Goal: Task Accomplishment & Management: Complete application form

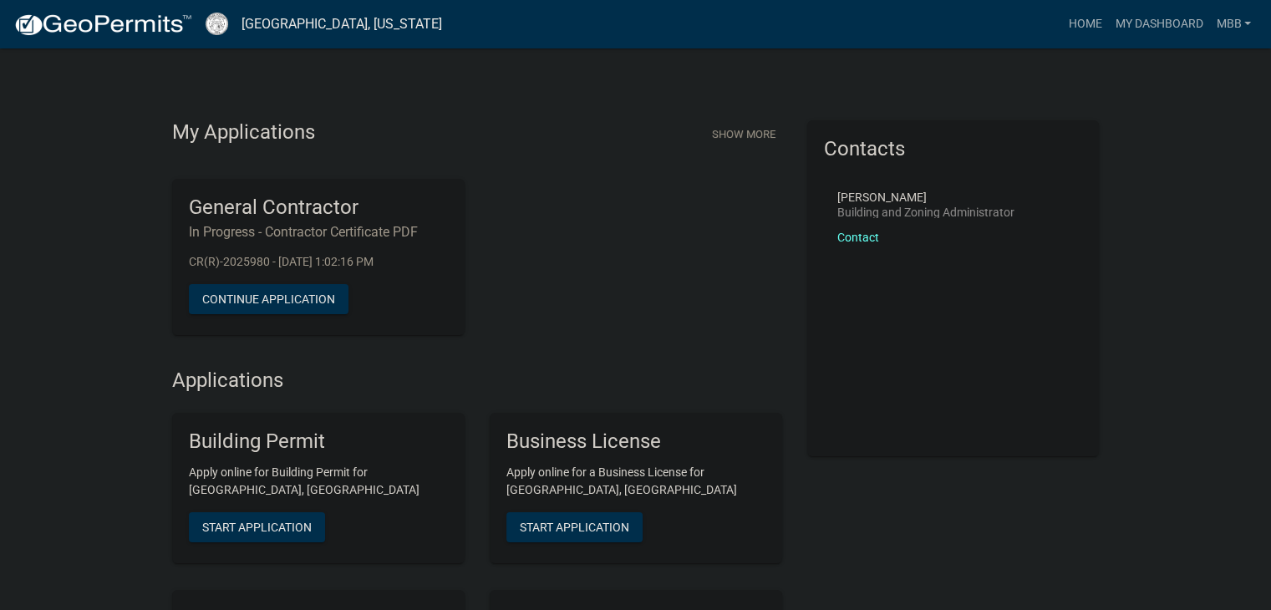
drag, startPoint x: 588, startPoint y: 165, endPoint x: 584, endPoint y: 181, distance: 16.4
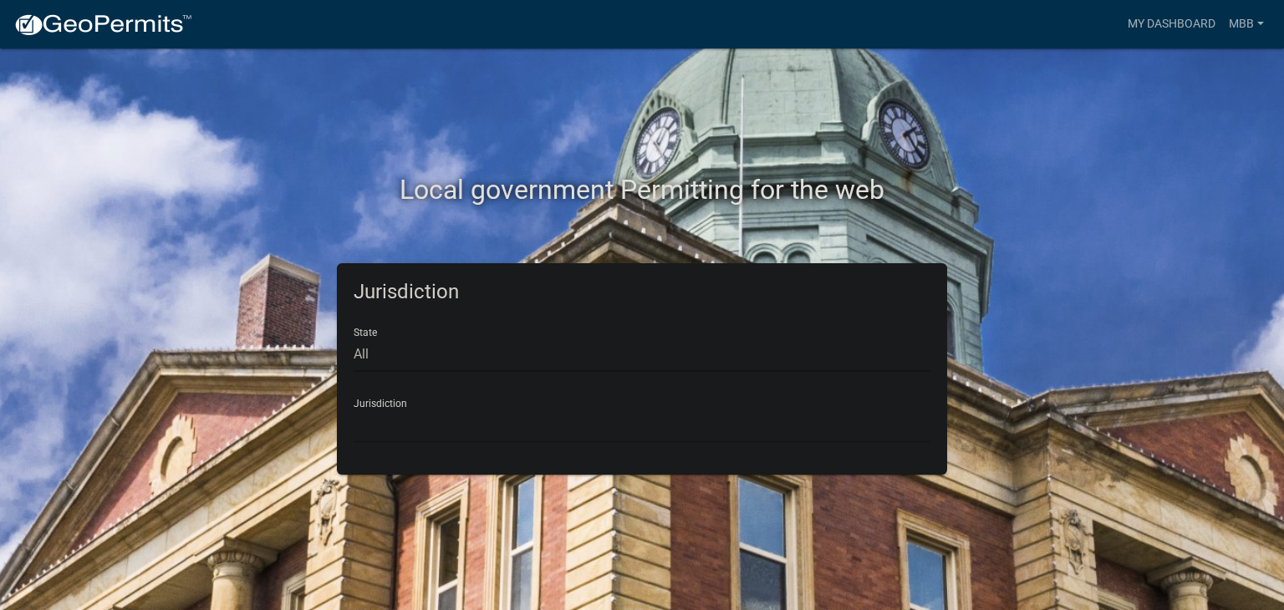
click at [364, 349] on select "All [US_STATE] [US_STATE] [US_STATE] [US_STATE] [US_STATE] [US_STATE] [US_STATE…" at bounding box center [641, 355] width 577 height 34
select select "[US_STATE]"
click at [353, 338] on select "All [US_STATE] [US_STATE] [US_STATE] [US_STATE] [US_STATE] [US_STATE] [US_STATE…" at bounding box center [641, 355] width 577 height 34
click at [409, 422] on select "City of [GEOGRAPHIC_DATA], [US_STATE] City of [GEOGRAPHIC_DATA], [US_STATE] Cit…" at bounding box center [641, 426] width 577 height 34
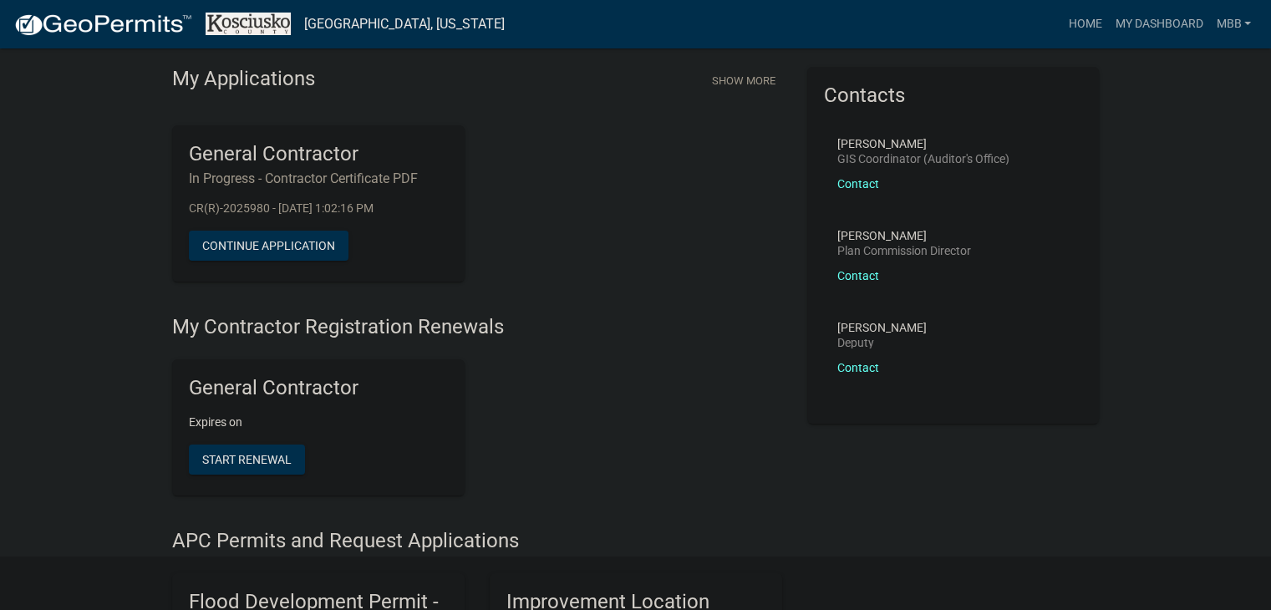
scroll to position [84, 0]
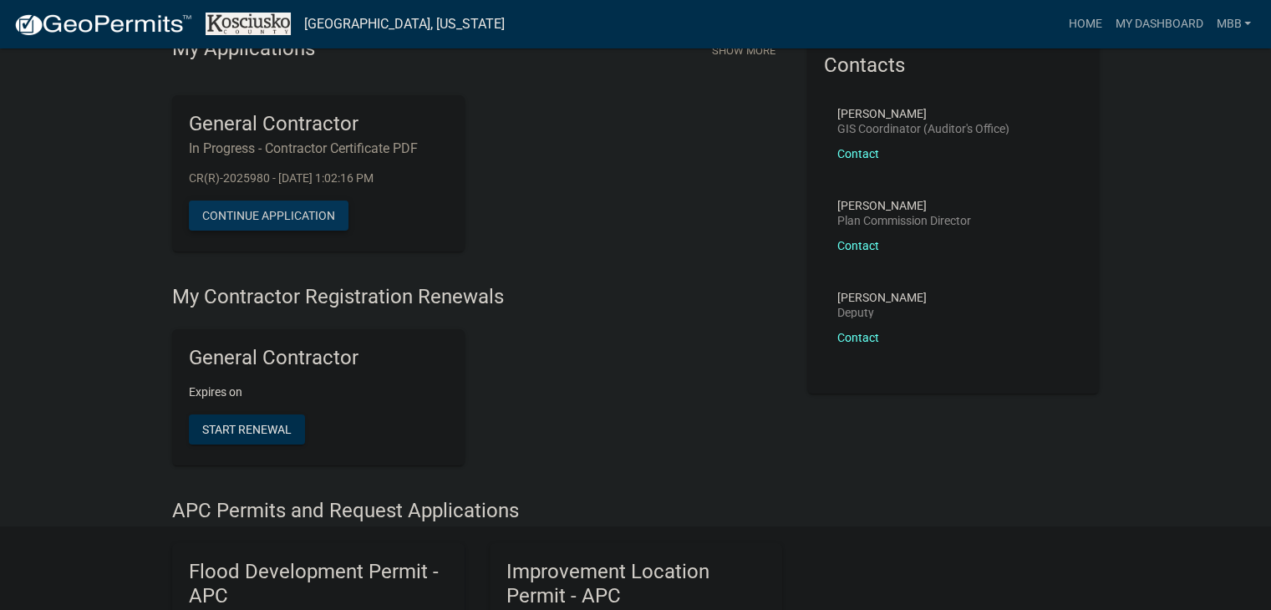
click at [249, 220] on button "Continue Application" at bounding box center [269, 216] width 160 height 30
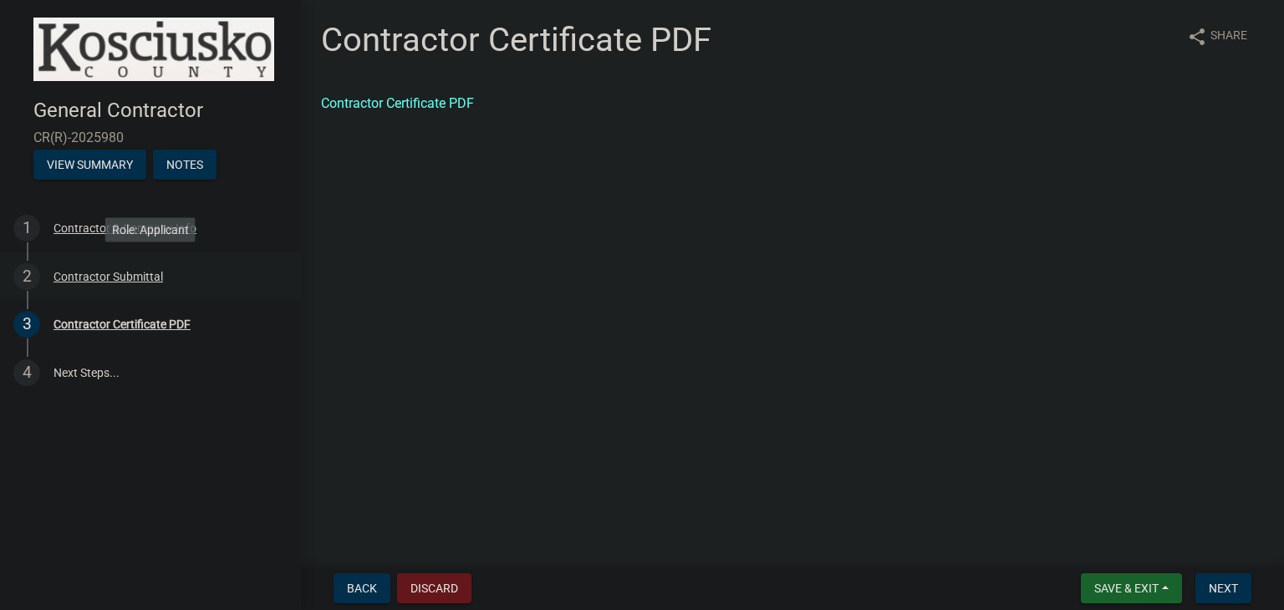
click at [77, 277] on div "Contractor Submittal" at bounding box center [107, 277] width 109 height 12
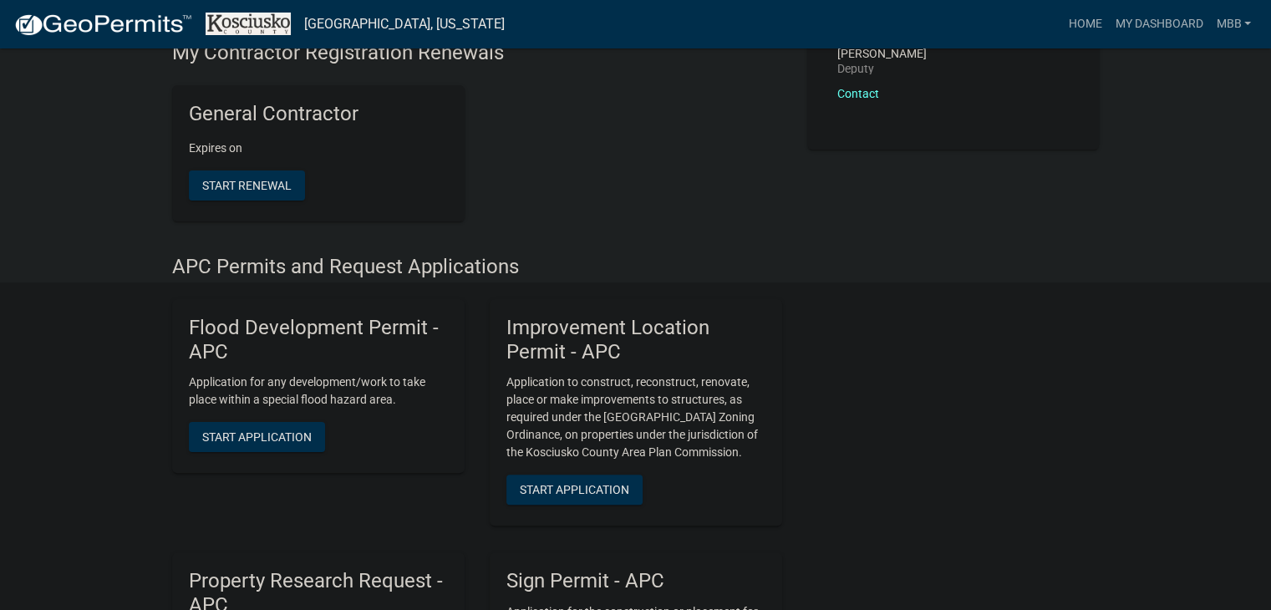
scroll to position [334, 0]
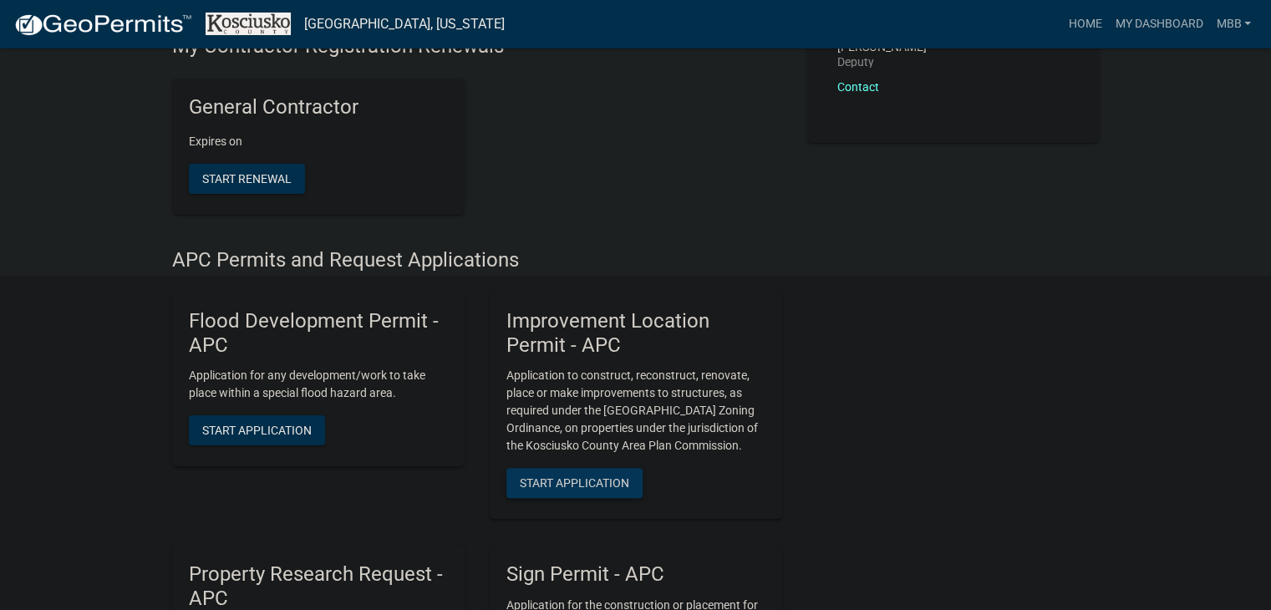
click at [570, 487] on span "Start Application" at bounding box center [574, 482] width 109 height 13
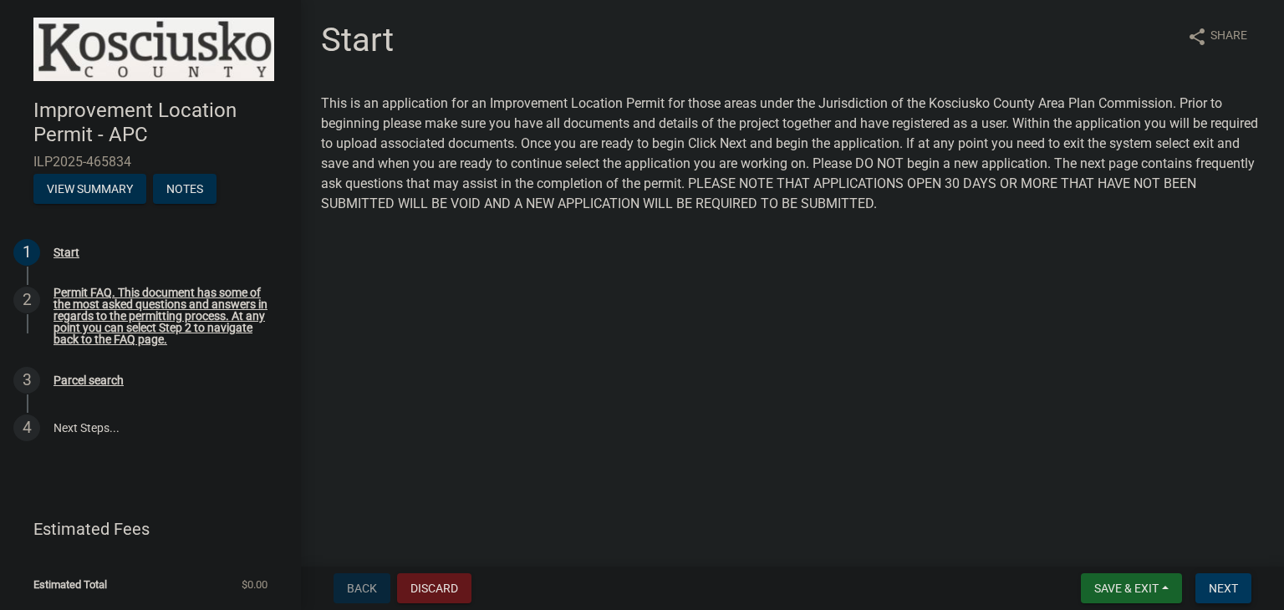
click at [1230, 582] on span "Next" at bounding box center [1222, 588] width 29 height 13
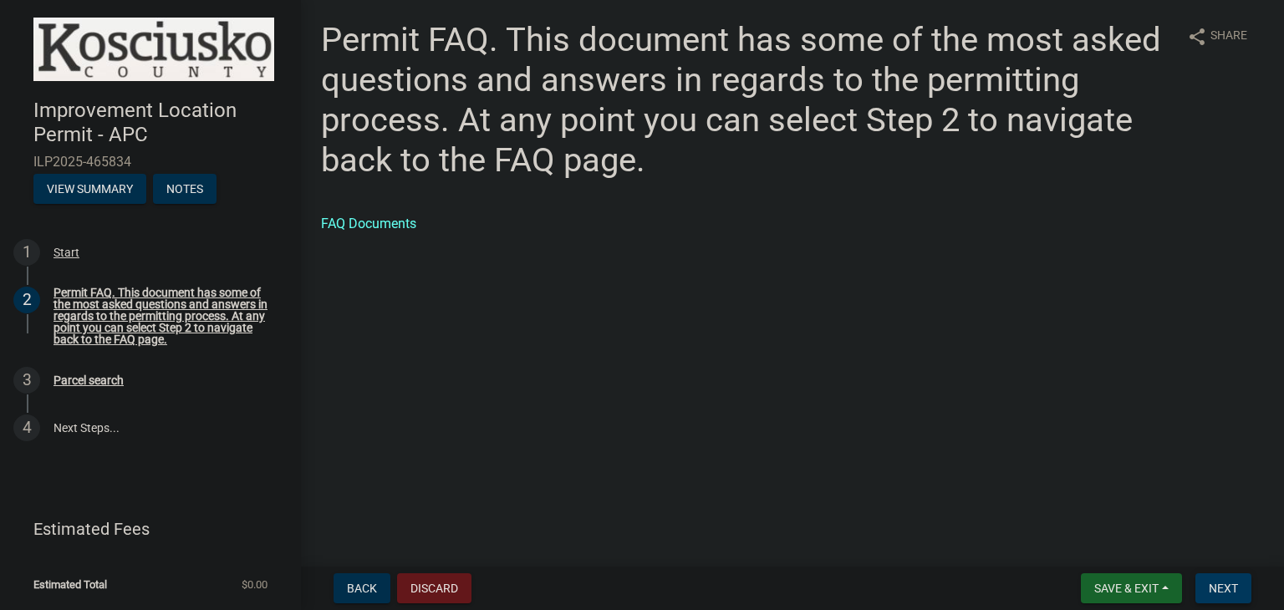
click at [1230, 591] on span "Next" at bounding box center [1222, 588] width 29 height 13
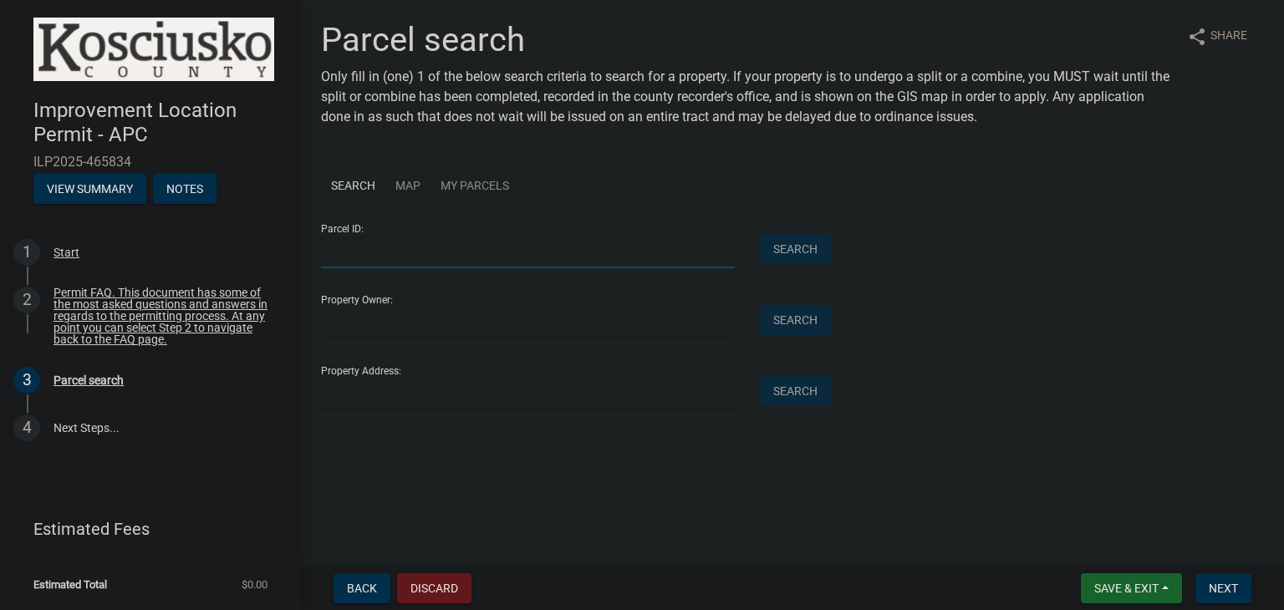
click at [468, 247] on input "Parcel ID:" at bounding box center [528, 251] width 414 height 34
click at [1038, 414] on div "Parcel search Only fill in (one) 1 of the below search criteria to search for a…" at bounding box center [792, 222] width 968 height 405
click at [479, 399] on input "Property Address:" at bounding box center [528, 393] width 414 height 34
click at [358, 388] on input "Property Address:" at bounding box center [528, 393] width 414 height 34
click at [352, 399] on input "Property Address:" at bounding box center [528, 393] width 414 height 34
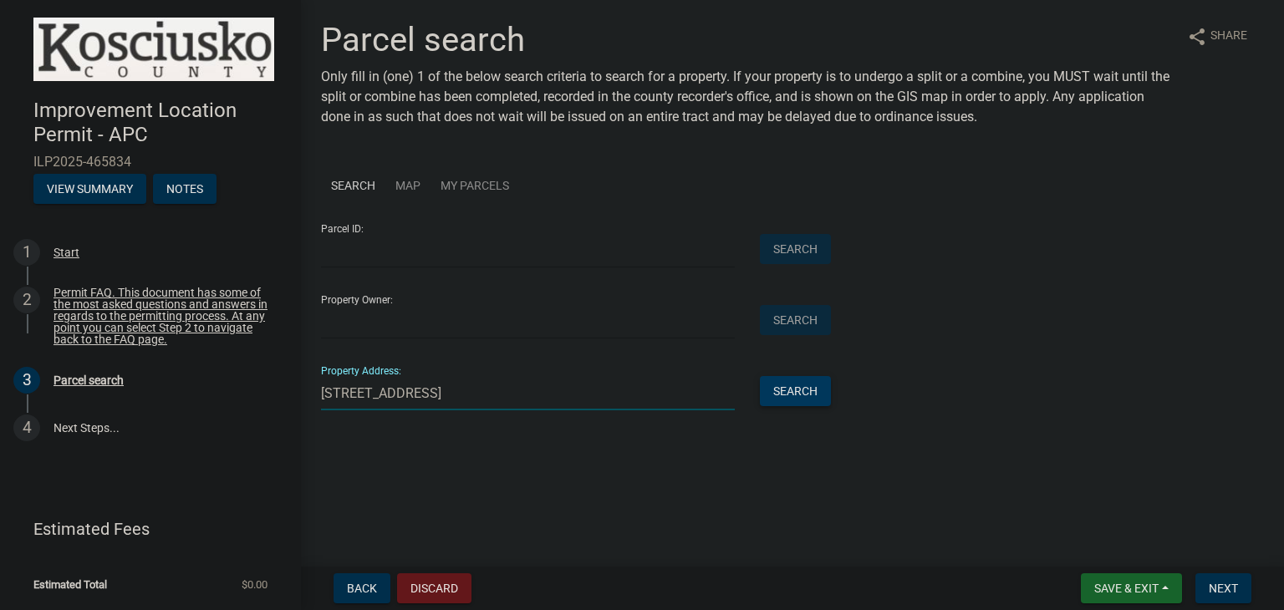
type input "[STREET_ADDRESS]"
click at [779, 389] on button "Search" at bounding box center [795, 391] width 71 height 30
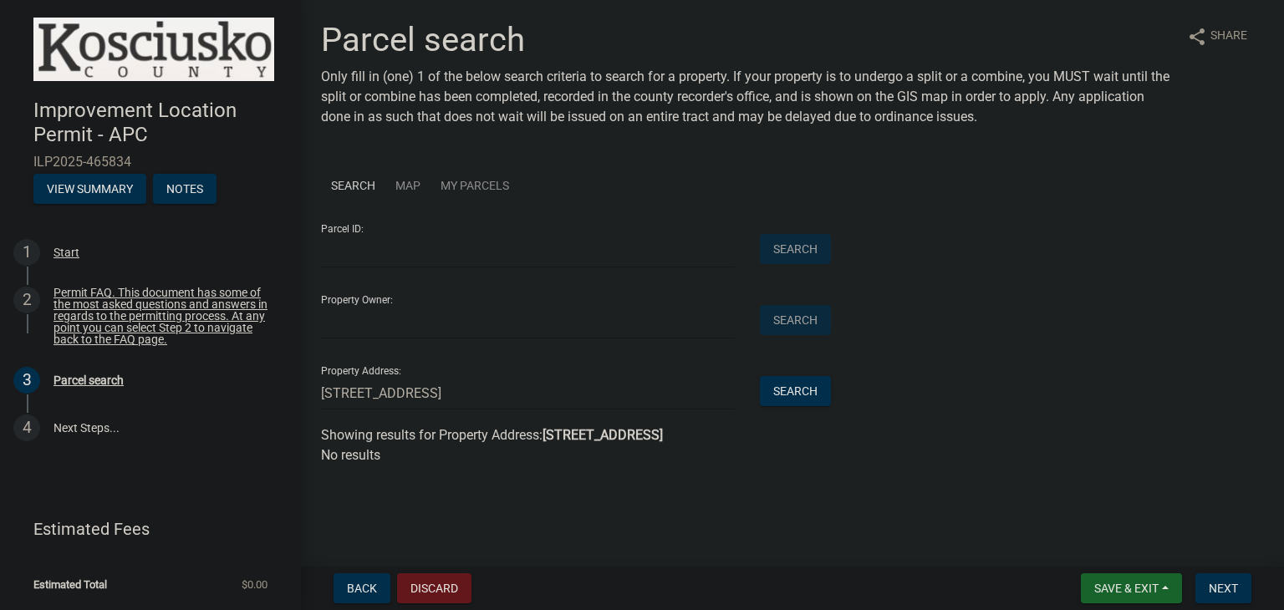
click at [750, 477] on div "Parcel search Only fill in (one) 1 of the below search criteria to search for a…" at bounding box center [792, 250] width 968 height 460
drag, startPoint x: 343, startPoint y: 484, endPoint x: 251, endPoint y: 459, distance: 96.1
click at [327, 485] on main "Parcel search Only fill in (one) 1 of the below search criteria to search for a…" at bounding box center [792, 280] width 983 height 560
click at [381, 328] on input "Property Owner:" at bounding box center [528, 322] width 414 height 34
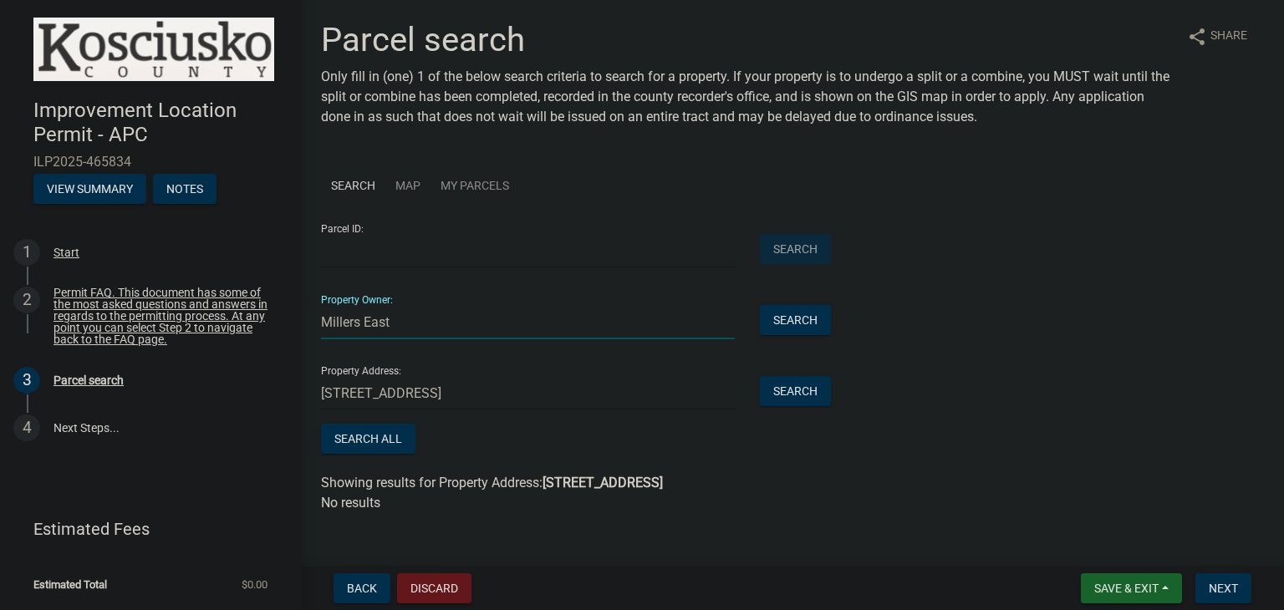
type input "Millers East"
click at [402, 252] on input "Parcel ID:" at bounding box center [528, 251] width 414 height 34
click at [413, 181] on link "Map" at bounding box center [407, 185] width 45 height 51
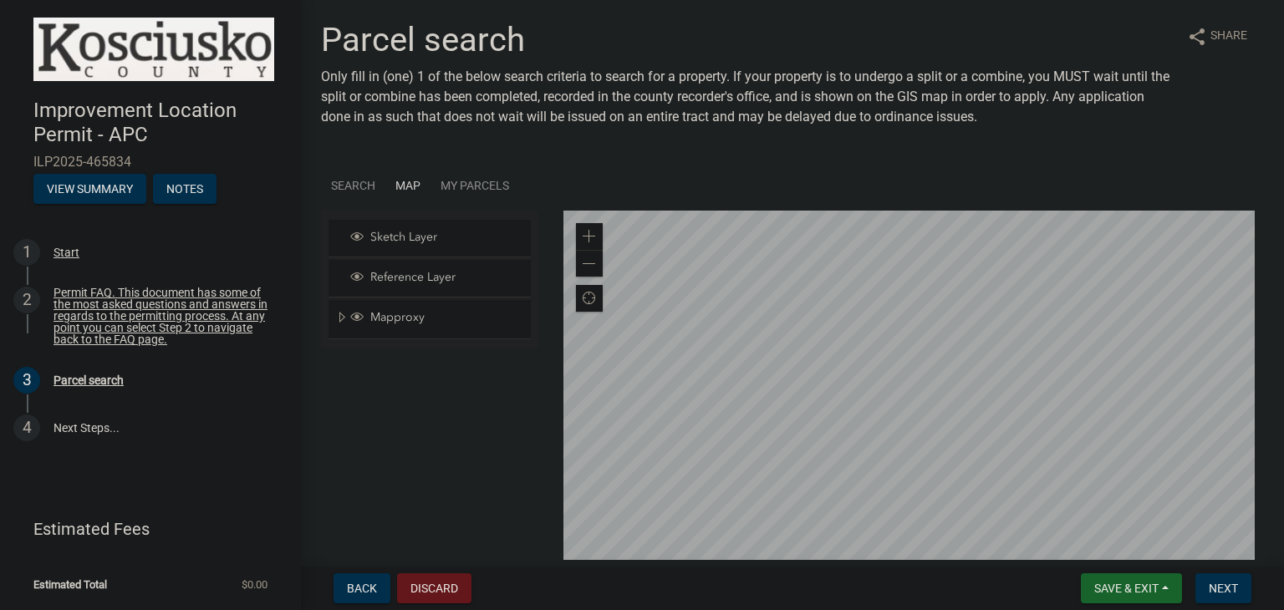
click at [889, 338] on div at bounding box center [913, 420] width 701 height 418
click at [583, 231] on span at bounding box center [588, 236] width 13 height 13
click at [1013, 511] on div at bounding box center [913, 420] width 701 height 418
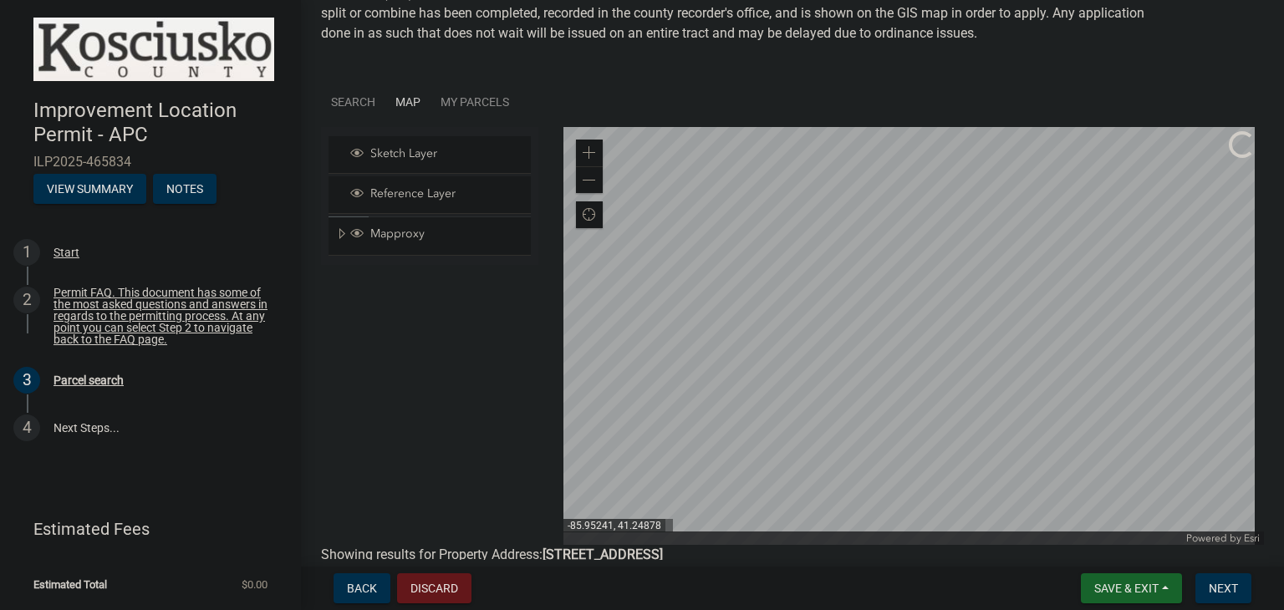
scroll to position [167, 0]
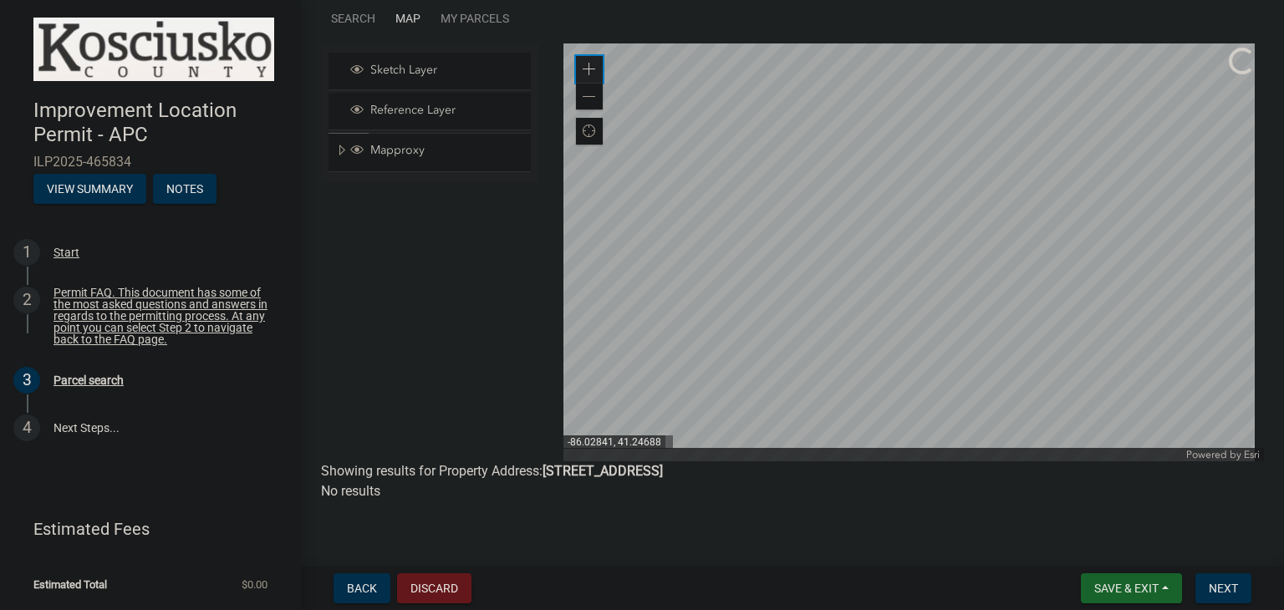
click at [582, 71] on span at bounding box center [588, 69] width 13 height 13
click at [585, 94] on span at bounding box center [588, 96] width 13 height 13
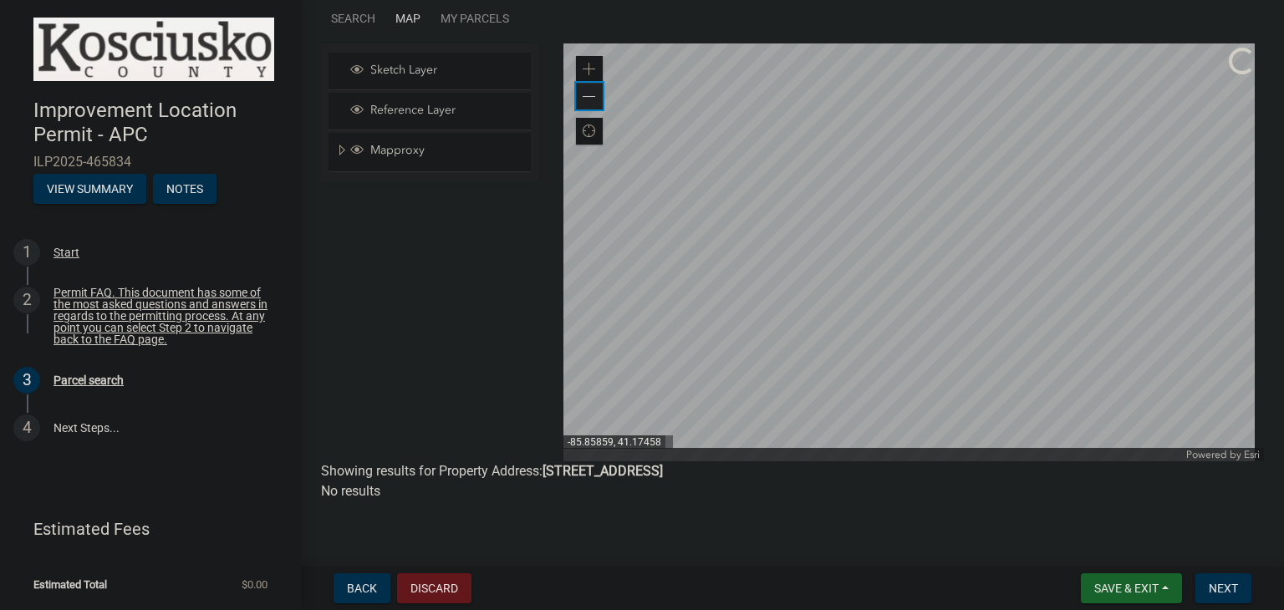
click at [585, 94] on span at bounding box center [588, 96] width 13 height 13
click at [974, 238] on div at bounding box center [913, 252] width 701 height 418
click at [958, 138] on div at bounding box center [913, 252] width 701 height 418
click at [954, 264] on div at bounding box center [913, 252] width 701 height 418
click at [963, 374] on div at bounding box center [913, 252] width 701 height 418
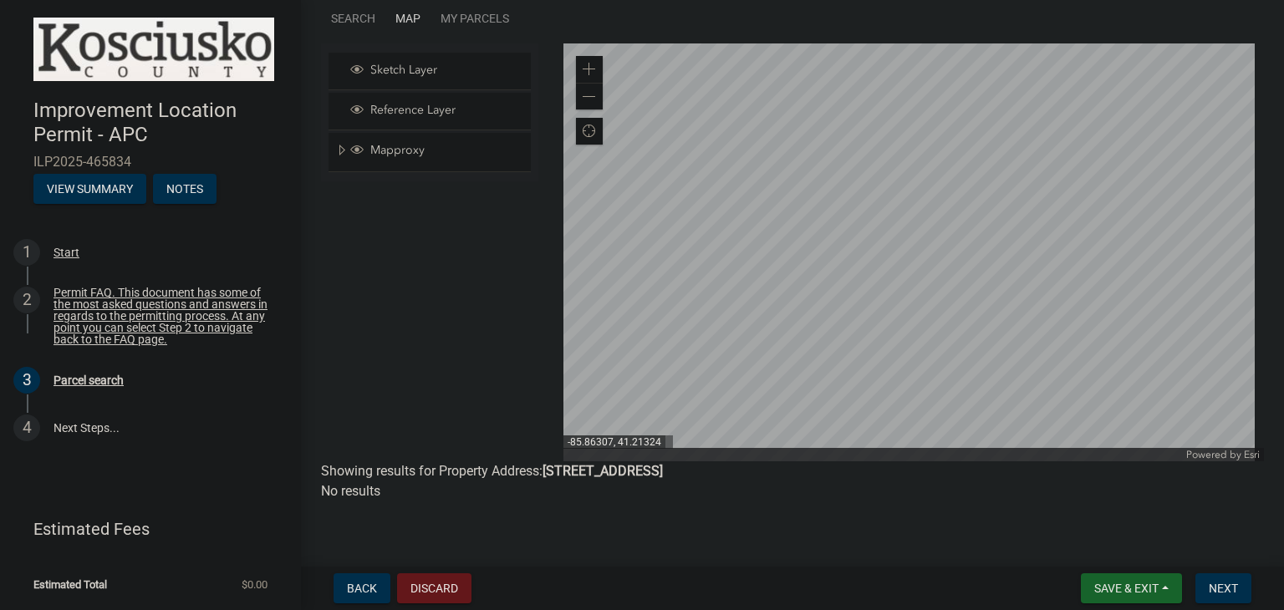
click at [905, 333] on div at bounding box center [913, 252] width 701 height 418
click at [983, 396] on div at bounding box center [913, 252] width 701 height 418
click at [1023, 461] on div at bounding box center [913, 252] width 701 height 418
click at [1026, 450] on div at bounding box center [913, 252] width 701 height 418
click at [1036, 353] on div at bounding box center [913, 252] width 701 height 418
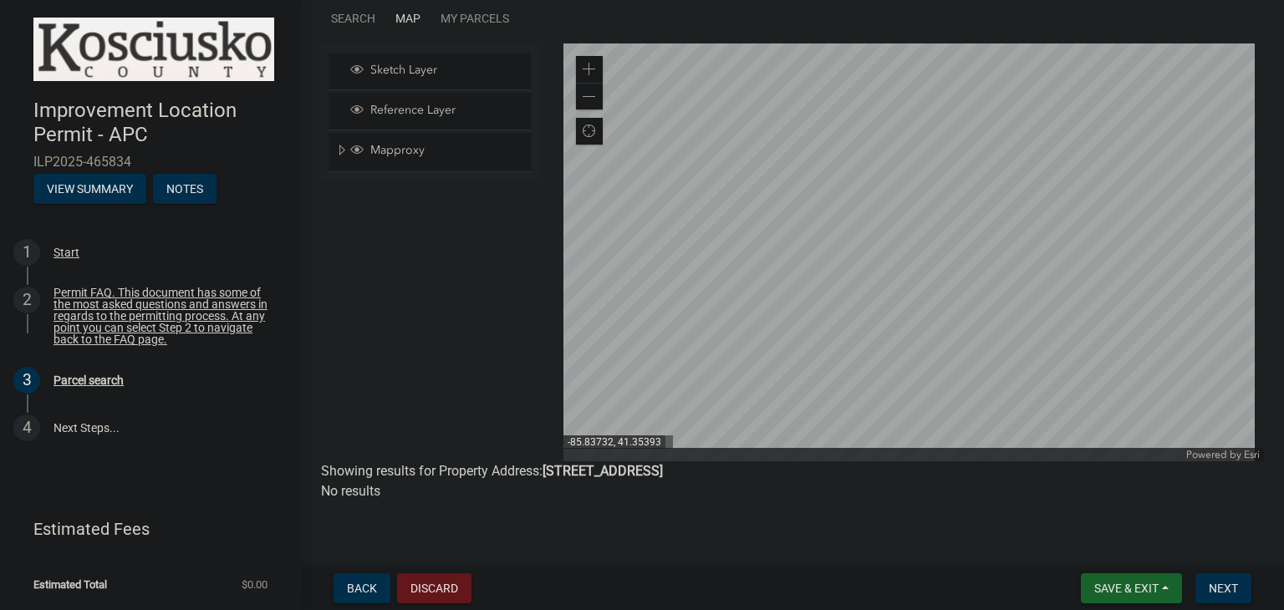
click at [1051, 461] on div at bounding box center [913, 252] width 701 height 418
click at [1031, 456] on div at bounding box center [913, 252] width 701 height 418
click at [1081, 191] on div at bounding box center [913, 252] width 701 height 418
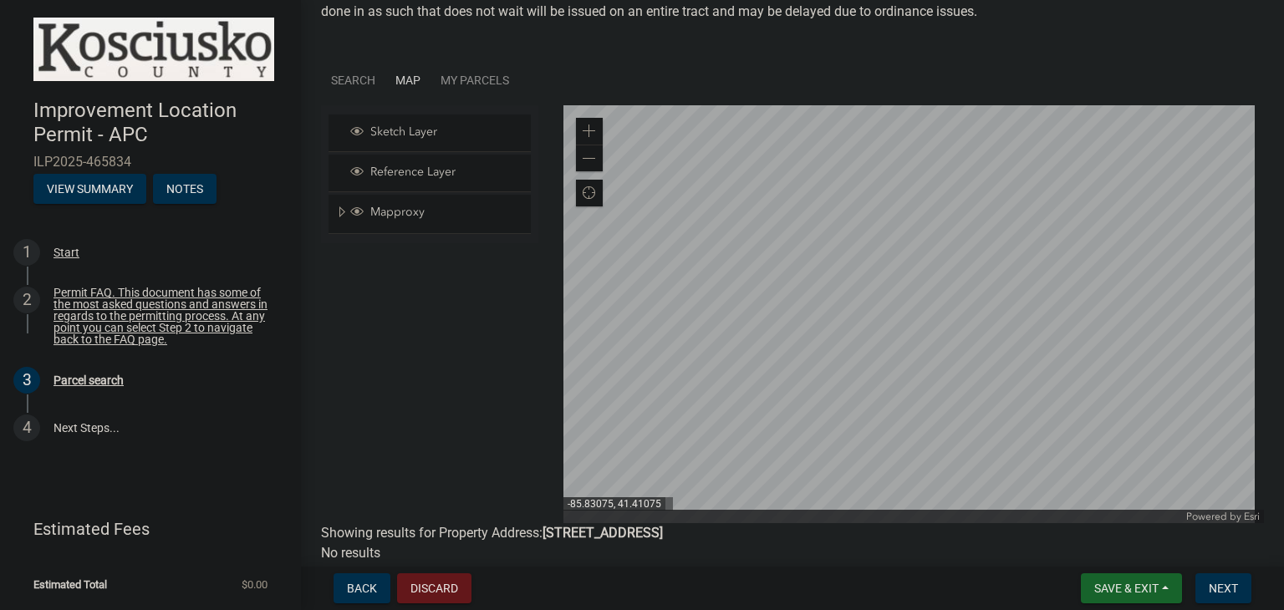
scroll to position [84, 0]
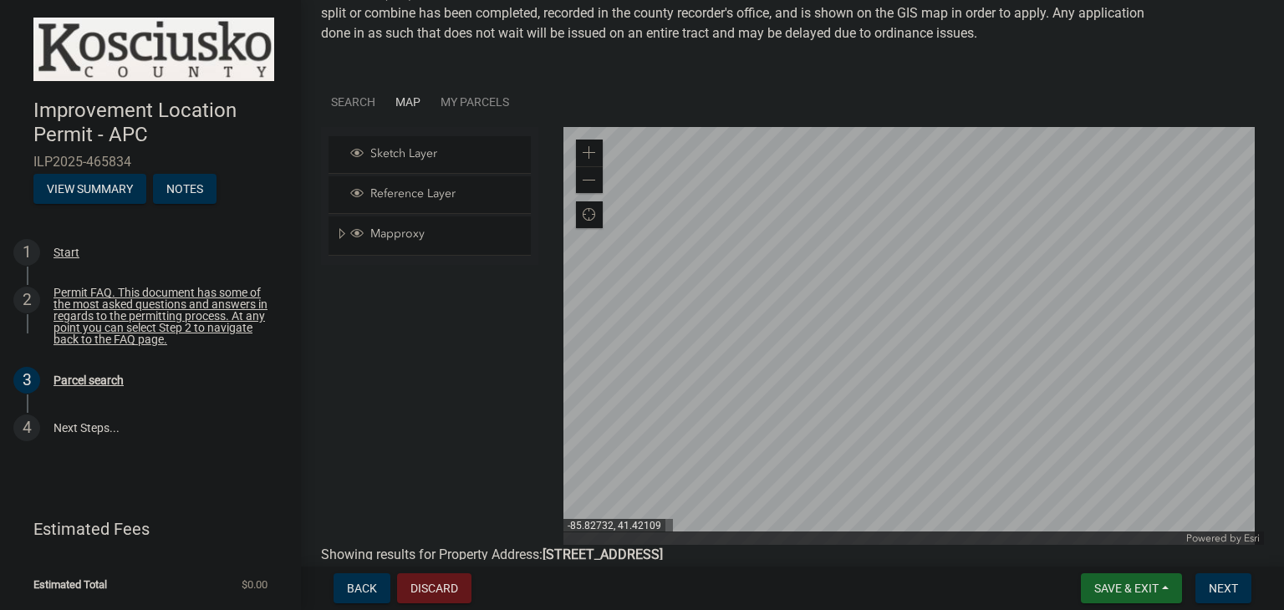
click at [1043, 223] on div at bounding box center [913, 336] width 701 height 418
click at [594, 146] on div "Zoom in" at bounding box center [589, 153] width 27 height 27
click at [793, 319] on div at bounding box center [913, 336] width 701 height 418
click at [587, 154] on span at bounding box center [588, 152] width 13 height 13
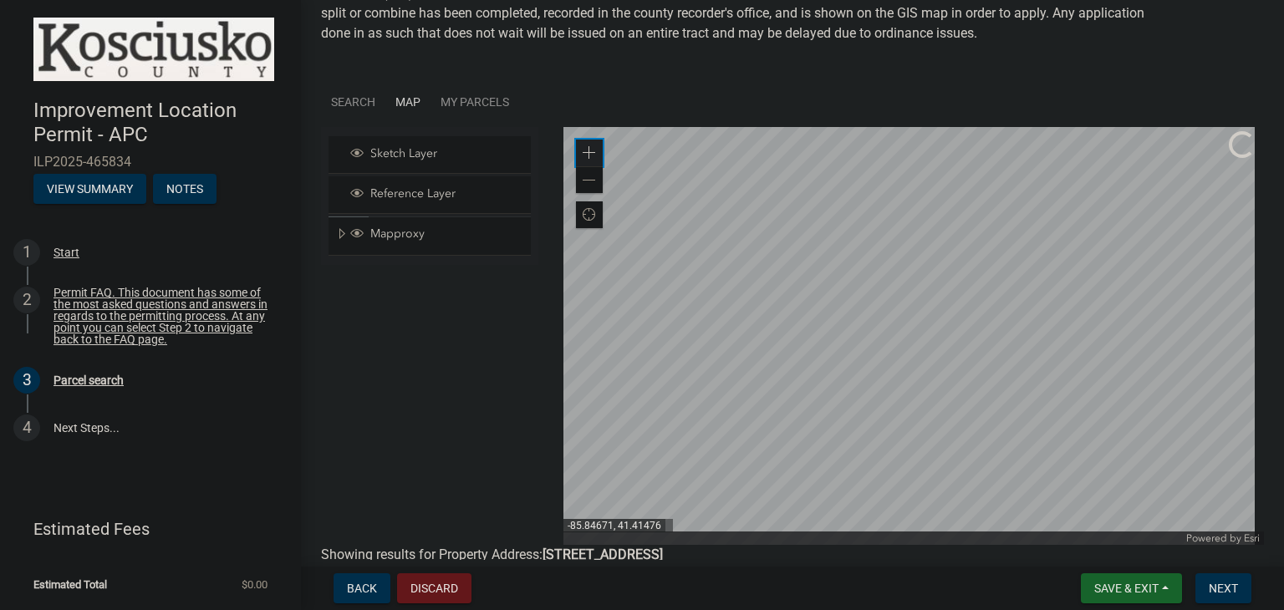
click at [587, 150] on span at bounding box center [588, 152] width 13 height 13
click at [997, 384] on div at bounding box center [913, 336] width 701 height 418
click at [969, 439] on div at bounding box center [913, 336] width 701 height 418
click at [1175, 221] on div at bounding box center [913, 336] width 701 height 418
click at [1006, 332] on div at bounding box center [913, 336] width 701 height 418
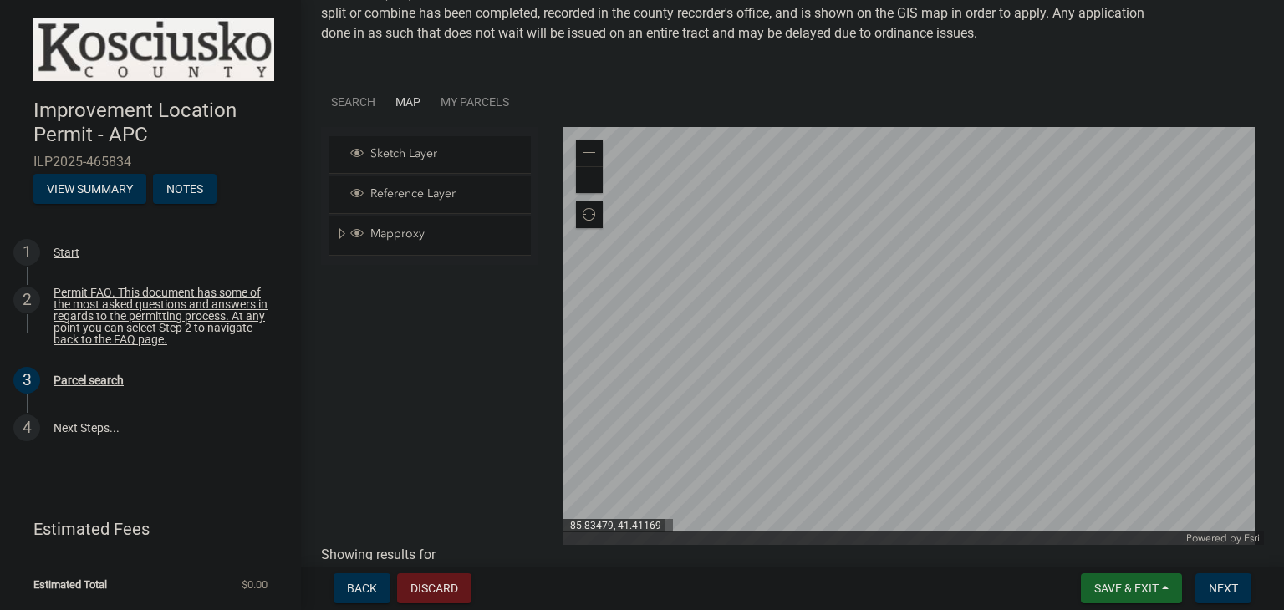
click at [1006, 332] on div at bounding box center [913, 336] width 701 height 418
click at [1019, 348] on div at bounding box center [913, 336] width 701 height 418
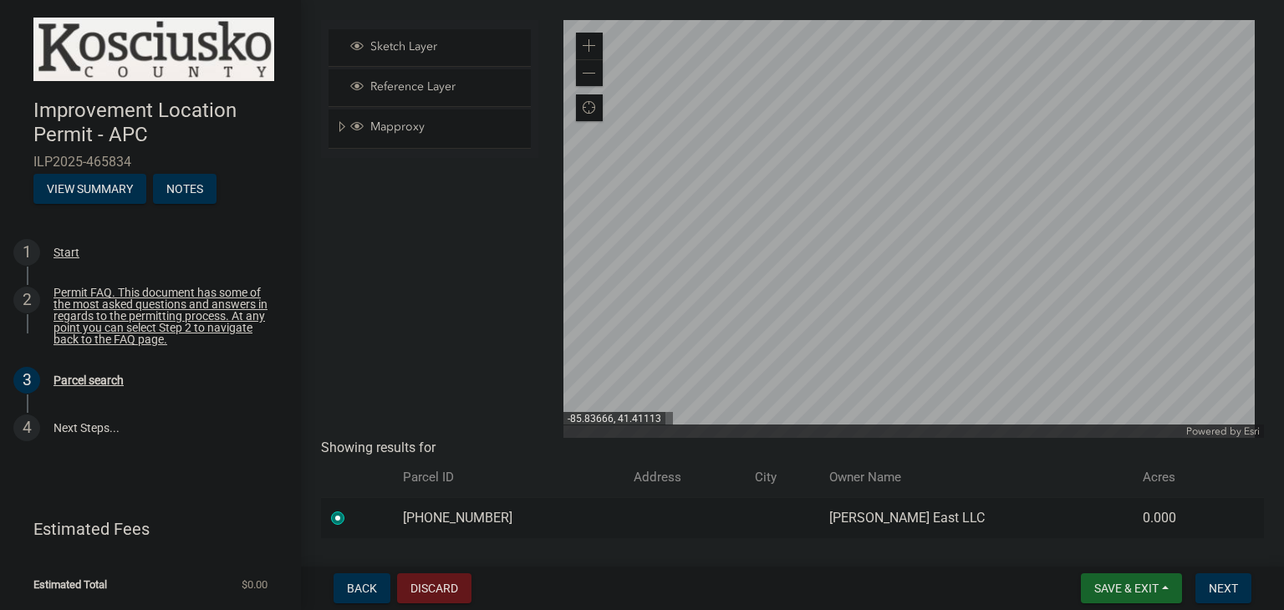
scroll to position [234, 0]
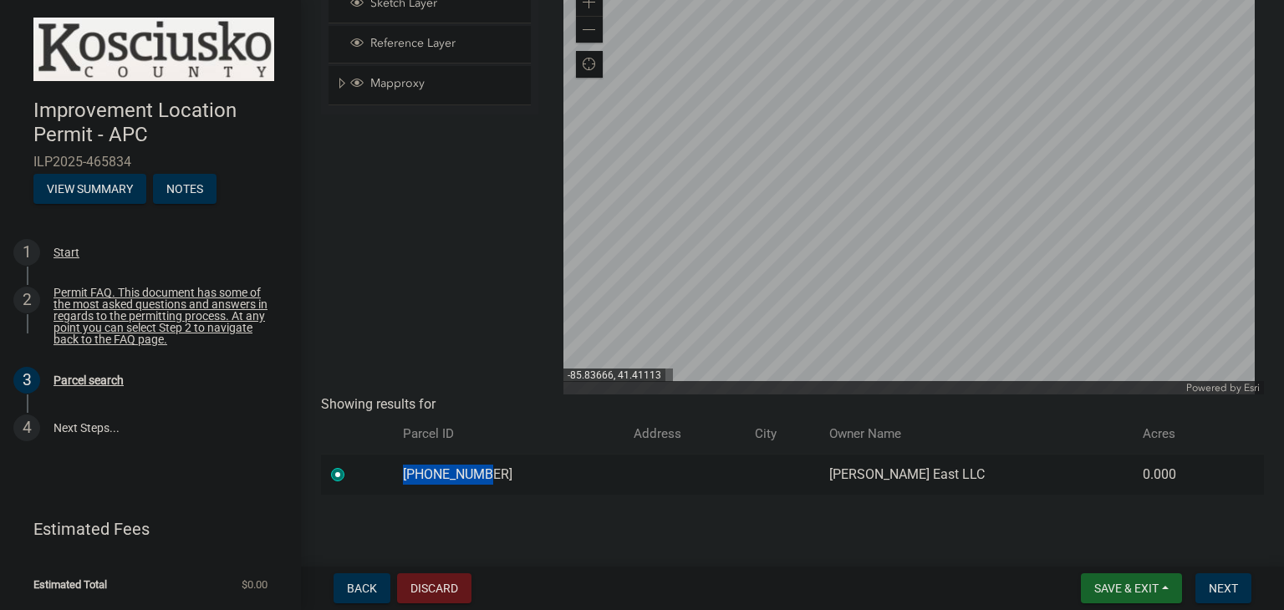
drag, startPoint x: 421, startPoint y: 472, endPoint x: 500, endPoint y: 482, distance: 79.2
click at [500, 482] on td "[PHONE_NUMBER]" at bounding box center [508, 474] width 231 height 41
copy td "[PHONE_NUMBER]"
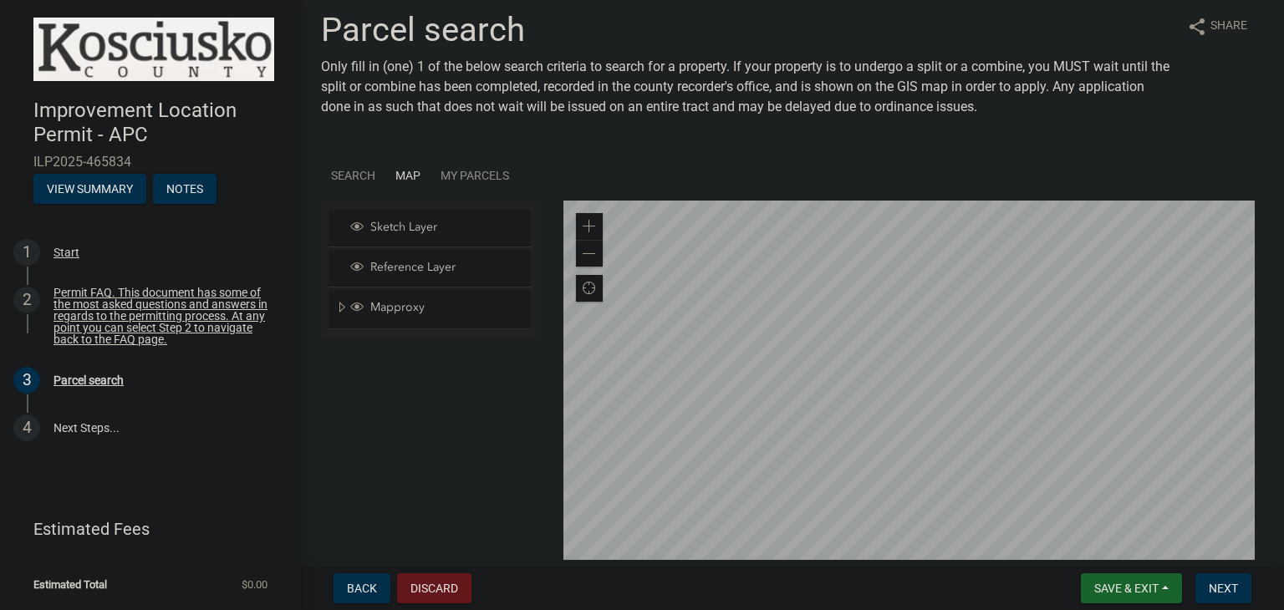
scroll to position [0, 0]
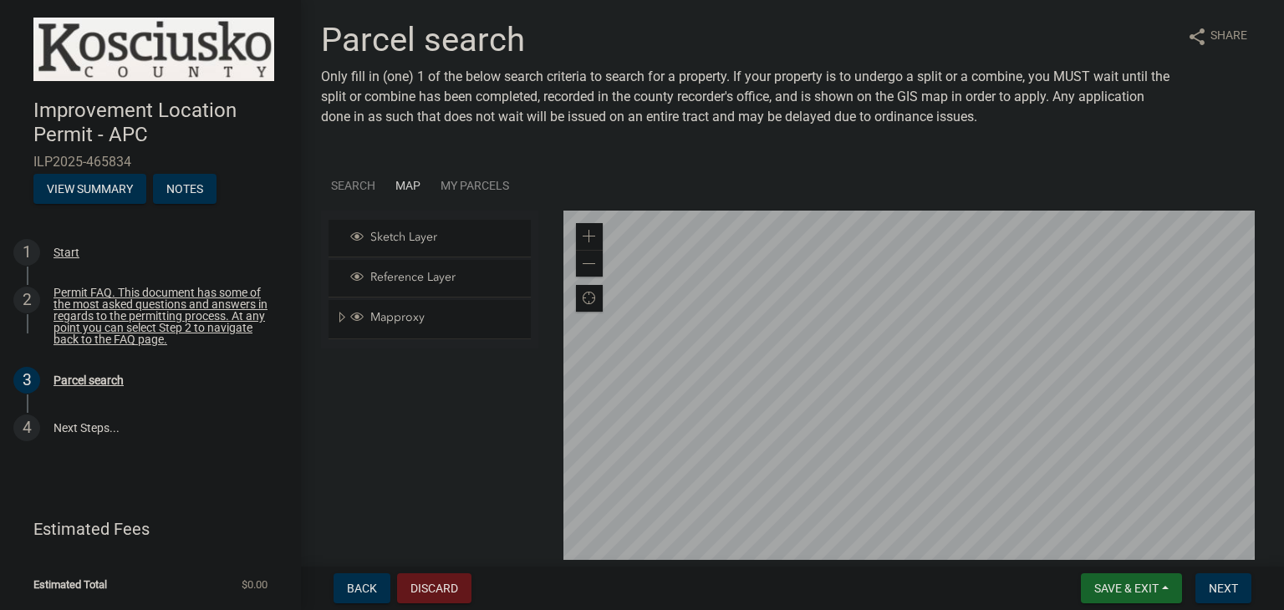
click at [364, 183] on link "Search" at bounding box center [353, 185] width 64 height 51
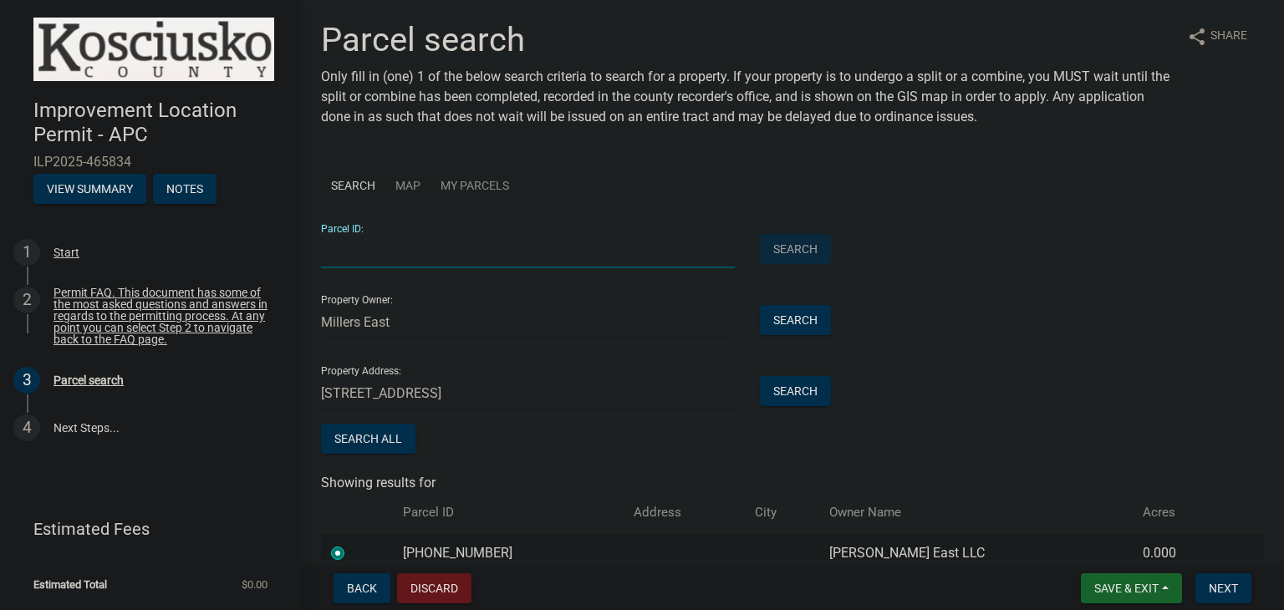
paste input "[PHONE_NUMBER]"
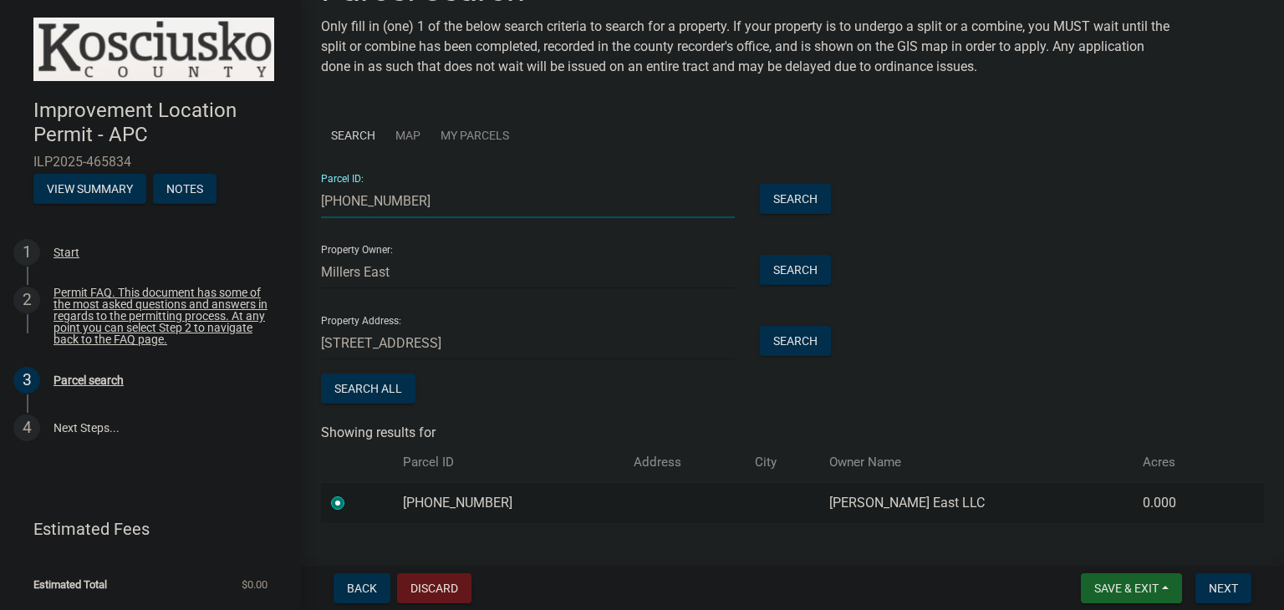
scroll to position [79, 0]
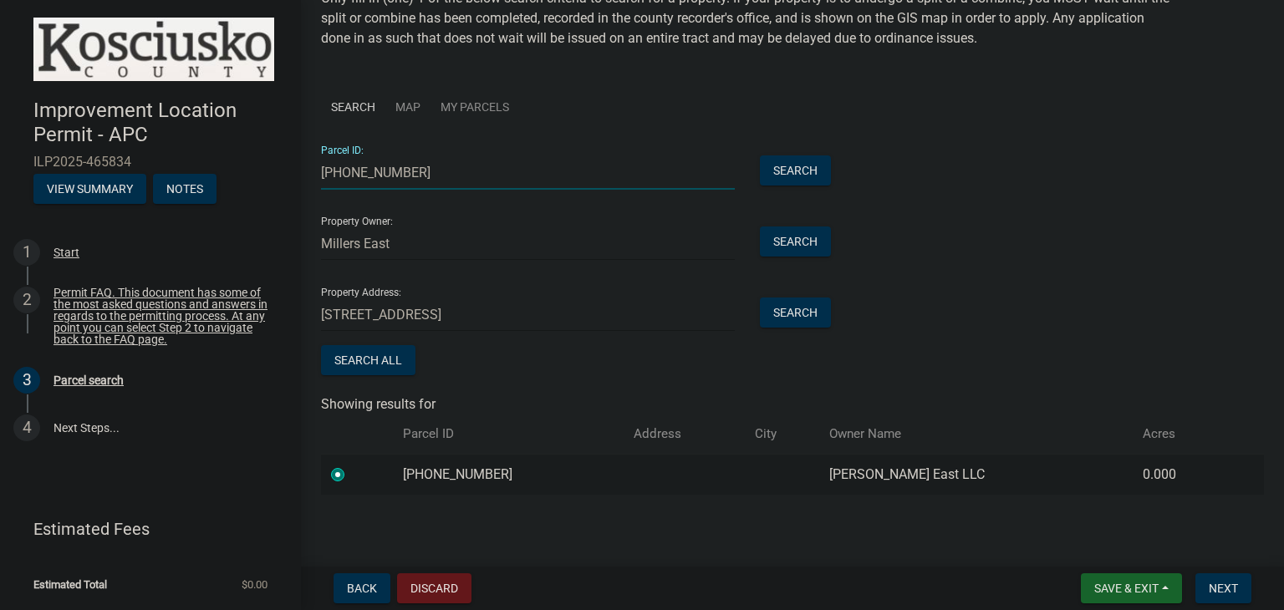
type input "[PHONE_NUMBER]"
click at [1206, 328] on div "Parcel ID: [PHONE_NUMBER] Search Property Owner: Millers East Search Property A…" at bounding box center [792, 255] width 943 height 247
click at [1213, 582] on span "Next" at bounding box center [1222, 588] width 29 height 13
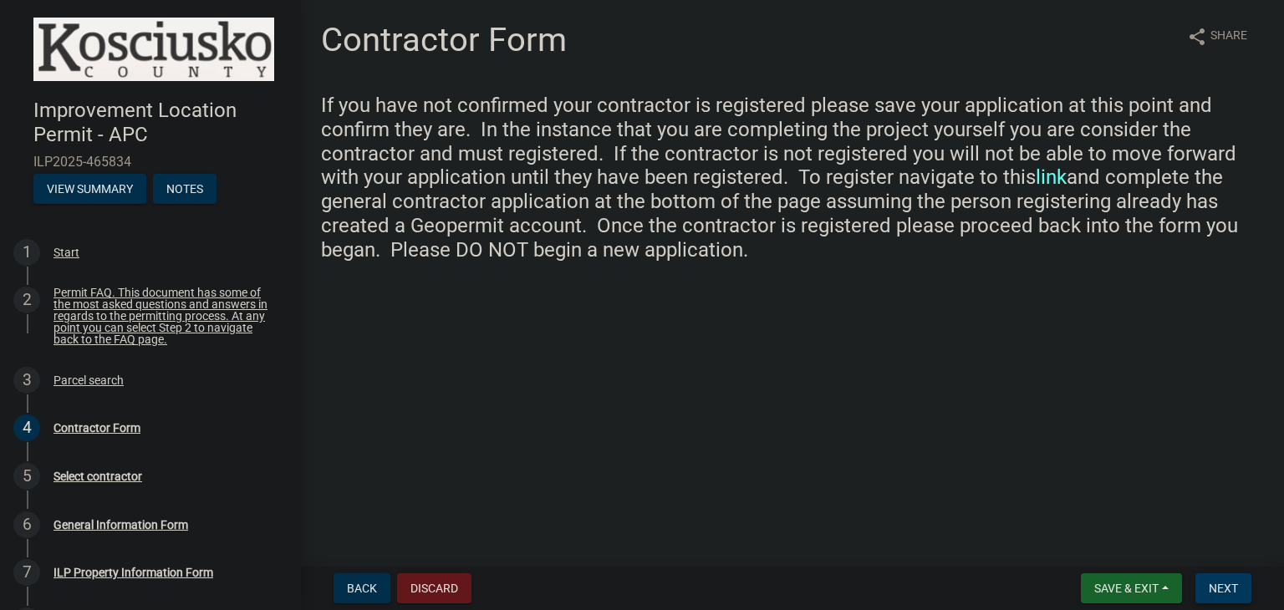
click at [1223, 582] on span "Next" at bounding box center [1222, 588] width 29 height 13
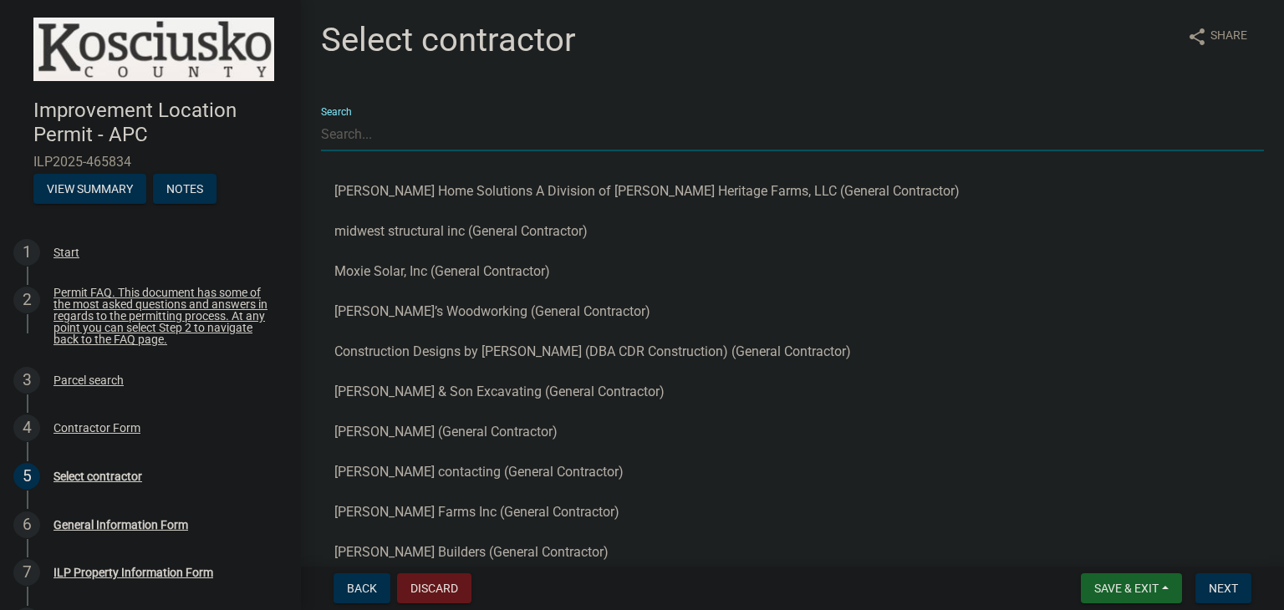
click at [394, 138] on input "Search" at bounding box center [792, 134] width 943 height 34
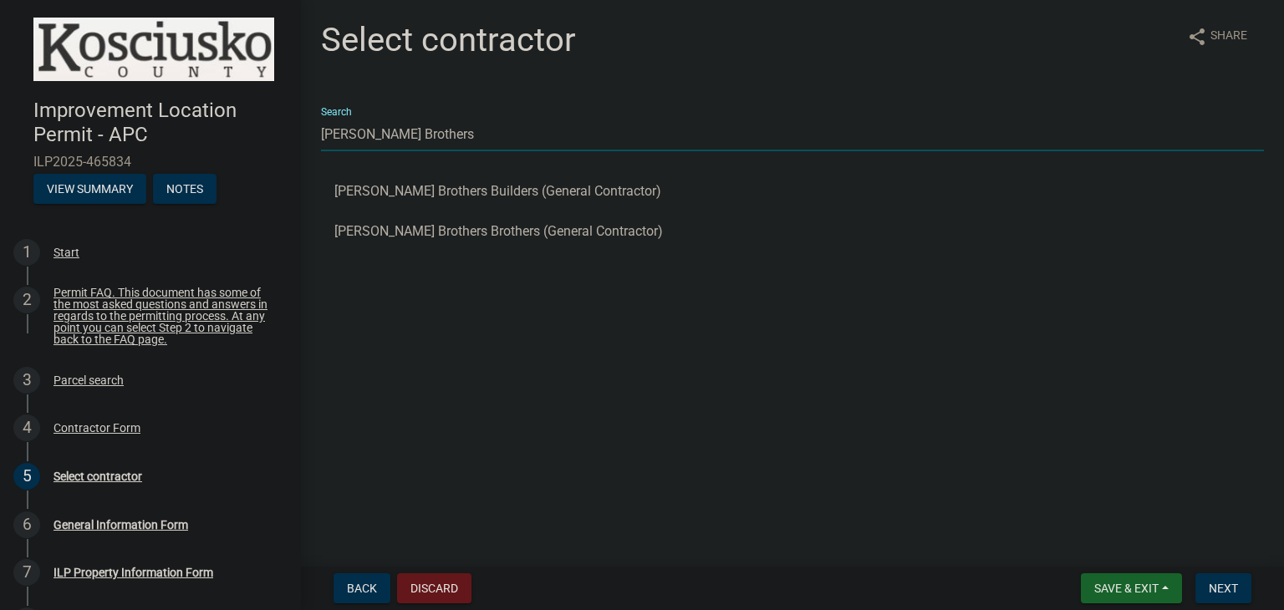
type input "[PERSON_NAME] Brothers"
drag, startPoint x: 626, startPoint y: 357, endPoint x: 617, endPoint y: 353, distance: 10.1
click at [626, 357] on main "Select contractor share Share Search [PERSON_NAME] Brothers [PERSON_NAME] Broth…" at bounding box center [792, 280] width 983 height 560
click at [445, 191] on button "[PERSON_NAME] Brothers Builders (General Contractor)" at bounding box center [792, 191] width 943 height 40
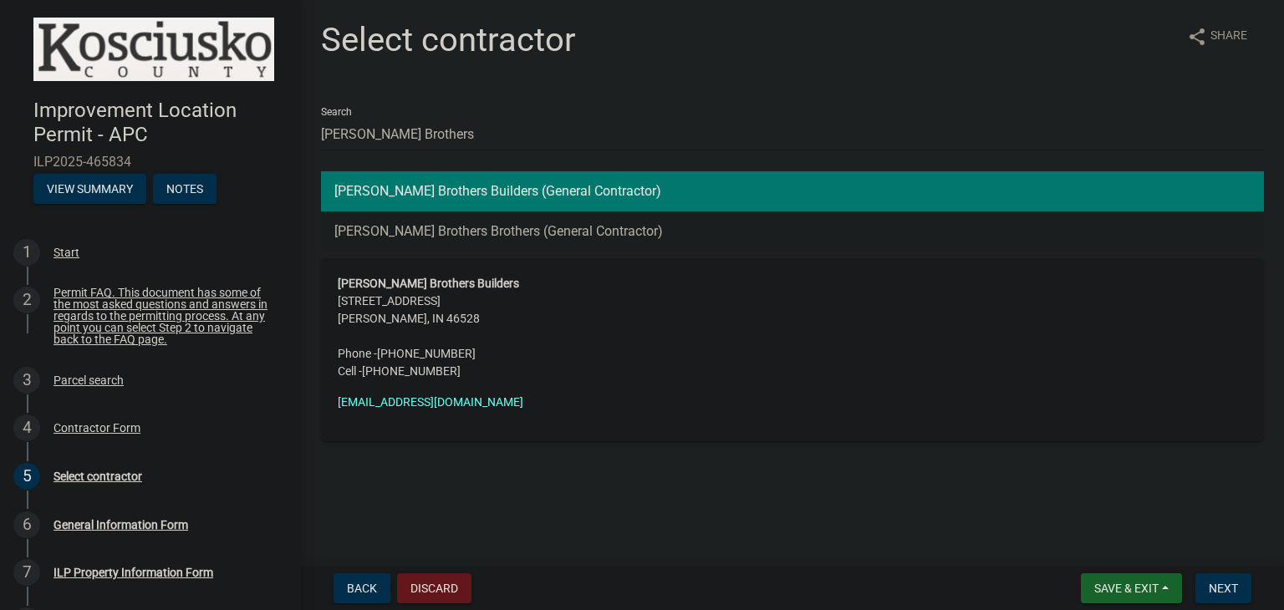
click at [473, 233] on button "[PERSON_NAME] Brothers Brothers (General Contractor)" at bounding box center [792, 231] width 943 height 40
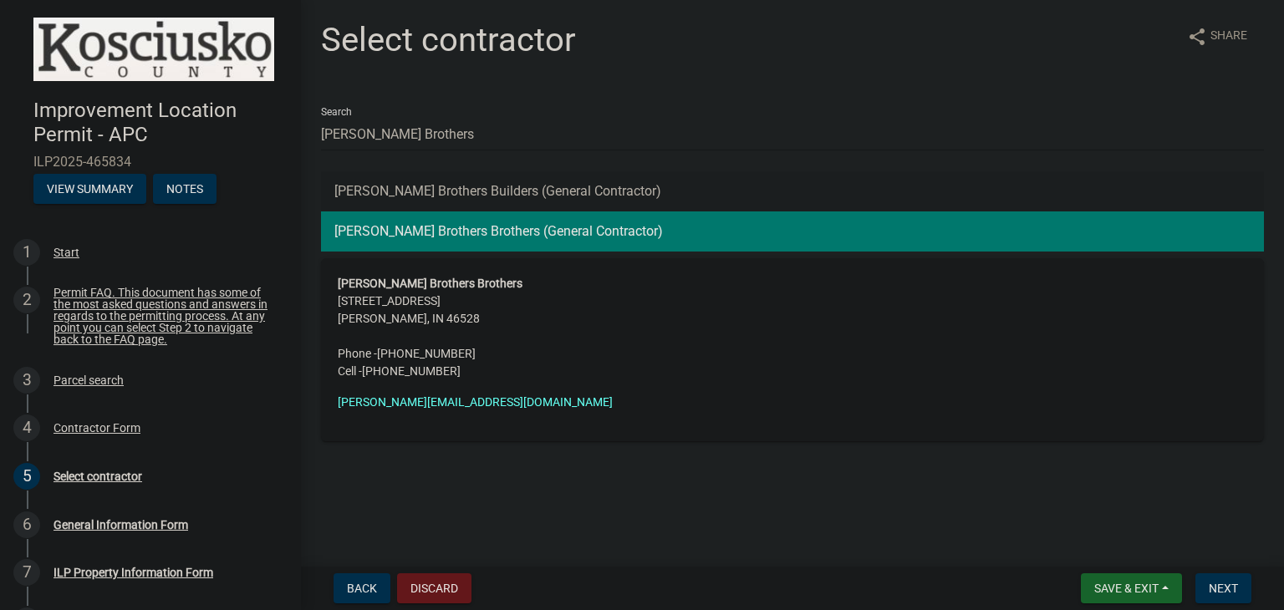
click at [433, 188] on button "[PERSON_NAME] Brothers Builders (General Contractor)" at bounding box center [792, 191] width 943 height 40
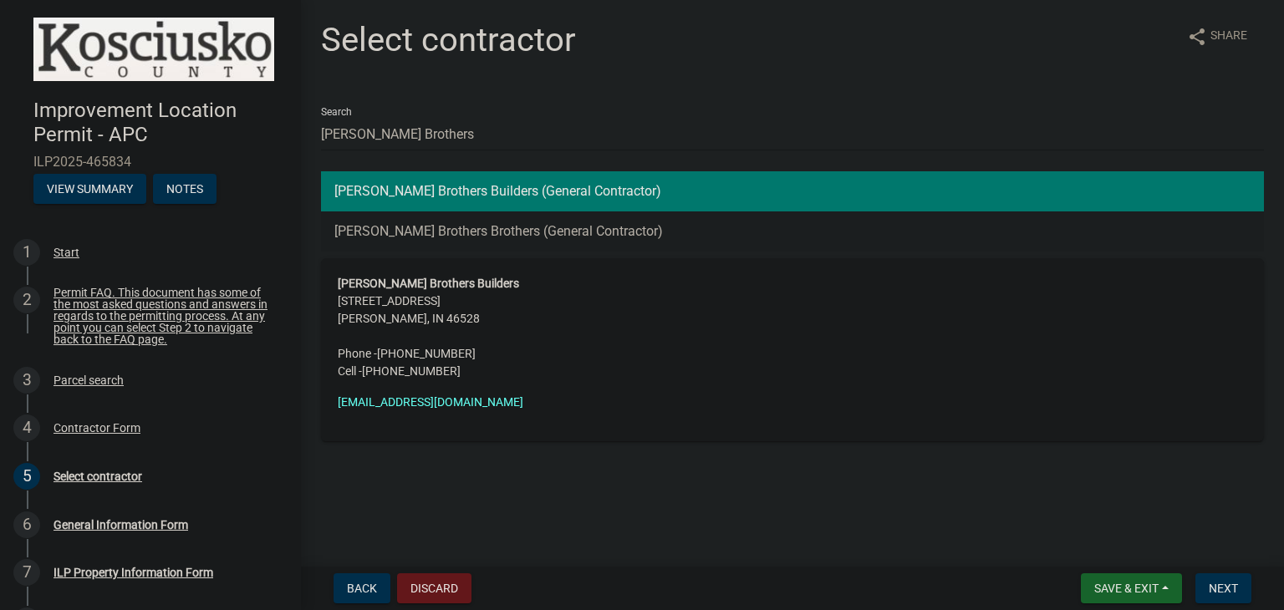
click at [425, 235] on button "[PERSON_NAME] Brothers Brothers (General Contractor)" at bounding box center [792, 231] width 943 height 40
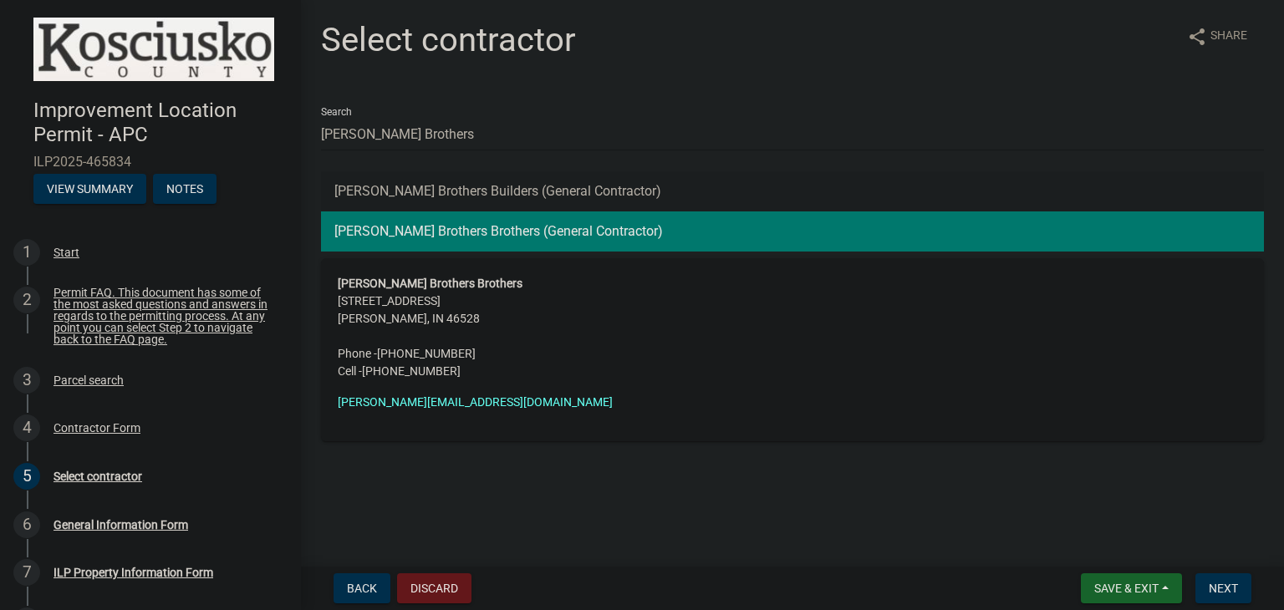
click at [476, 195] on button "[PERSON_NAME] Brothers Builders (General Contractor)" at bounding box center [792, 191] width 943 height 40
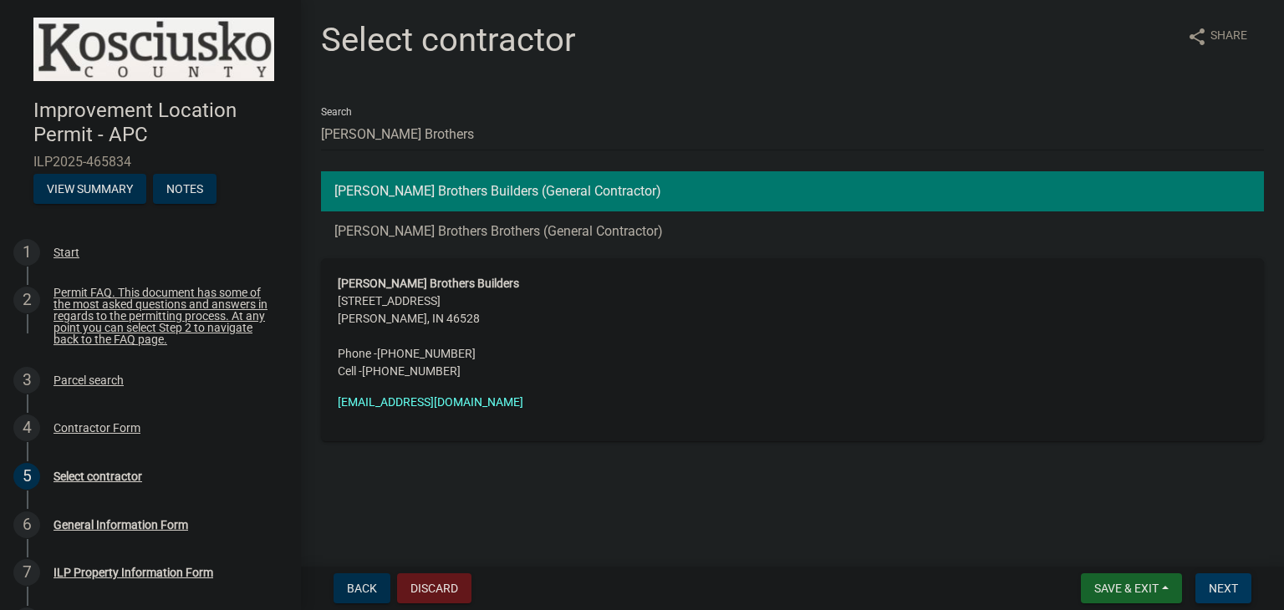
click at [1223, 582] on span "Next" at bounding box center [1222, 588] width 29 height 13
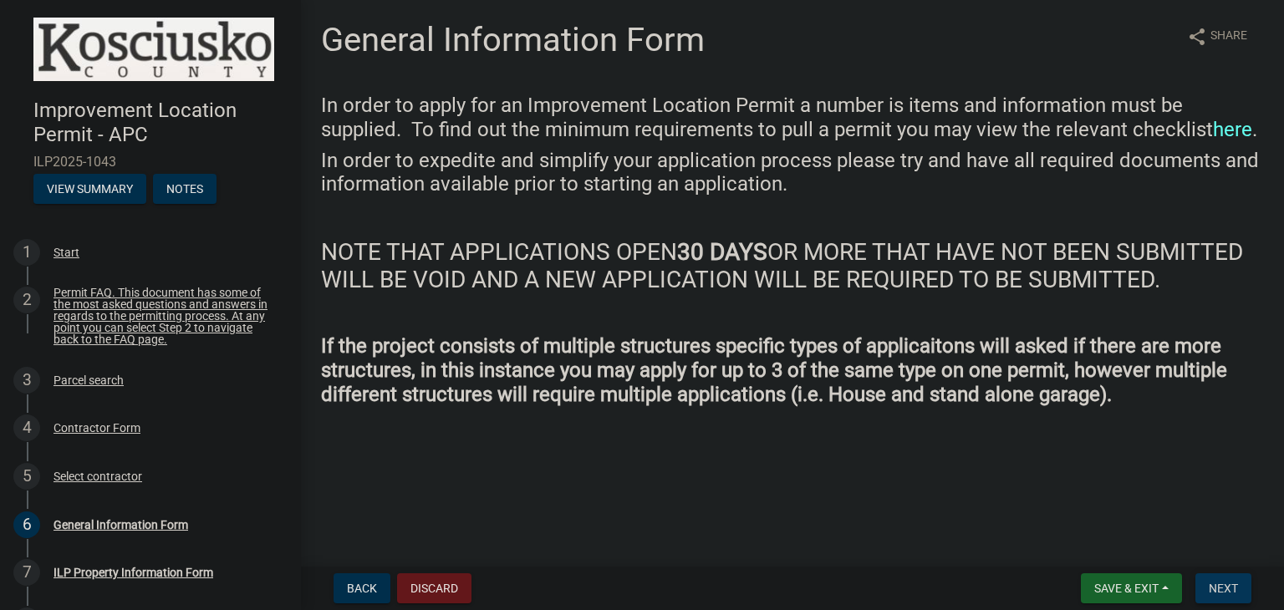
click at [1224, 583] on span "Next" at bounding box center [1222, 588] width 29 height 13
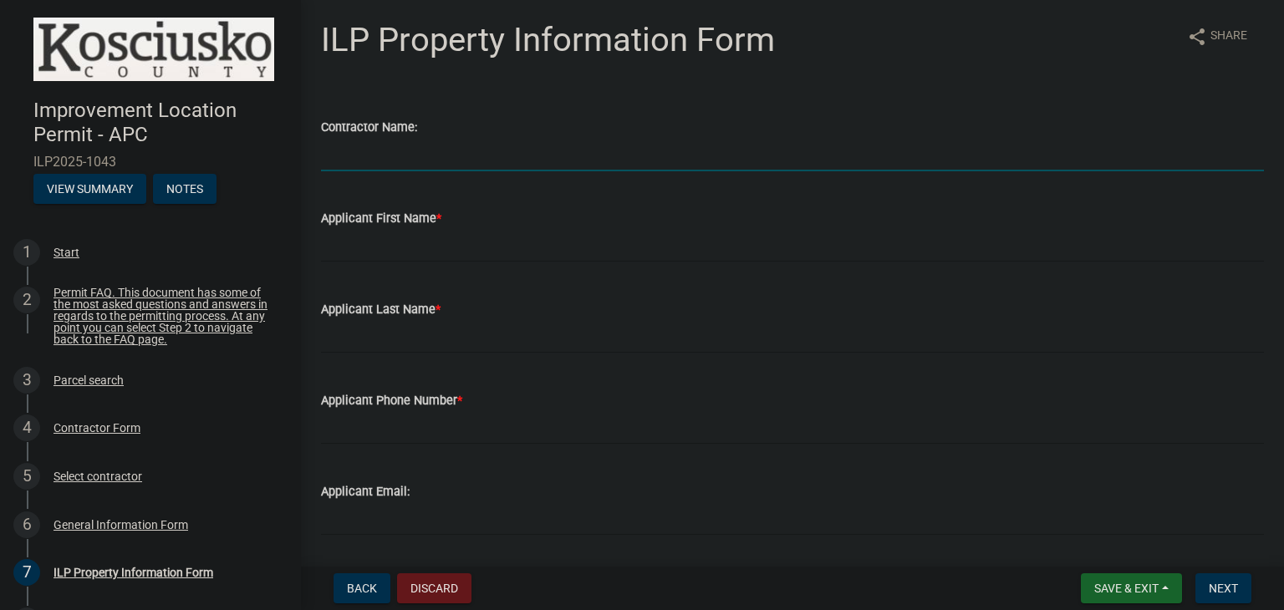
click at [378, 150] on input "Contractor Name:" at bounding box center [792, 154] width 943 height 34
type input "Journey Homes/[PERSON_NAME] Brothers Builders"
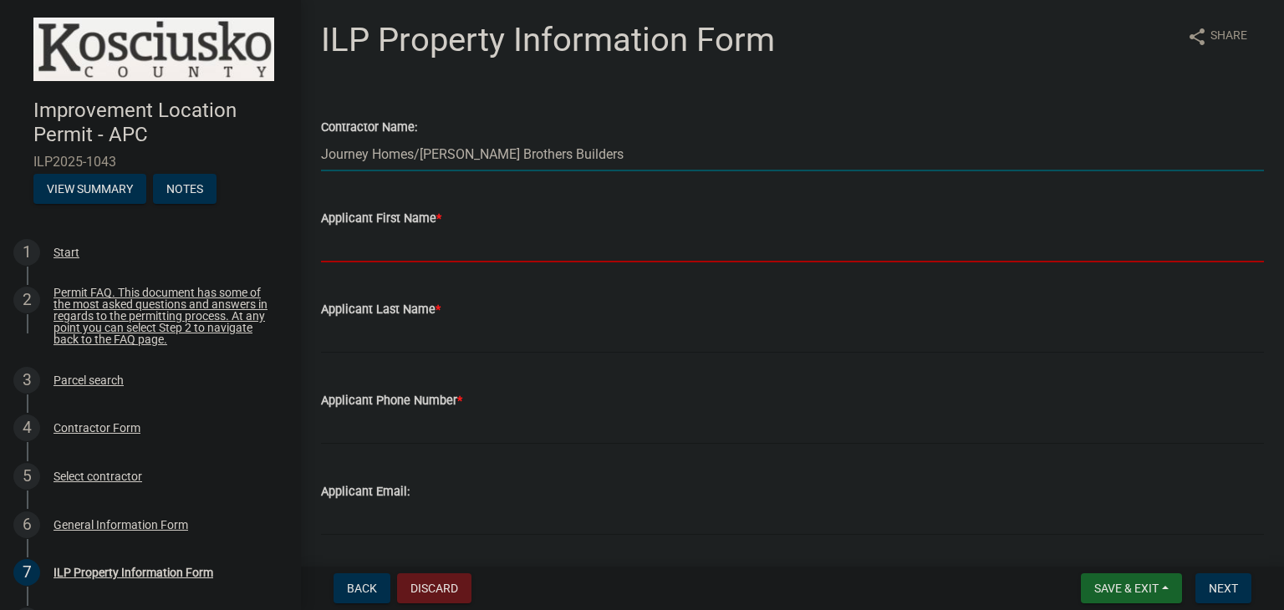
type input "Remington"
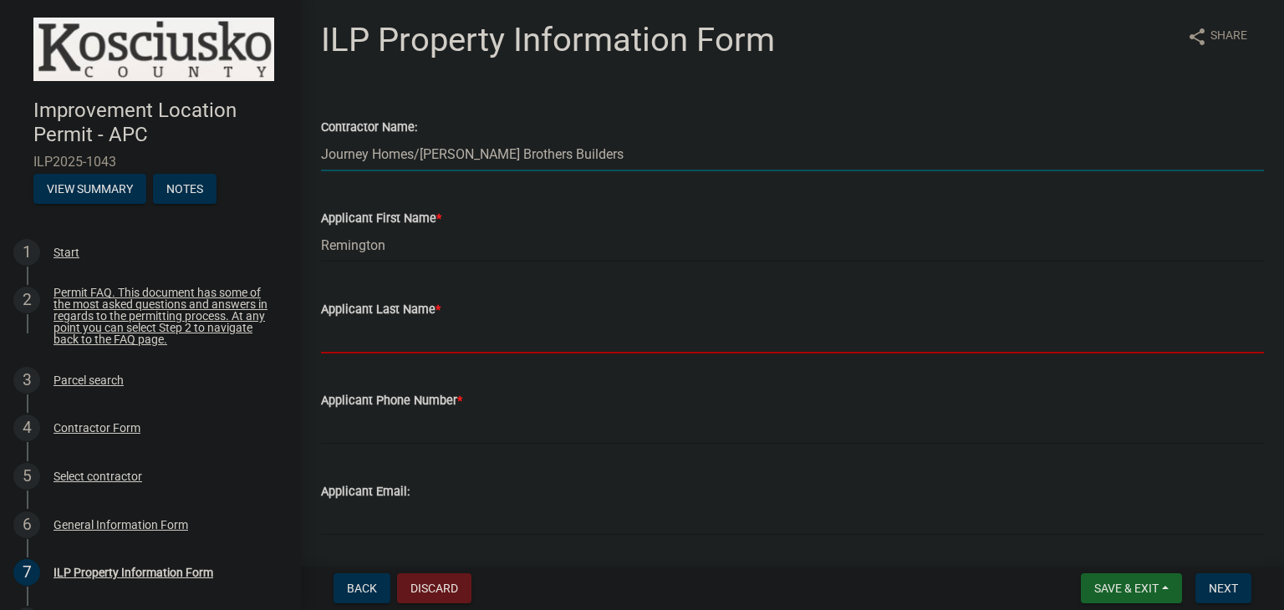
type input "[PERSON_NAME]"
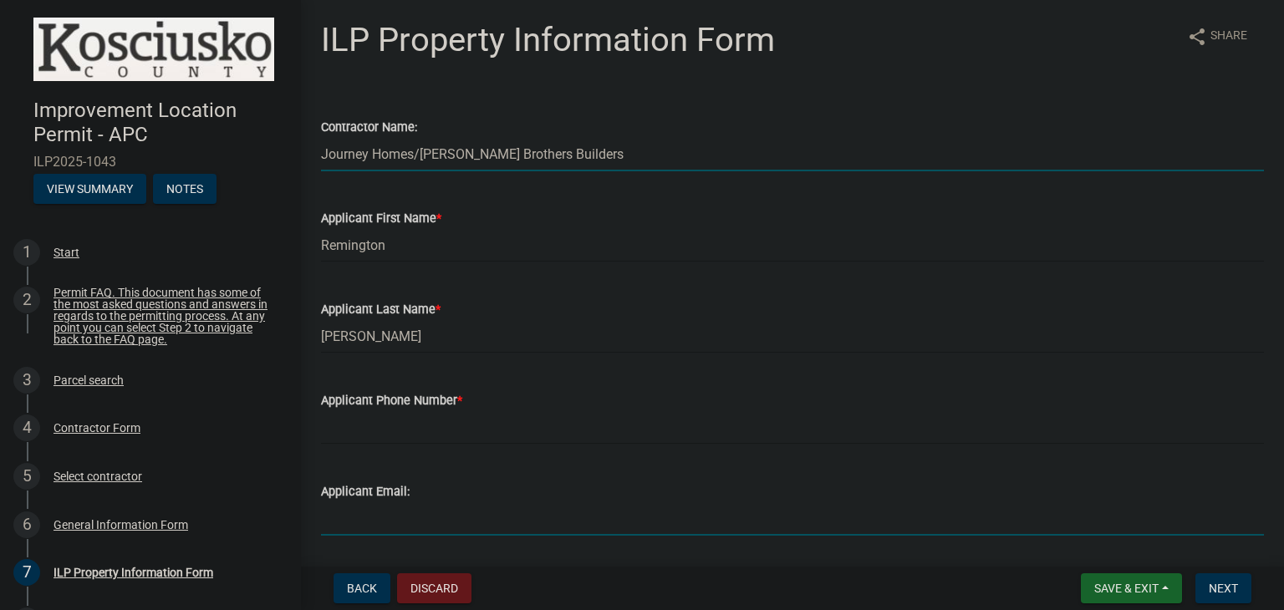
type input "[EMAIL_ADDRESS][DOMAIN_NAME]"
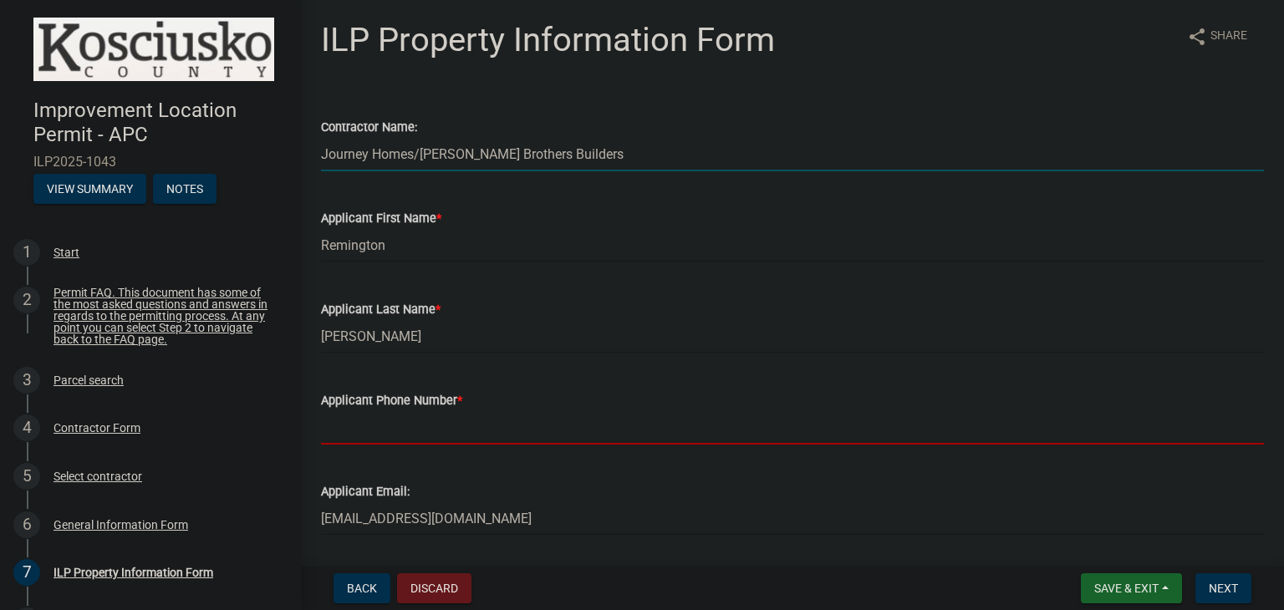
click at [485, 423] on input "Applicant Phone Number *" at bounding box center [792, 427] width 943 height 34
type input "5745363152"
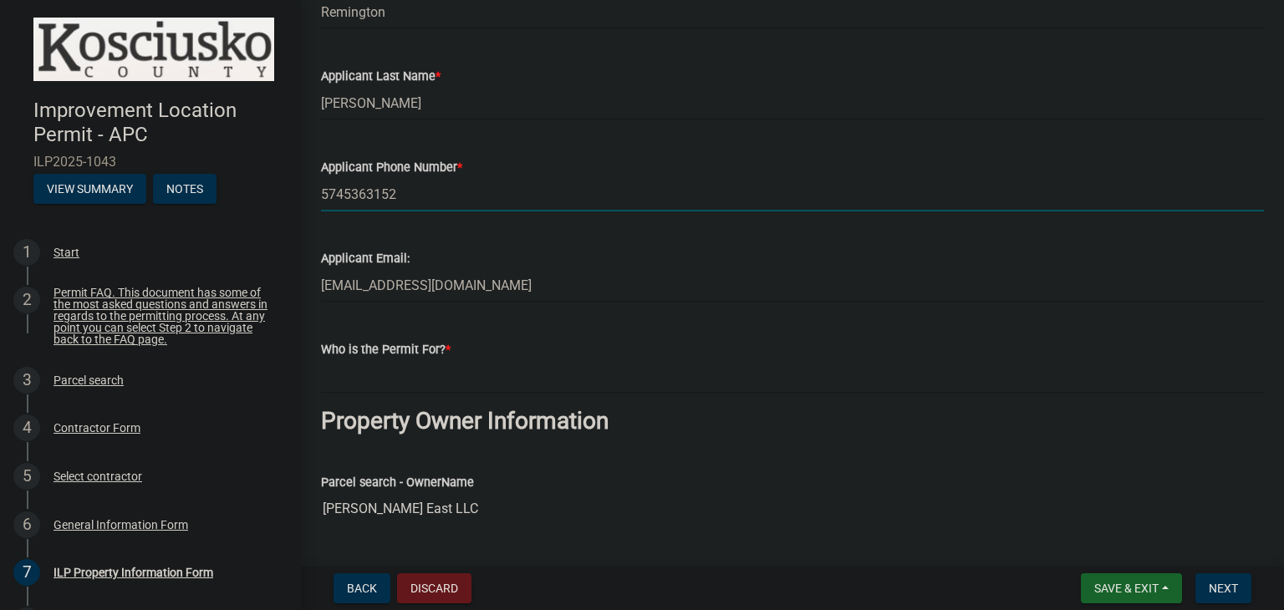
scroll to position [334, 0]
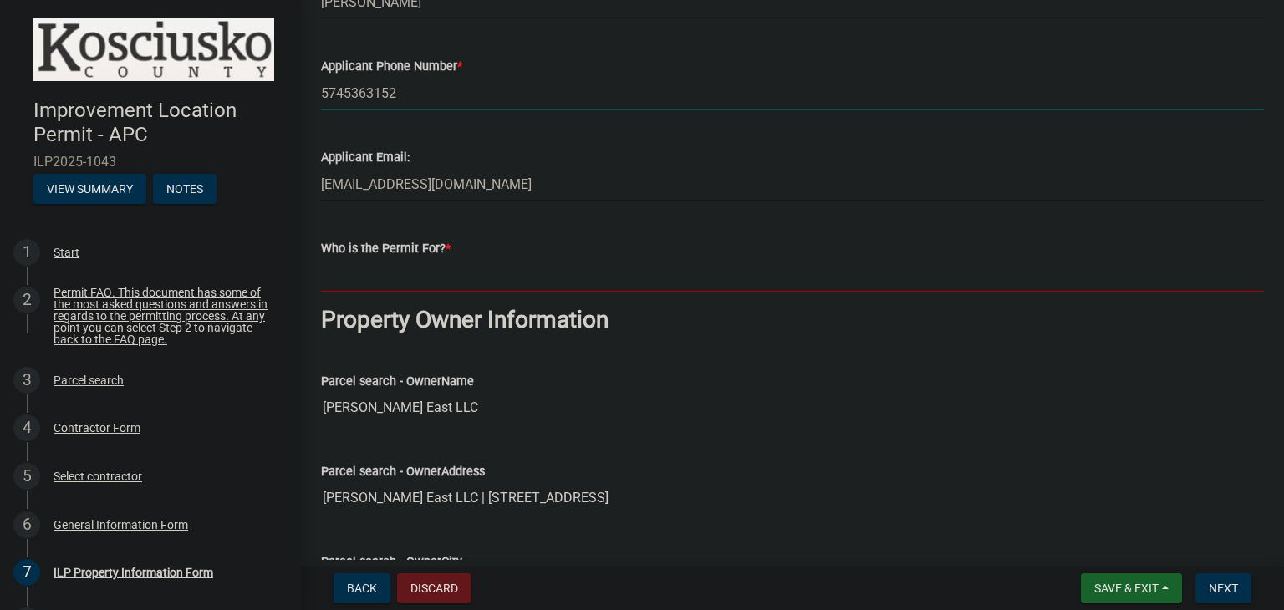
click at [431, 277] on input "Who is the Permit For? *" at bounding box center [792, 275] width 943 height 34
type input "[PERSON_NAME] Brothers Builders"
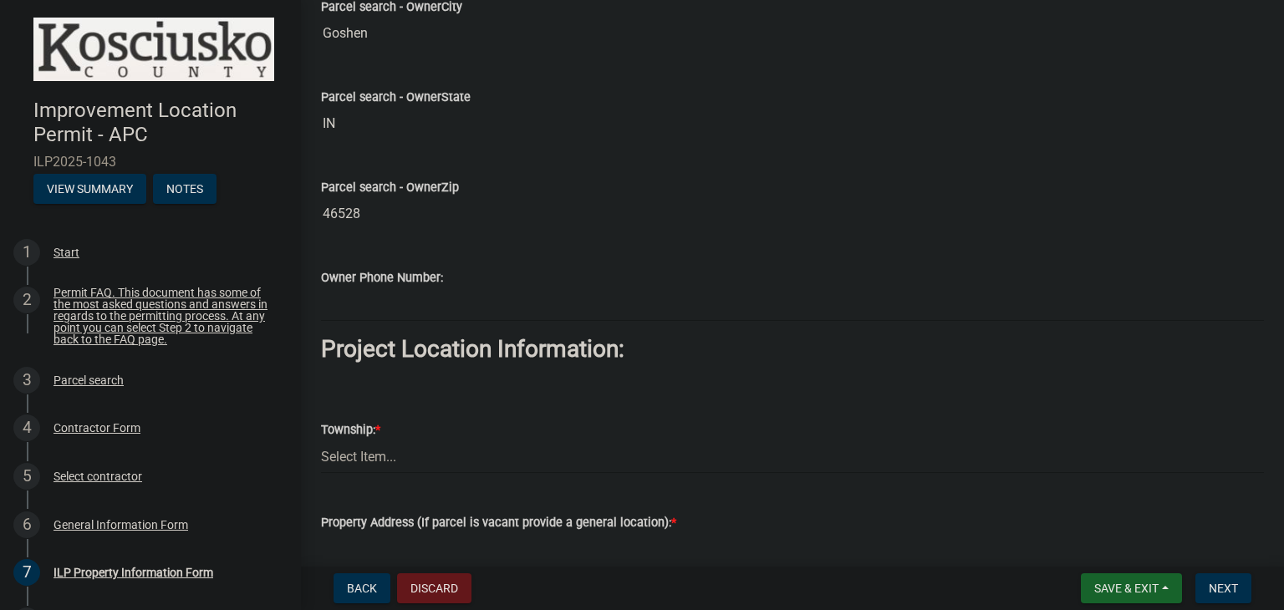
scroll to position [919, 0]
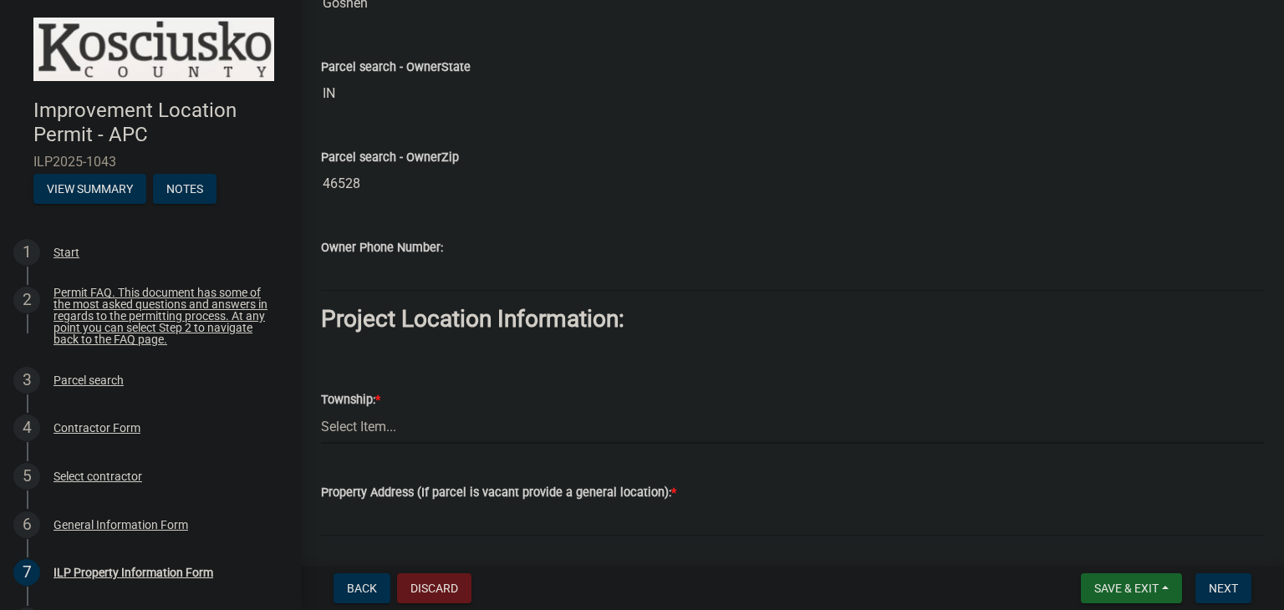
click at [397, 423] on select "Select Item... [PERSON_NAME] - Elkhart Co Clay Etna [GEOGRAPHIC_DATA][PERSON_NA…" at bounding box center [792, 426] width 943 height 34
click at [321, 409] on select "Select Item... [PERSON_NAME] - Elkhart Co Clay Etna [GEOGRAPHIC_DATA][PERSON_NA…" at bounding box center [792, 426] width 943 height 34
select select "43c67e15-aa71-4662-a612-5084d59379d6"
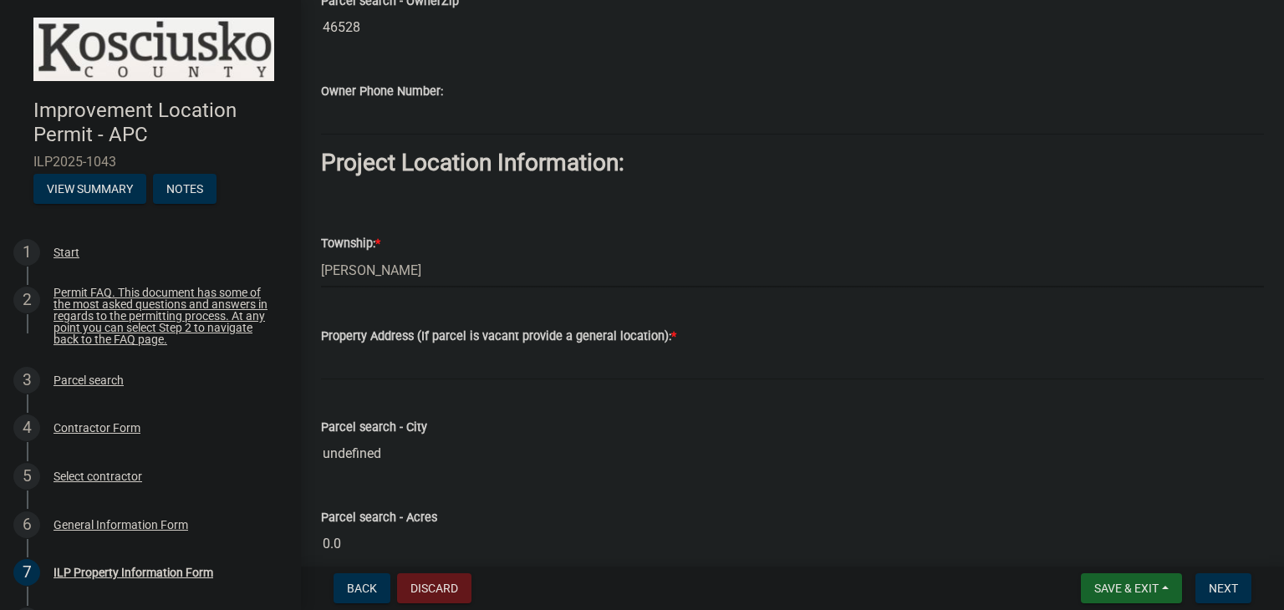
scroll to position [1086, 0]
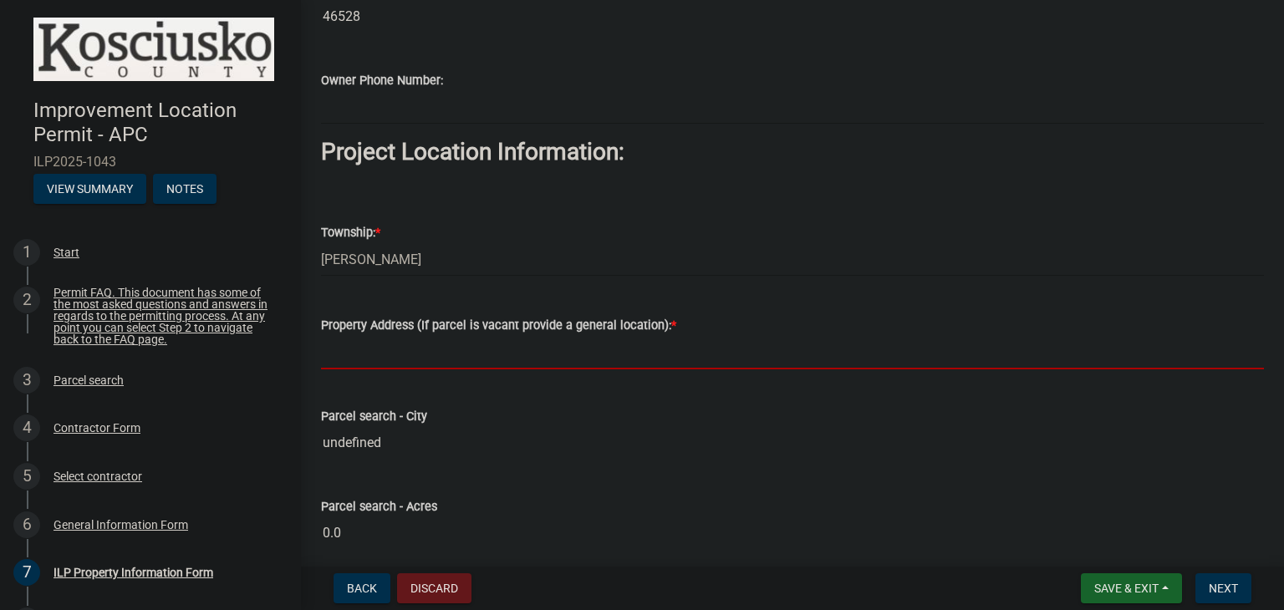
click at [399, 359] on input "Property Address (If parcel is vacant provide a general location): *" at bounding box center [792, 352] width 943 height 34
click at [482, 347] on input "Property Address (If parcel is vacant provide a general location): *" at bounding box center [792, 352] width 943 height 34
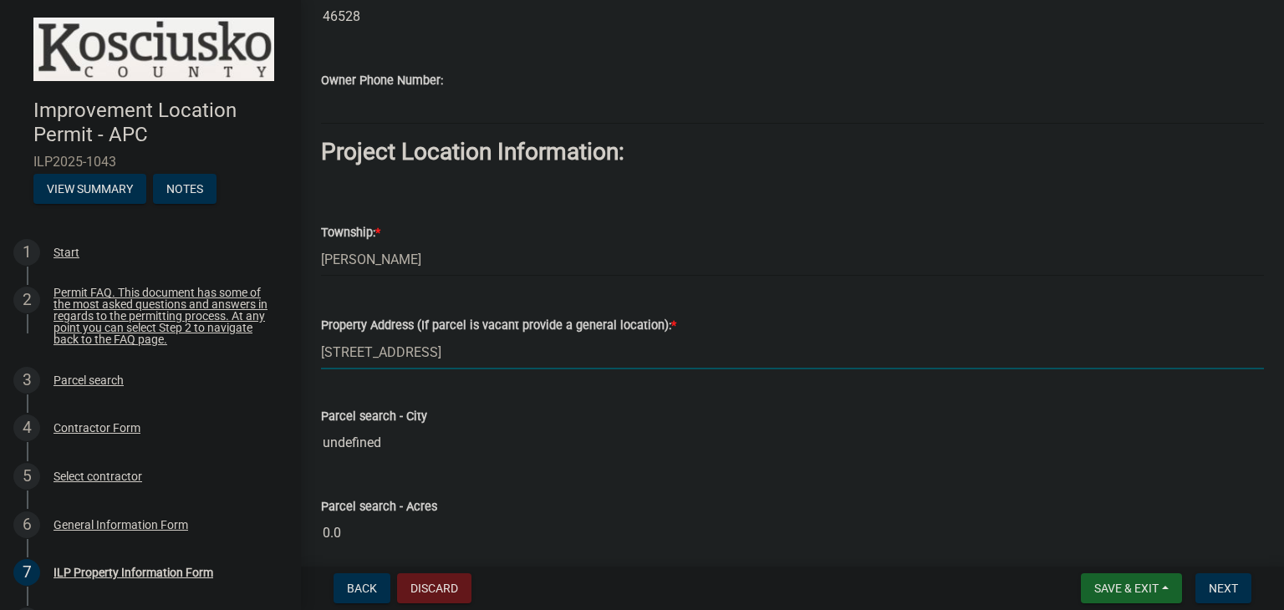
type input "[STREET_ADDRESS]"
click at [401, 442] on input "undefined" at bounding box center [792, 442] width 943 height 33
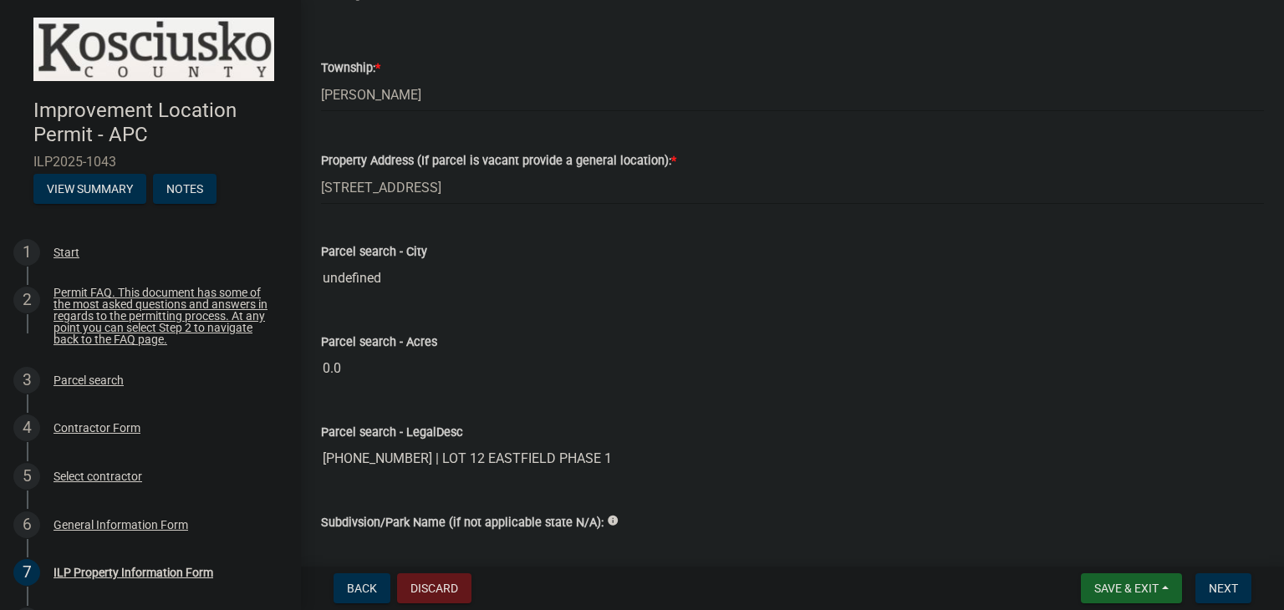
scroll to position [1254, 0]
click at [389, 267] on input "undefined" at bounding box center [792, 275] width 943 height 33
click at [394, 272] on input "undefined" at bounding box center [792, 275] width 943 height 33
click at [384, 273] on input "undefined" at bounding box center [792, 275] width 943 height 33
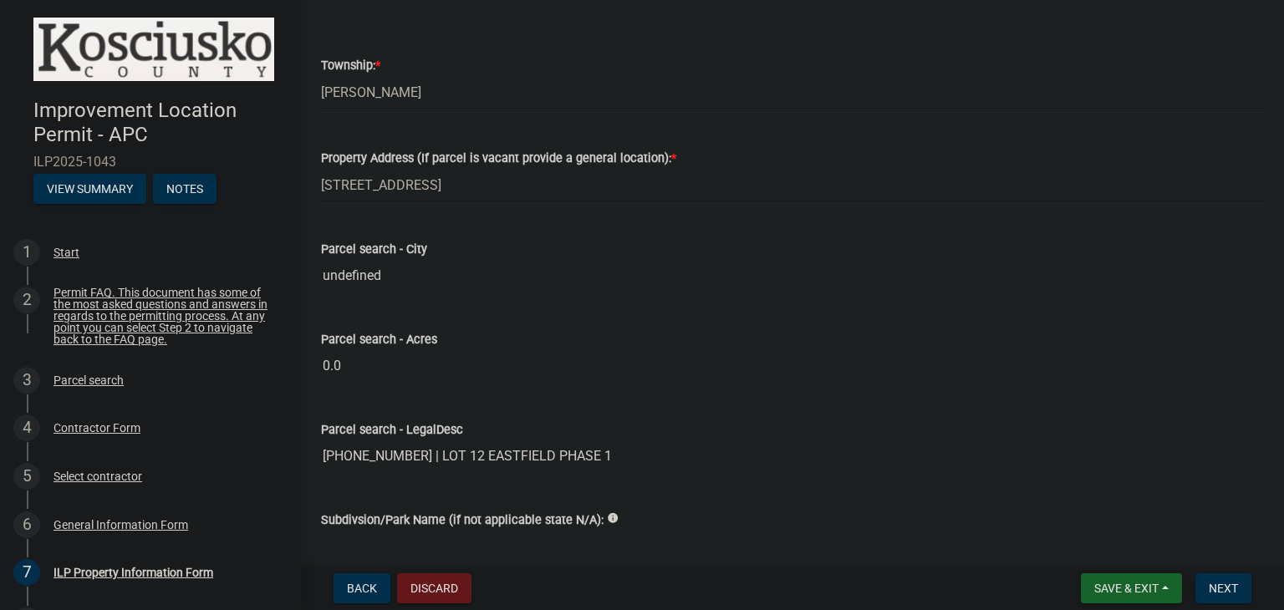
click at [589, 346] on div "Parcel search - Acres 0.0" at bounding box center [792, 344] width 943 height 77
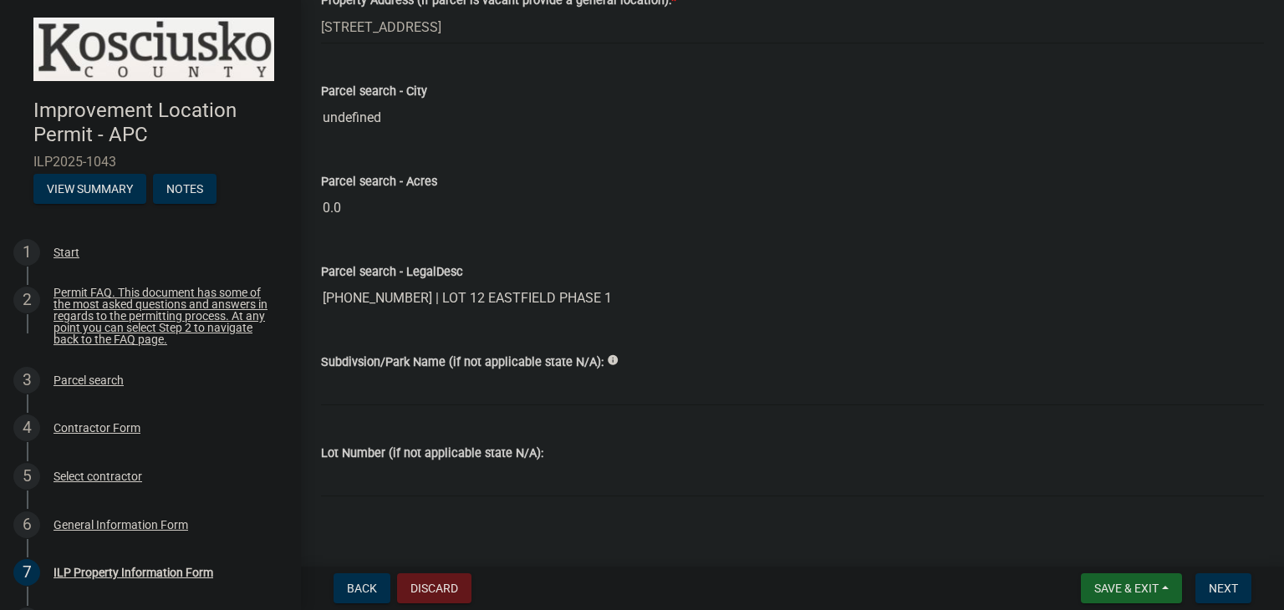
scroll to position [1421, 0]
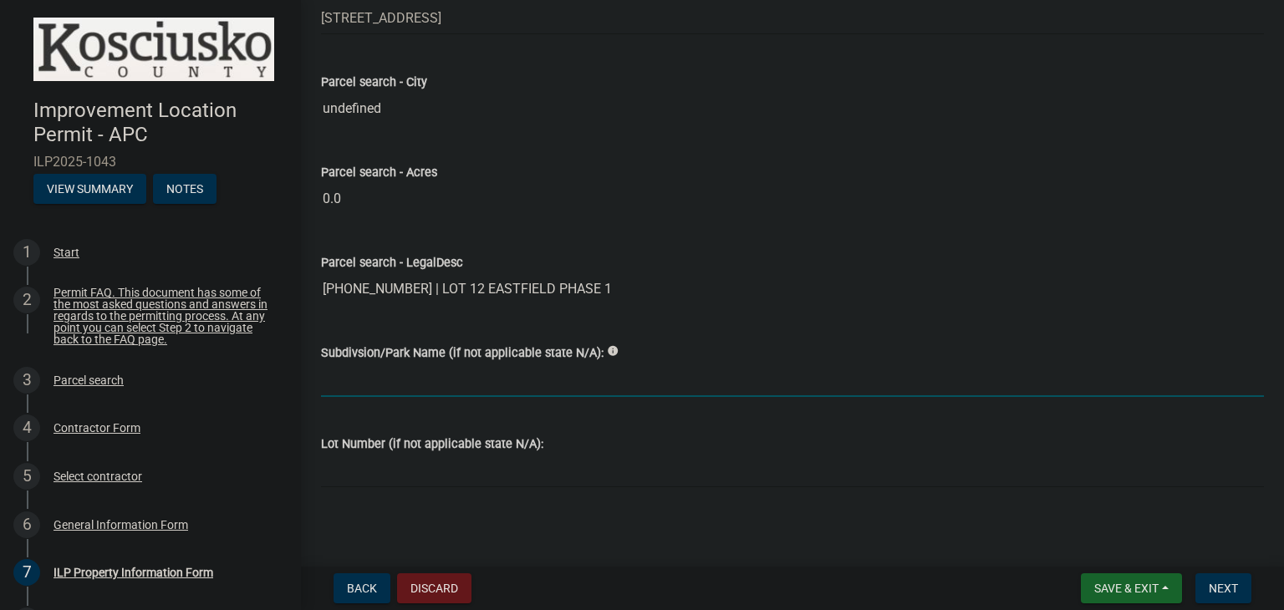
click at [425, 384] on input "Subdivsion/Park Name (if not applicable state N/A):" at bounding box center [792, 380] width 943 height 34
type input "East"
click at [372, 469] on input "Lot Number (if not applicable state N/A):" at bounding box center [792, 471] width 943 height 34
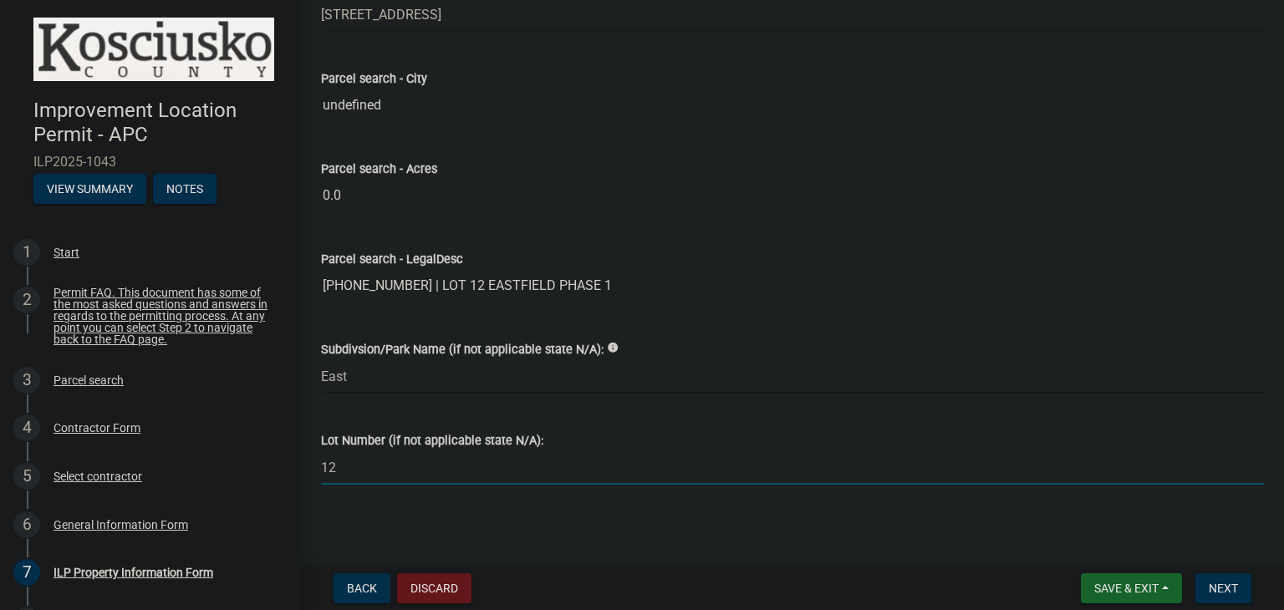
scroll to position [1425, 0]
type input "12"
click at [1215, 582] on span "Next" at bounding box center [1222, 588] width 29 height 13
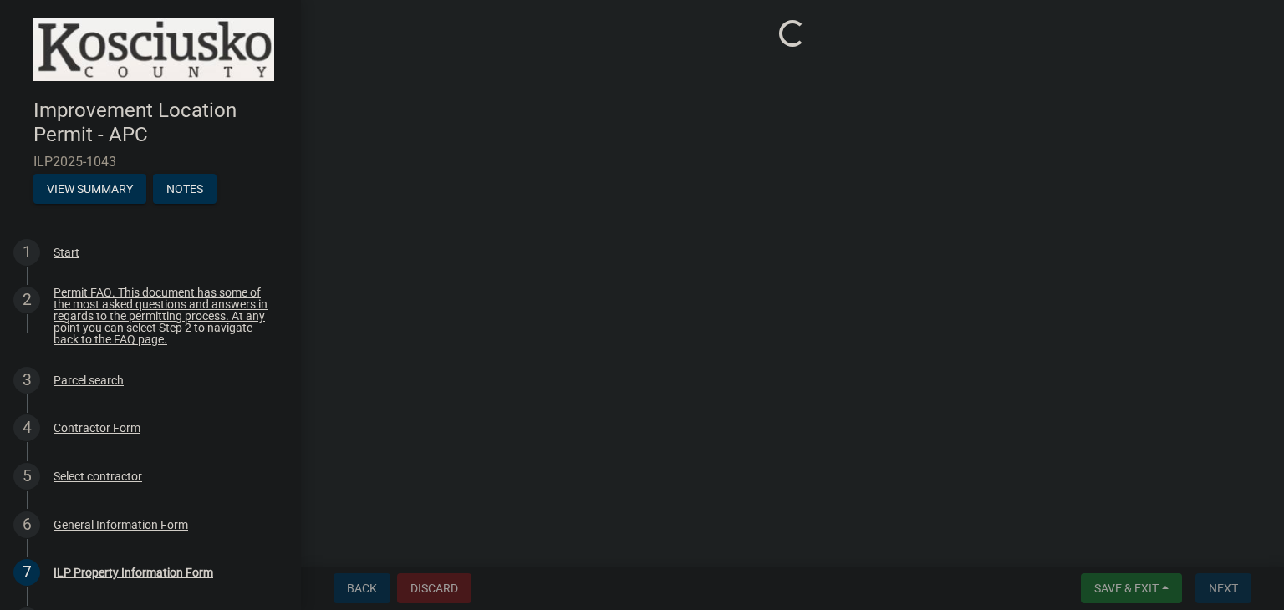
scroll to position [0, 0]
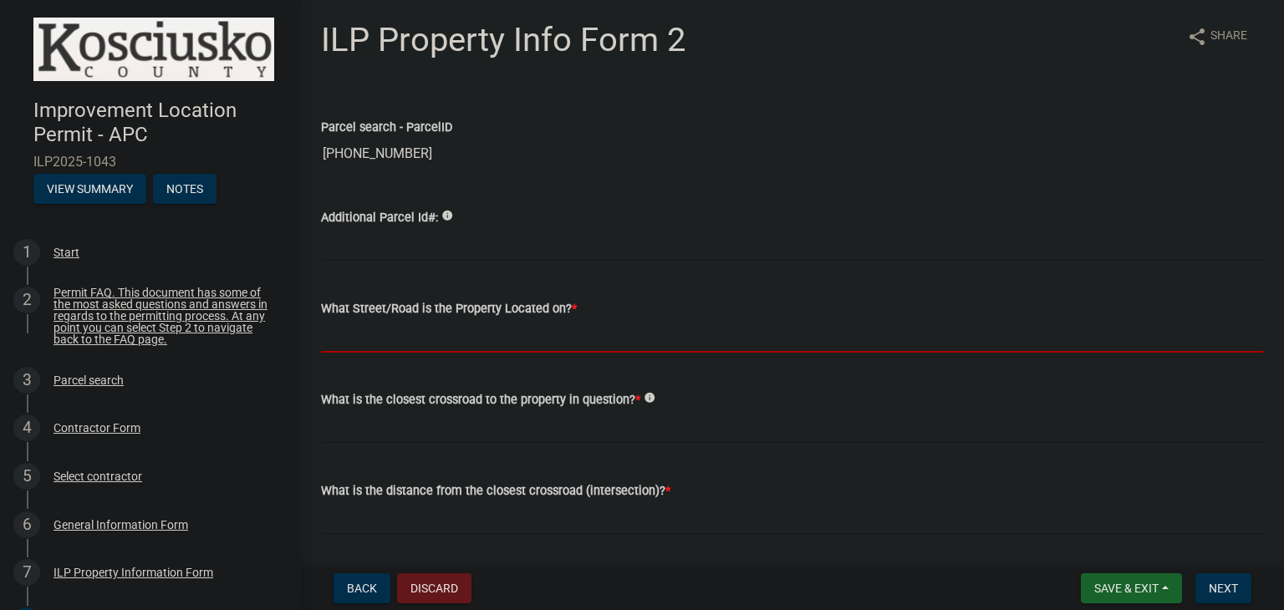
click at [375, 344] on input "What Street/Road is the Property Located on? *" at bounding box center [792, 335] width 943 height 34
type input "[GEOGRAPHIC_DATA]"
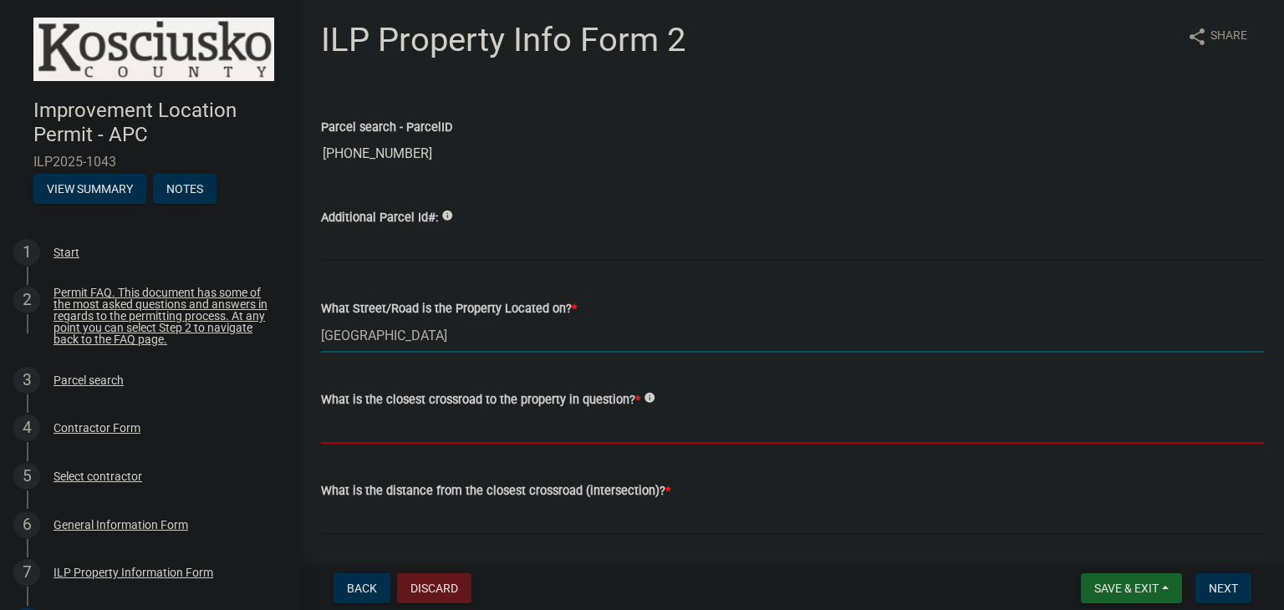
click at [469, 429] on input "What is the closest crossroad to the property in question? *" at bounding box center [792, 426] width 943 height 34
type input "E [STREET_ADDRESS]"
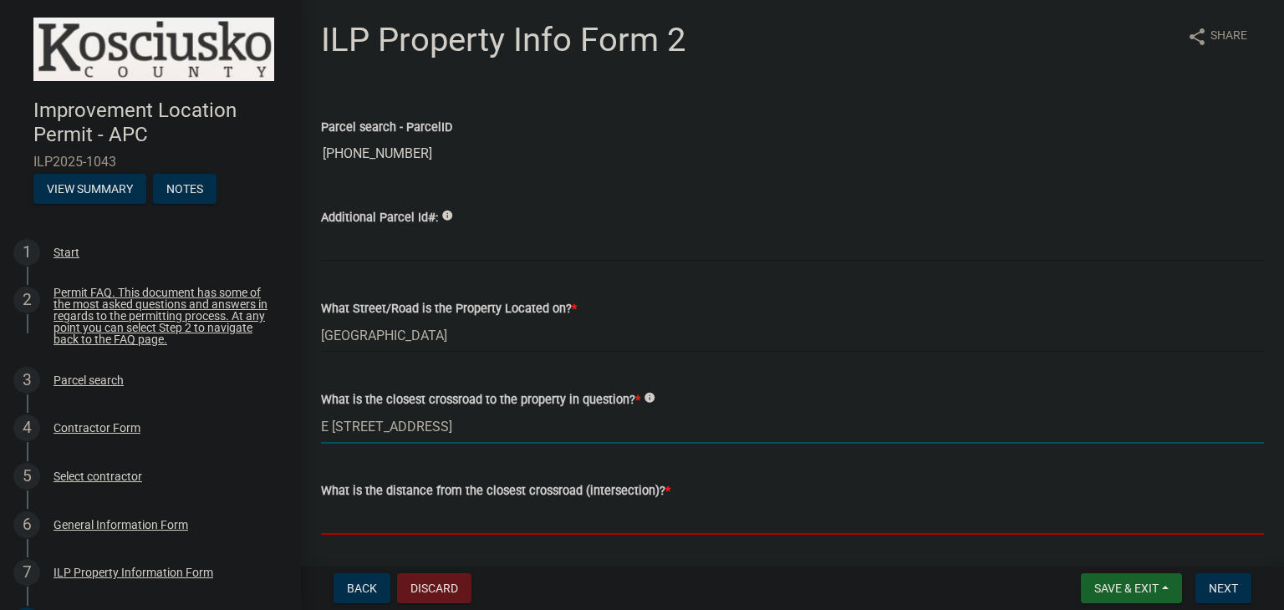
click at [491, 514] on input "text" at bounding box center [792, 518] width 943 height 34
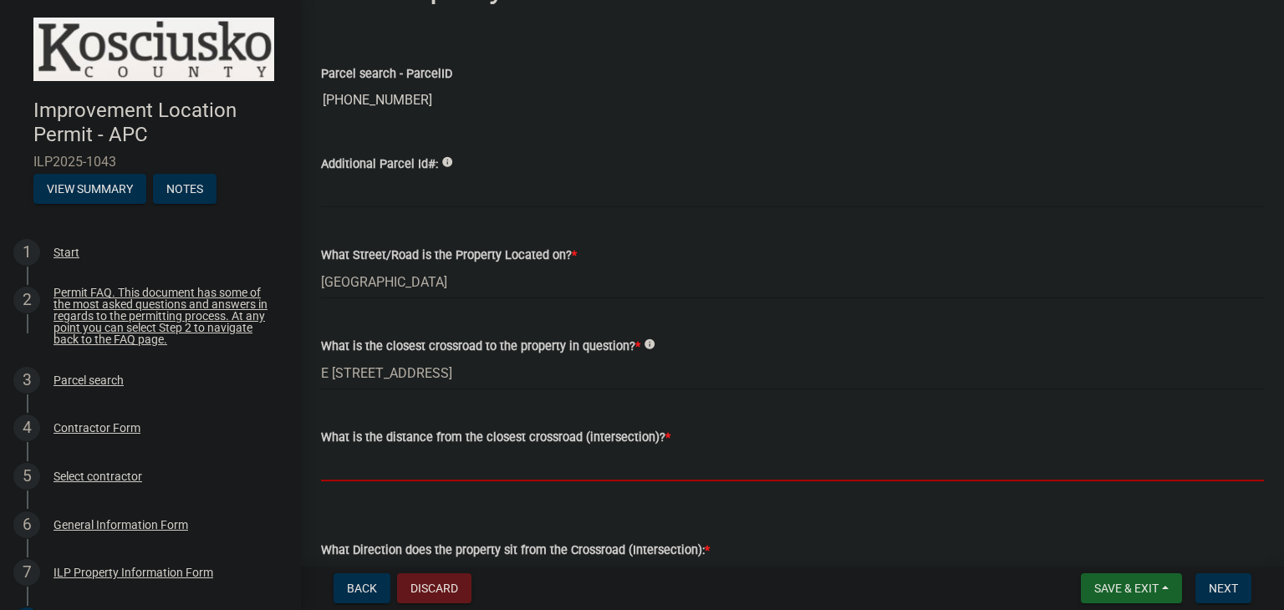
scroll to position [84, 0]
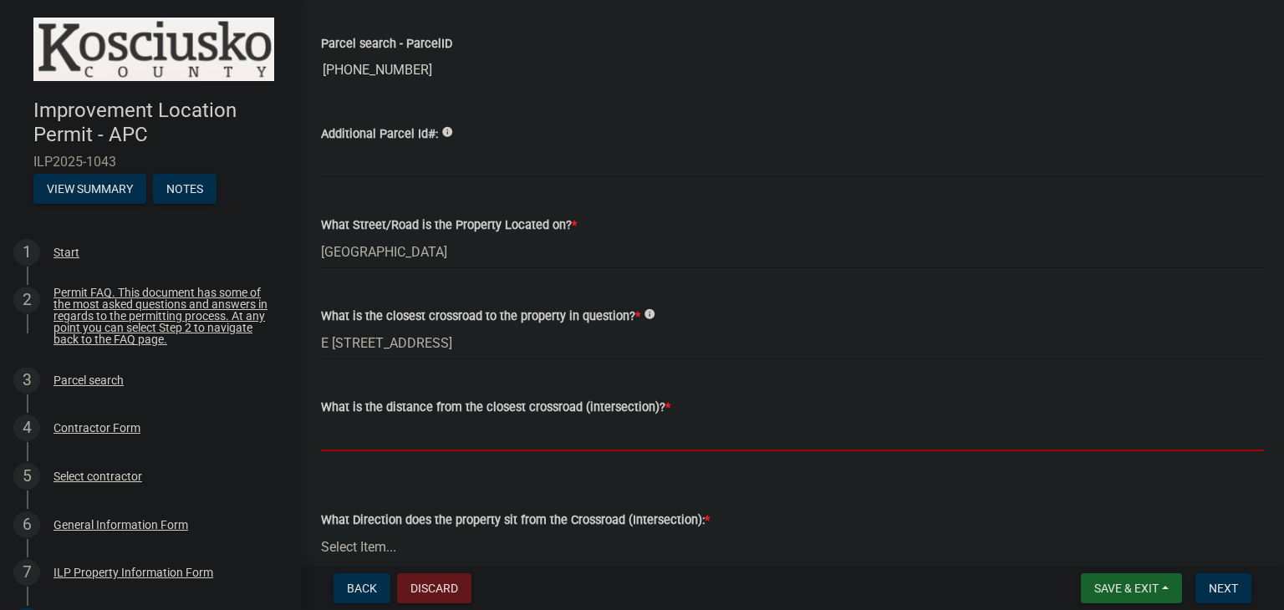
type input "600"
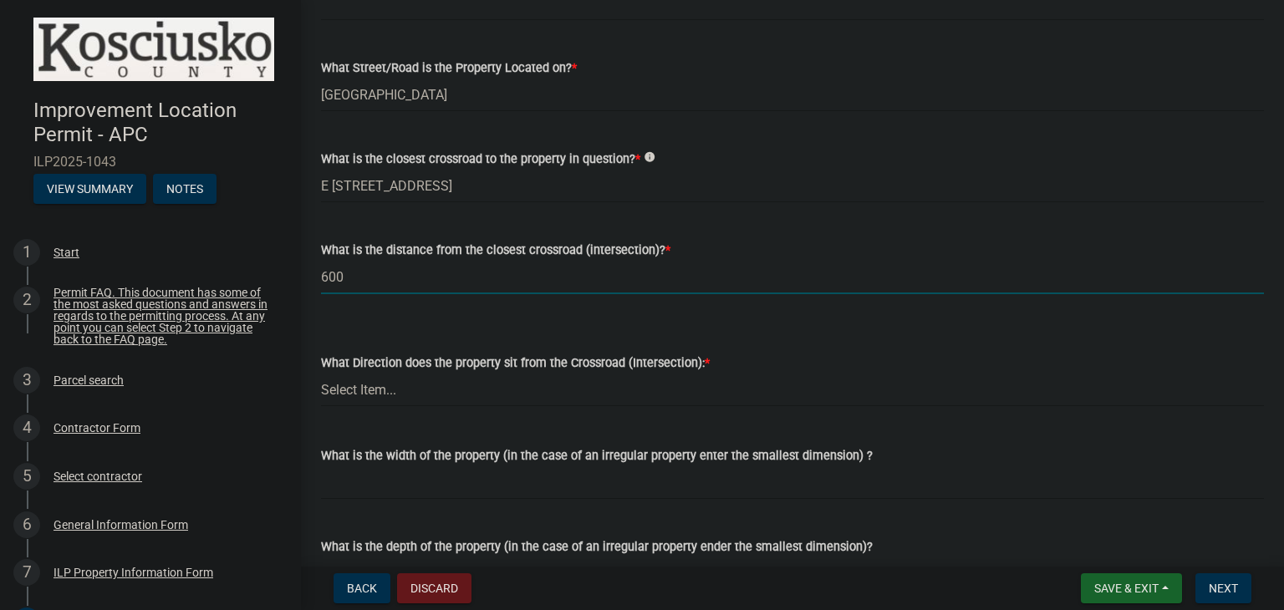
scroll to position [251, 0]
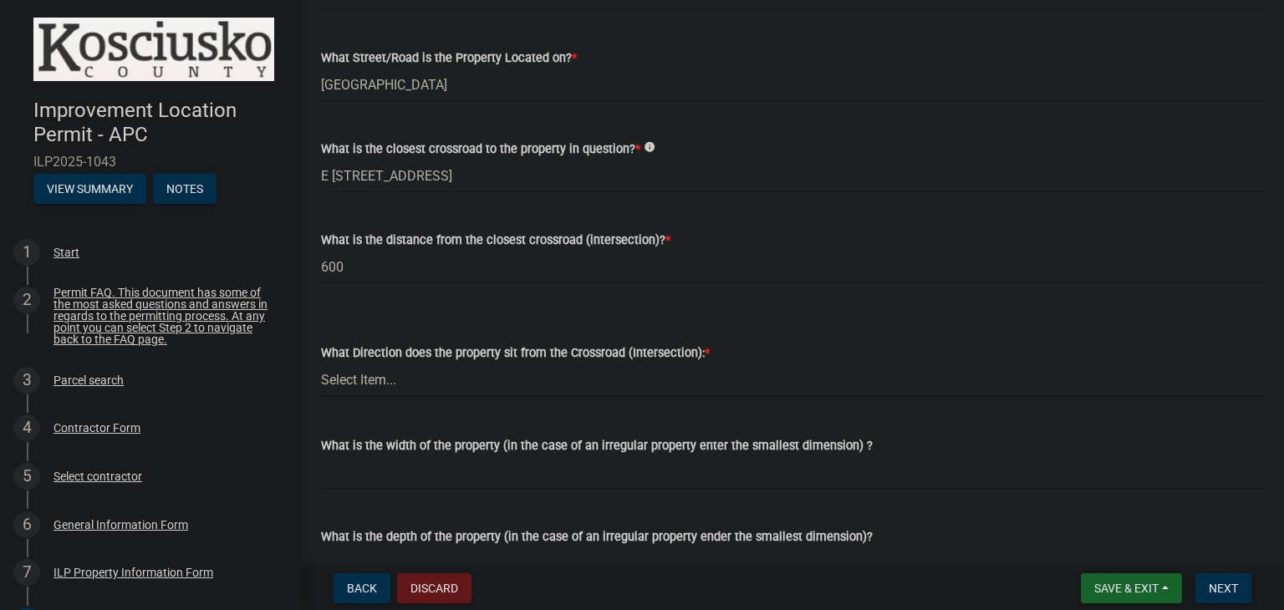
click at [542, 379] on select "Select Item... N NE NW S SE SW E W" at bounding box center [792, 380] width 943 height 34
click at [321, 363] on select "Select Item... N NE NW S SE SW E W" at bounding box center [792, 380] width 943 height 34
select select "30cad654-0079-4cbe-a349-097ae71a5774"
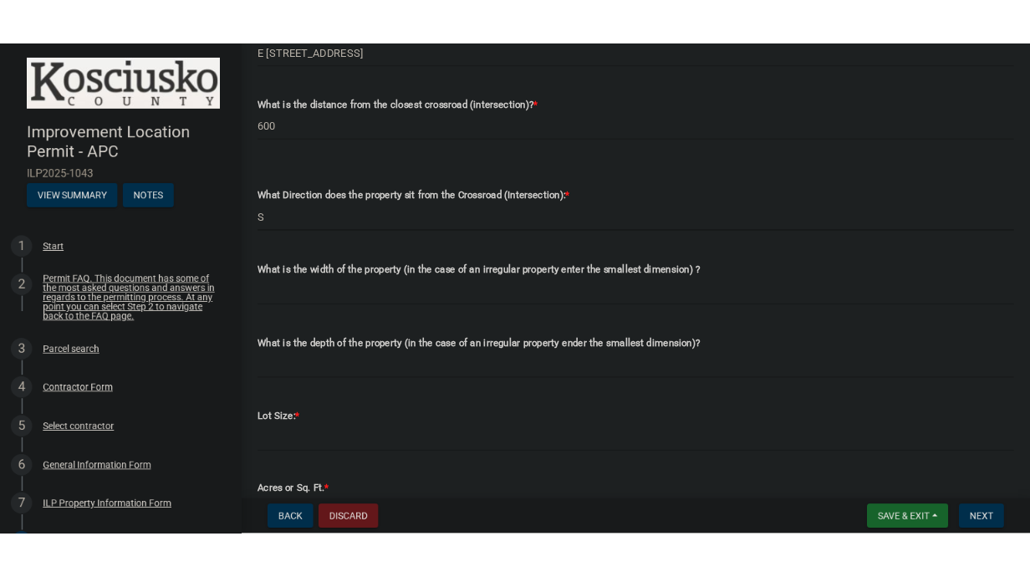
scroll to position [418, 0]
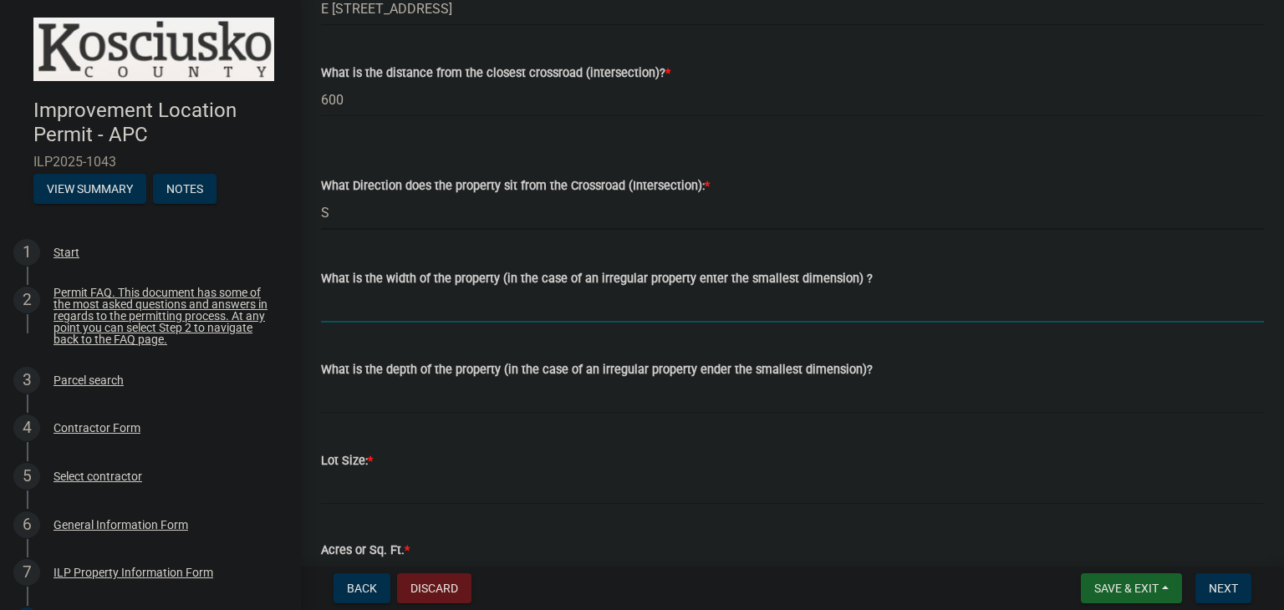
click at [374, 313] on input "What is the width of the property (in the case of an irregular property enter t…" at bounding box center [792, 305] width 943 height 34
type input "60"
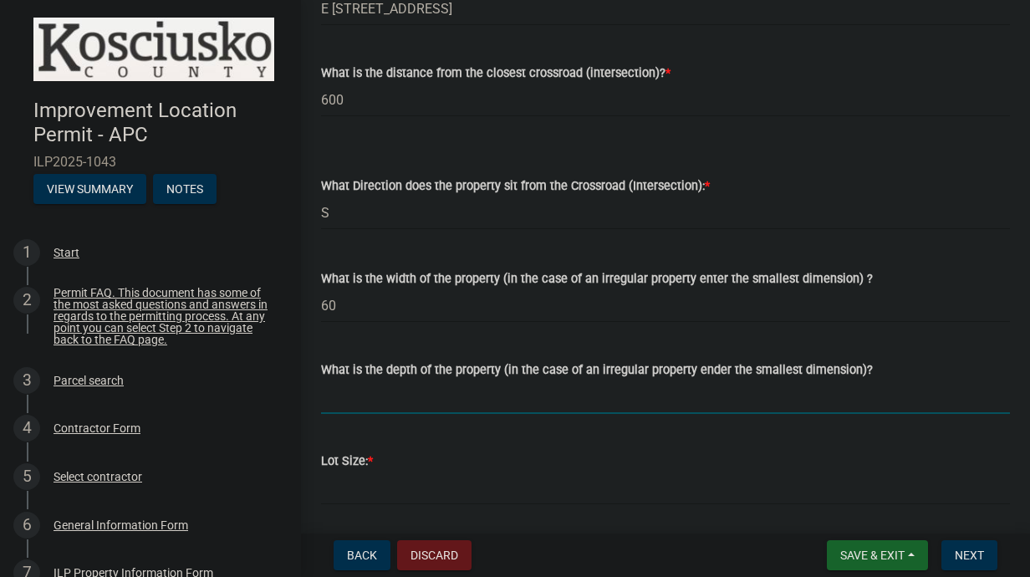
click at [381, 409] on input "What is the depth of the property (in the case of an irregular property ender t…" at bounding box center [665, 396] width 689 height 34
type input "155"
click at [351, 488] on input "text" at bounding box center [665, 487] width 689 height 34
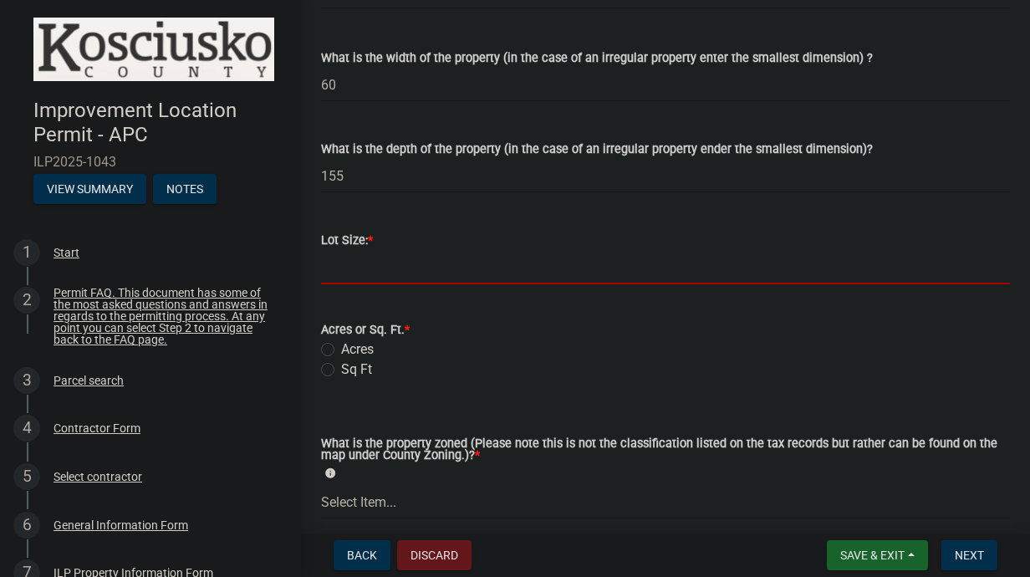
scroll to position [669, 0]
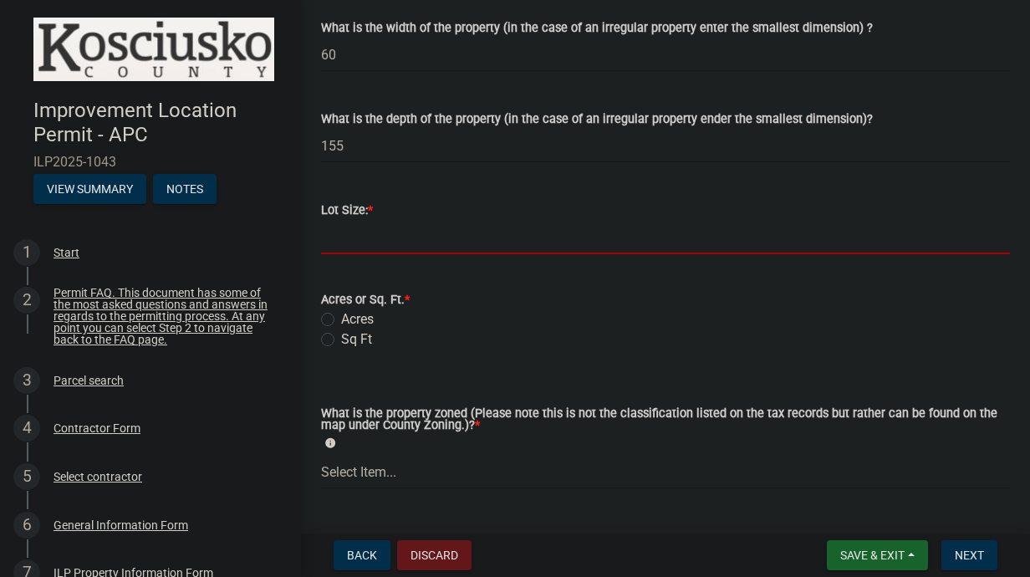
click at [342, 234] on input "text" at bounding box center [665, 237] width 689 height 34
type input "13324"
click at [341, 338] on label "Sq Ft" at bounding box center [356, 339] width 31 height 20
click at [341, 338] on input "Sq Ft" at bounding box center [346, 334] width 11 height 11
radio input "true"
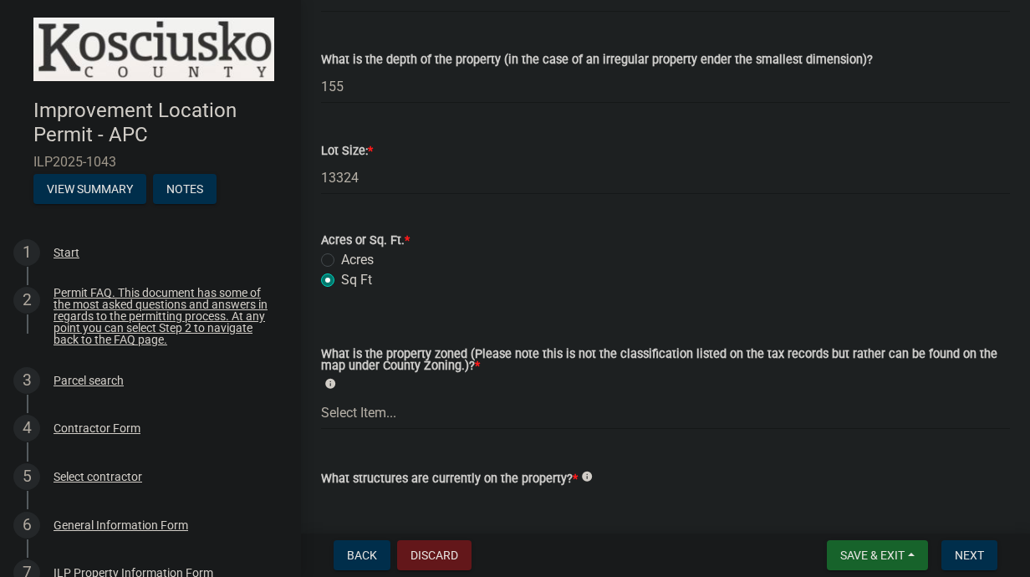
scroll to position [836, 0]
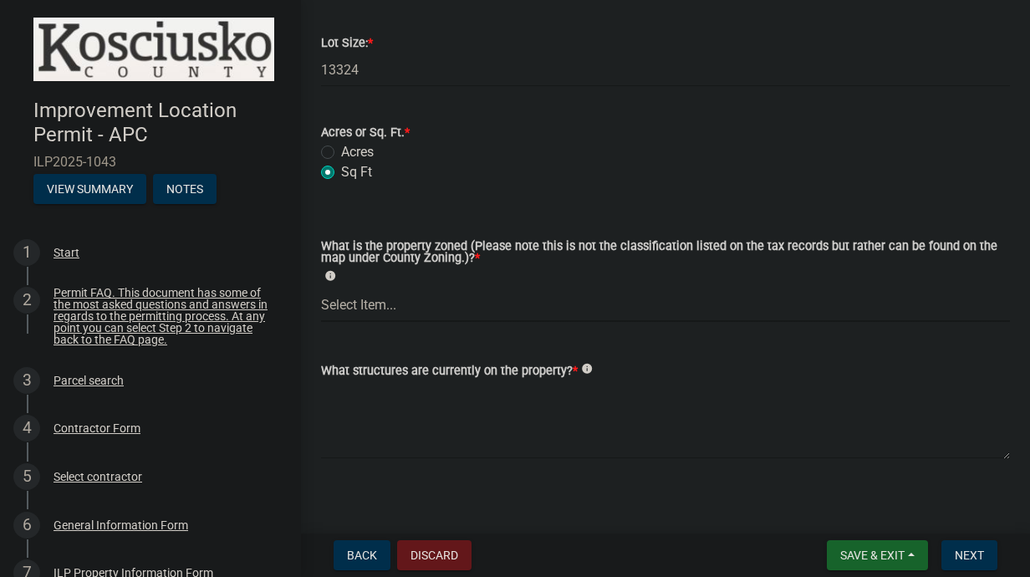
click at [389, 304] on select "Select Item... Agricultural Agricultural 2 Commercial Environmental Industrial …" at bounding box center [665, 304] width 689 height 34
click at [321, 287] on select "Select Item... Agricultural Agricultural 2 Commercial Environmental Industrial …" at bounding box center [665, 304] width 689 height 34
select select "1146270b-2111-4e23-bf7f-74ce85cf7041"
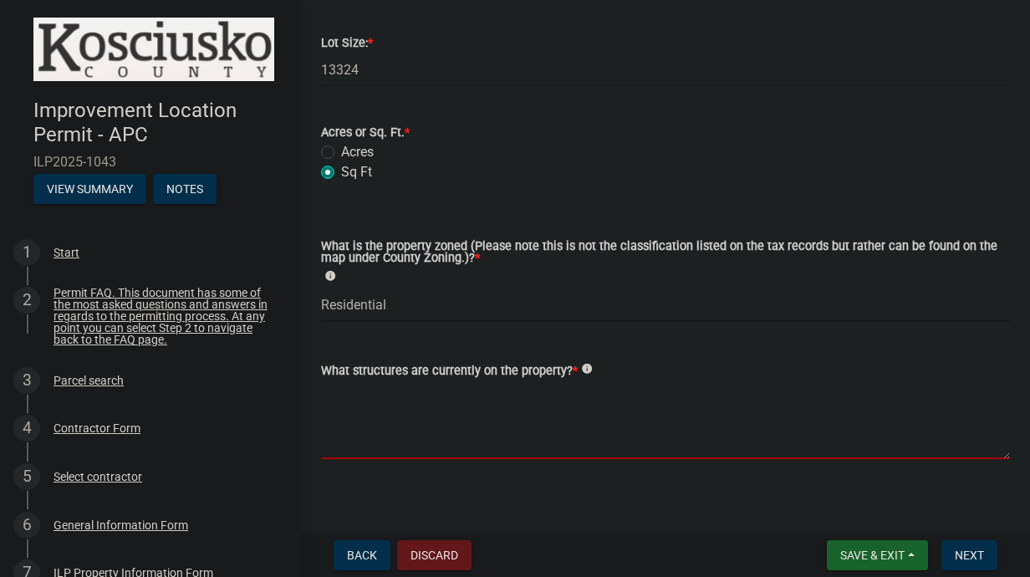
click at [384, 434] on textarea "What structures are currently on the property? *" at bounding box center [665, 419] width 689 height 79
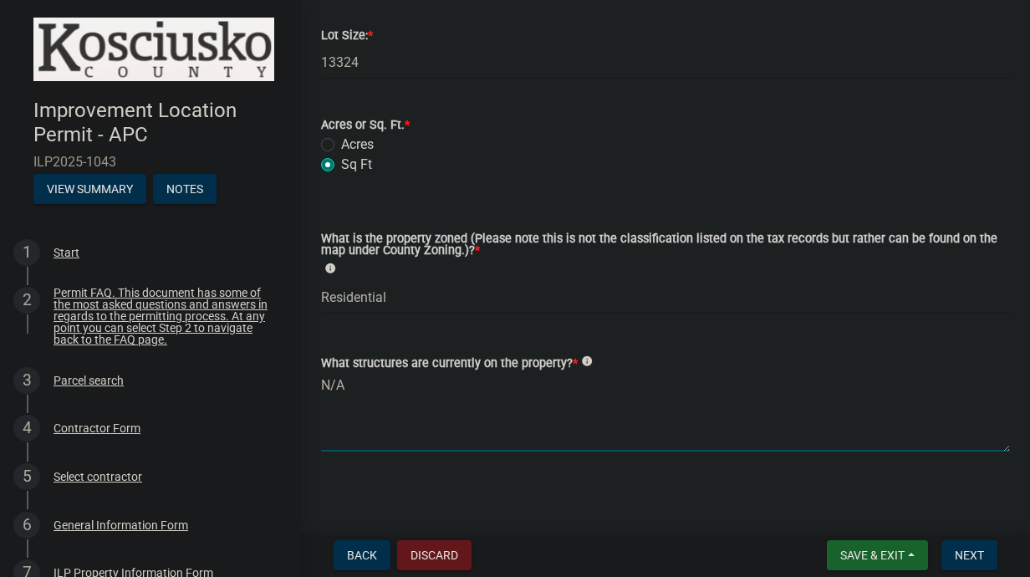
scroll to position [847, 0]
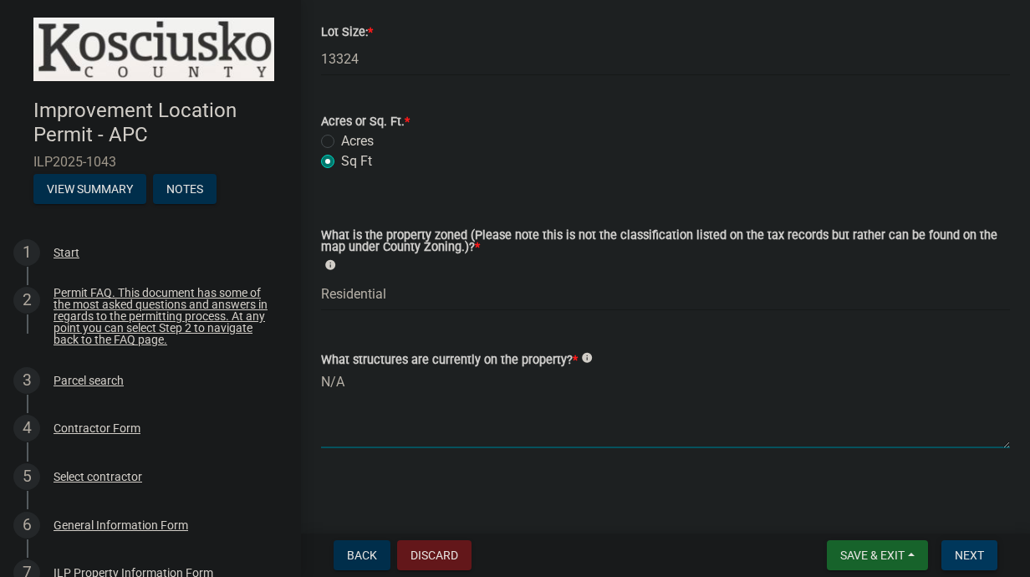
type textarea "N/A"
click at [963, 548] on span "Next" at bounding box center [968, 554] width 29 height 13
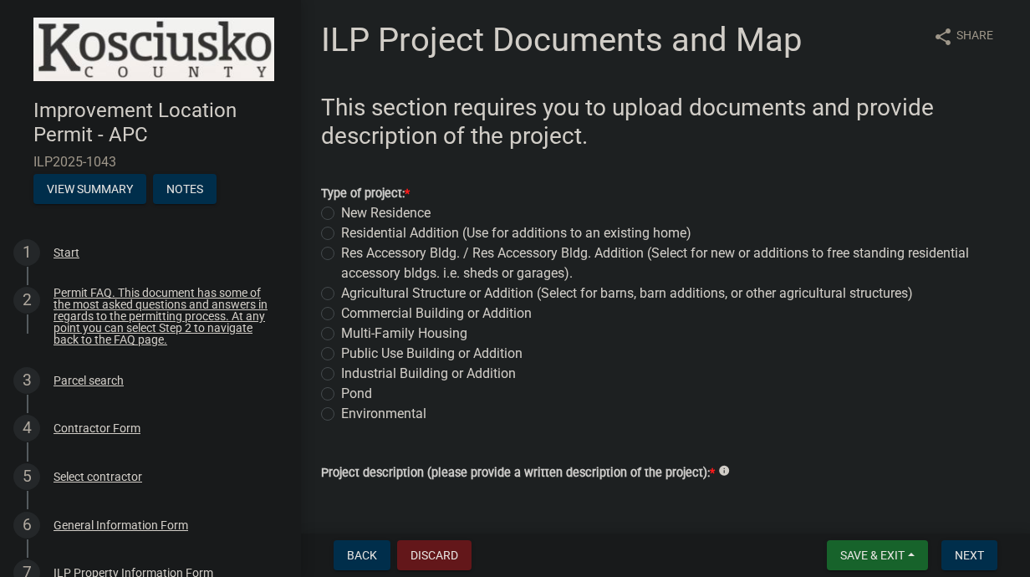
click at [341, 208] on label "New Residence" at bounding box center [385, 213] width 89 height 20
click at [341, 208] on input "New Residence" at bounding box center [346, 208] width 11 height 11
radio input "true"
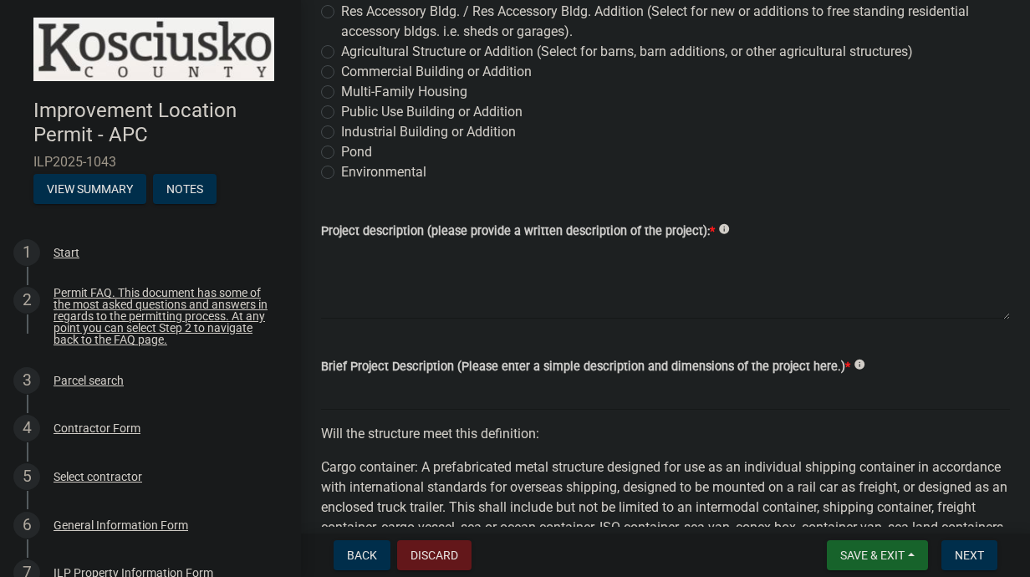
scroll to position [251, 0]
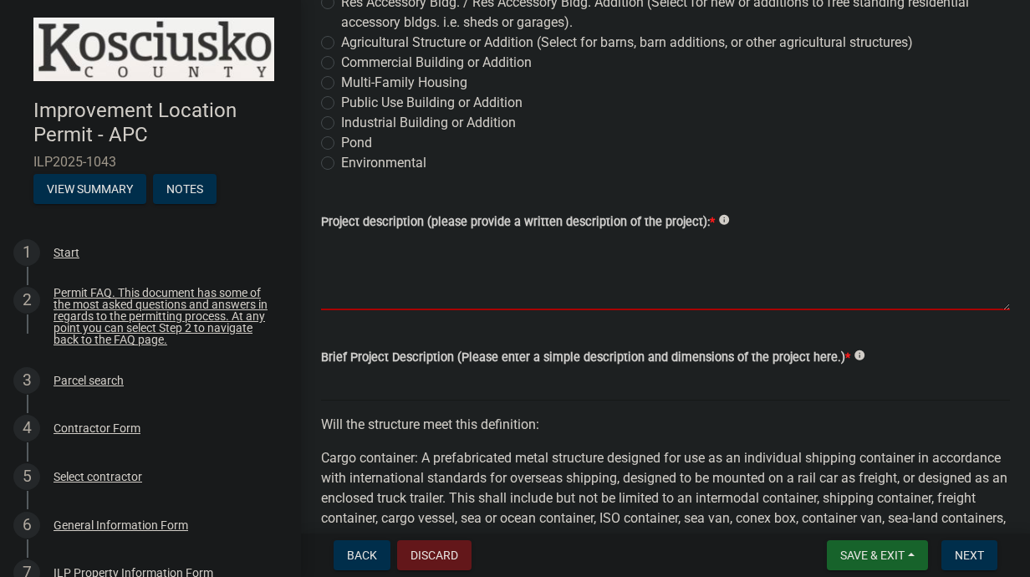
click at [460, 271] on textarea "Project description (please provide a written description of the project): *" at bounding box center [665, 270] width 689 height 79
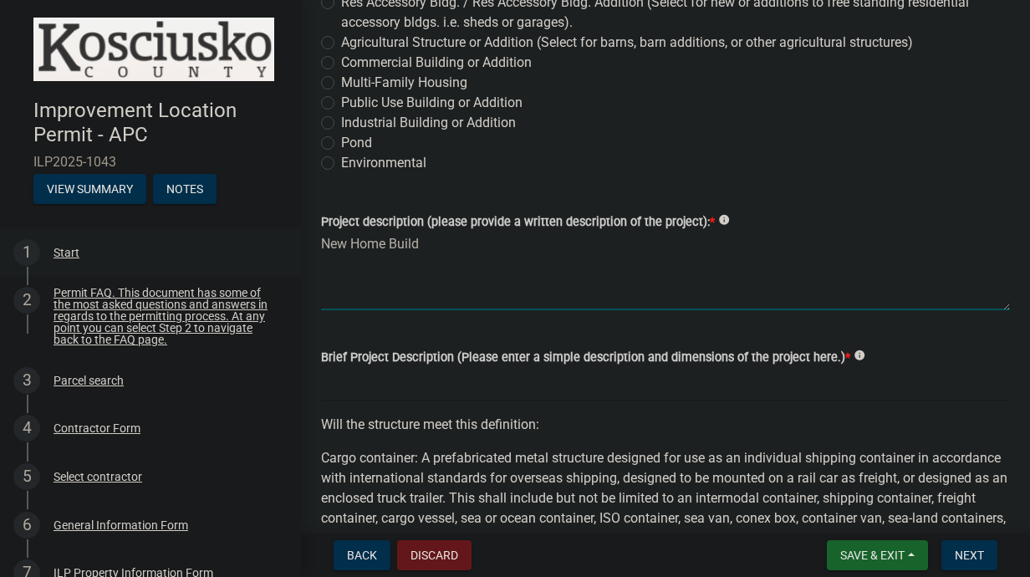
type textarea "New Home Build"
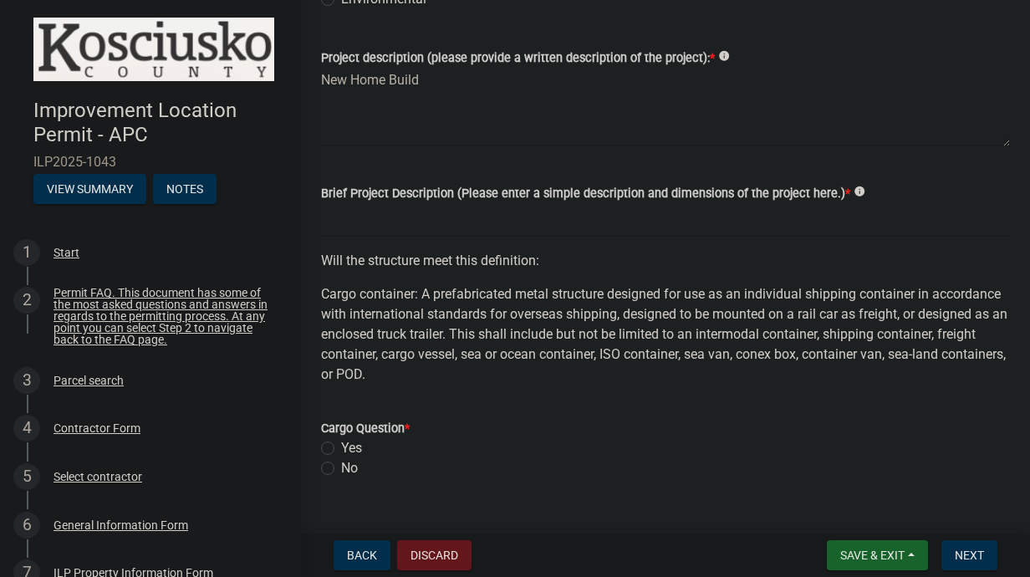
scroll to position [418, 0]
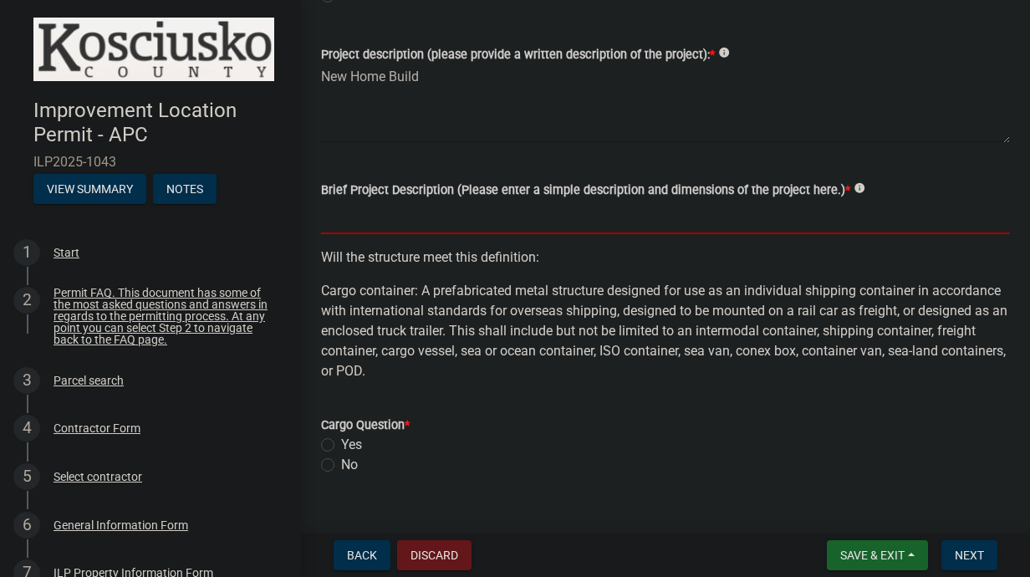
click at [403, 216] on input "Brief Project Description (Please enter a simple description and dimensions of …" at bounding box center [665, 217] width 689 height 34
type input "New Home Build"
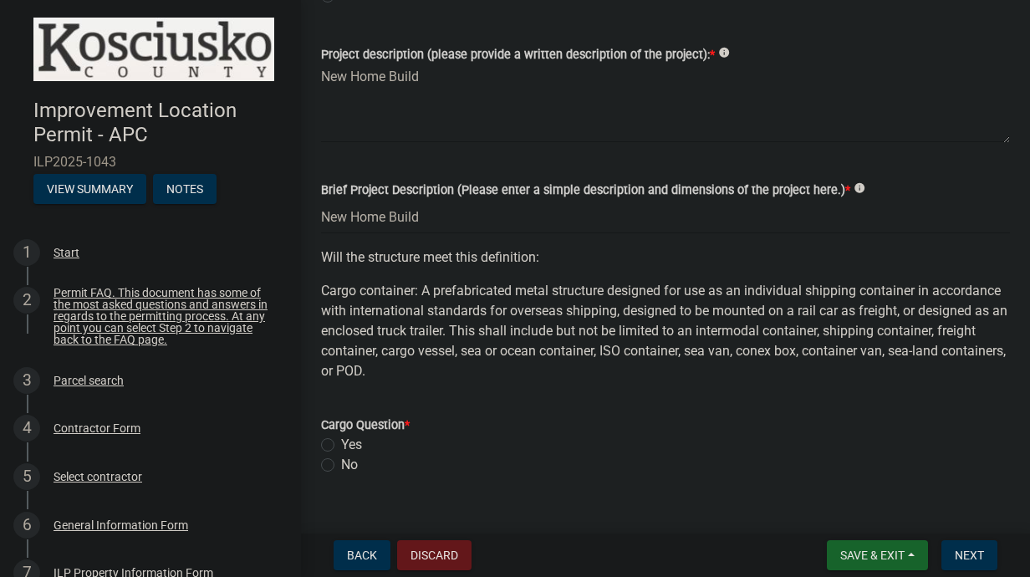
click at [341, 467] on label "No" at bounding box center [349, 465] width 17 height 20
click at [341, 465] on input "No" at bounding box center [346, 460] width 11 height 11
radio input "true"
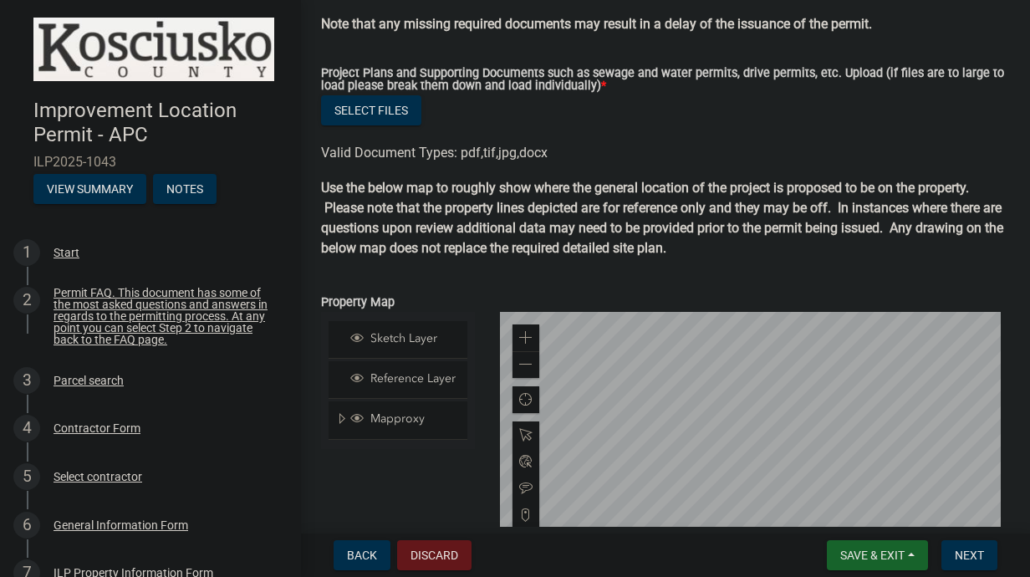
scroll to position [1671, 0]
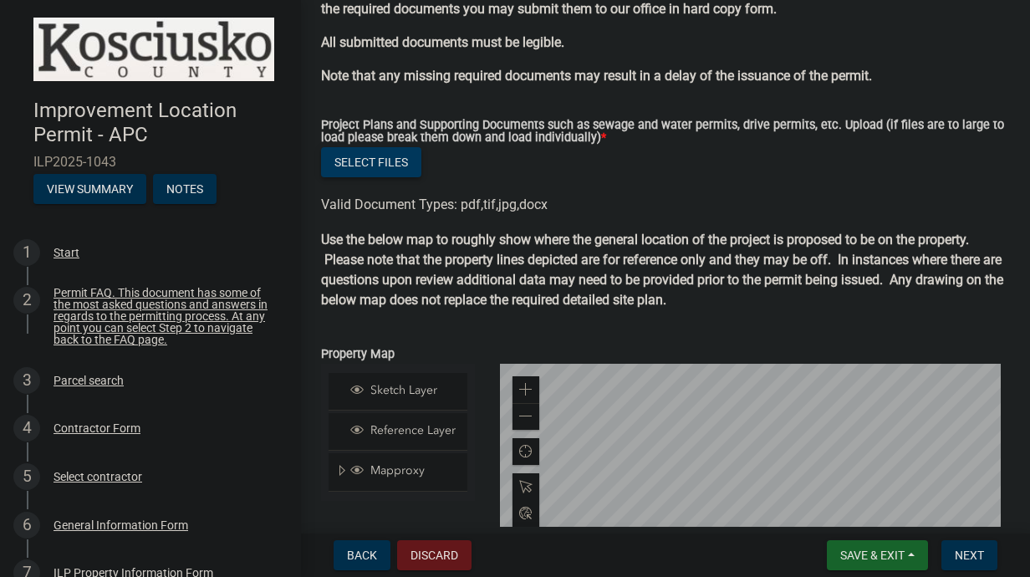
click at [384, 159] on button "Select files" at bounding box center [371, 162] width 100 height 30
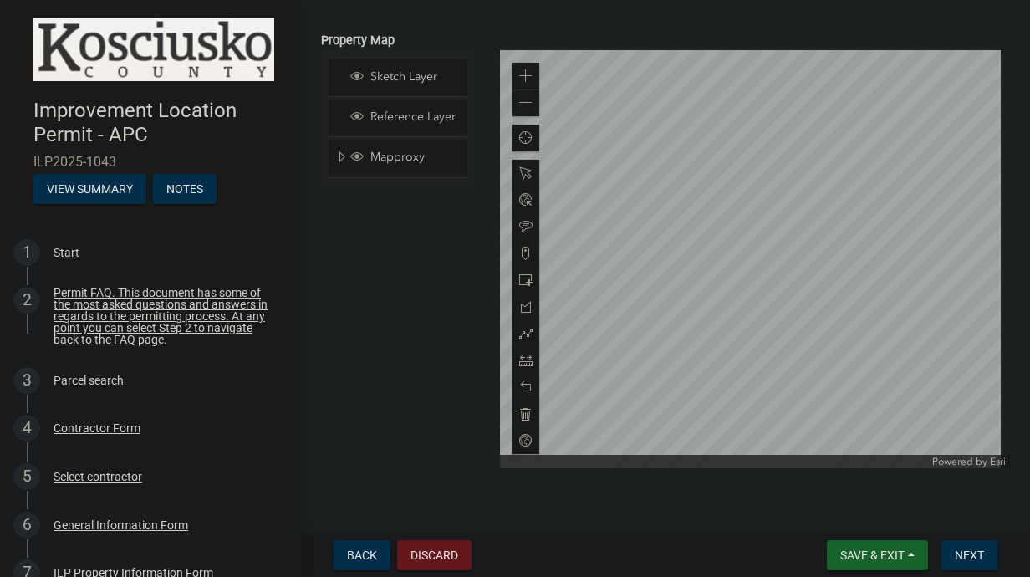
scroll to position [2068, 0]
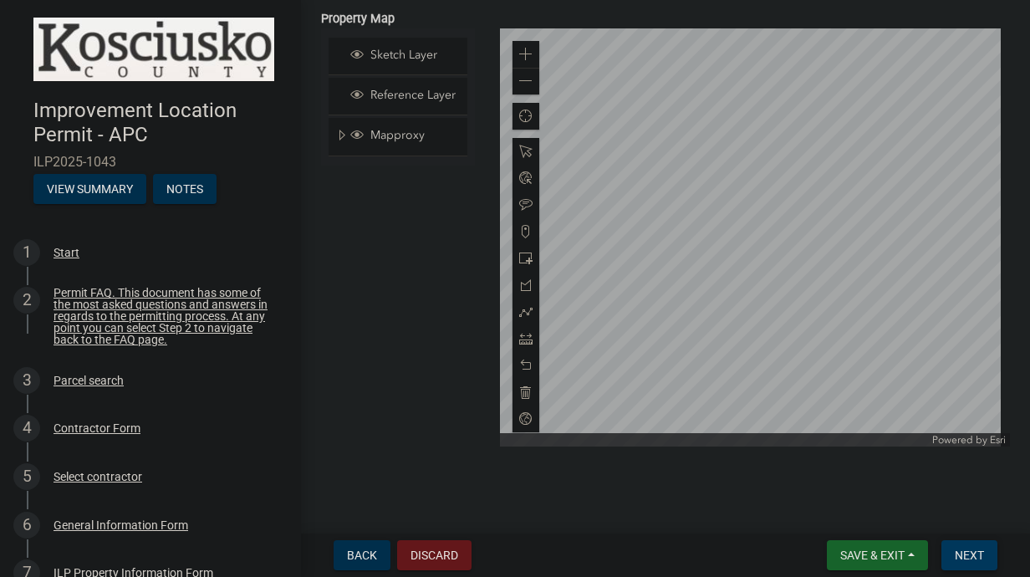
click at [969, 552] on span "Next" at bounding box center [968, 554] width 29 height 13
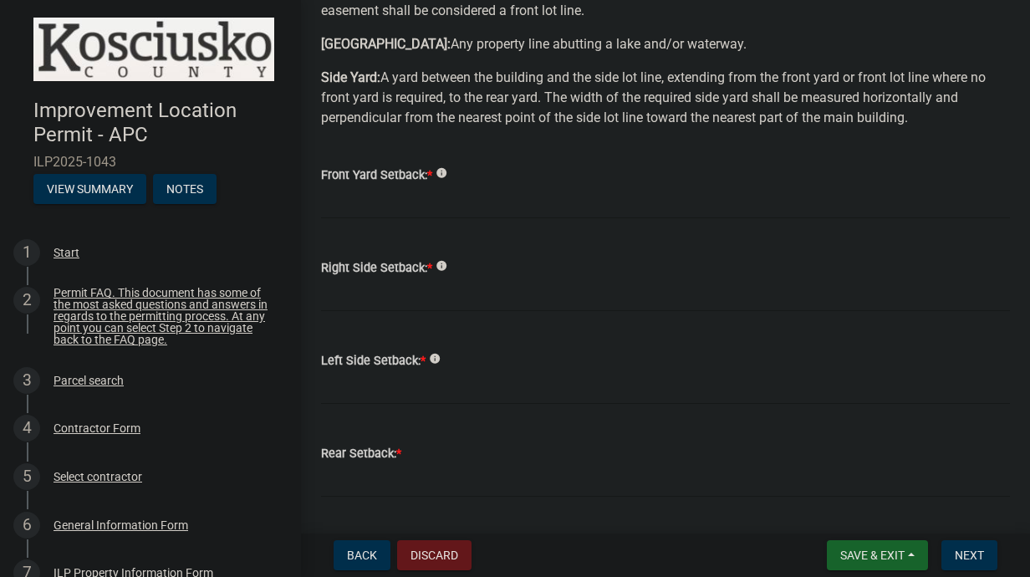
scroll to position [167, 0]
click at [397, 203] on input "text" at bounding box center [665, 201] width 689 height 34
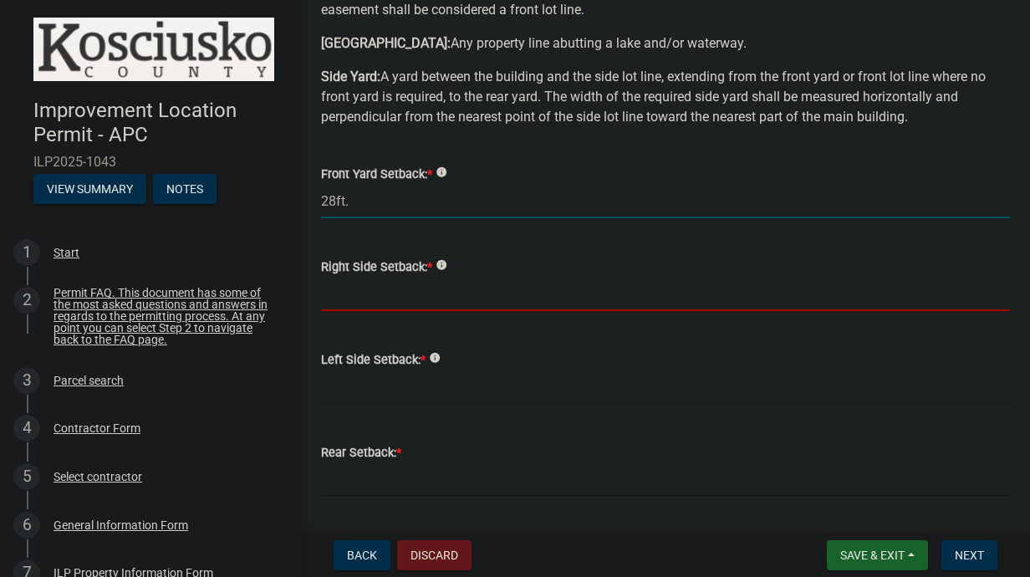
type input "28.0"
click at [394, 297] on input "text" at bounding box center [665, 294] width 689 height 34
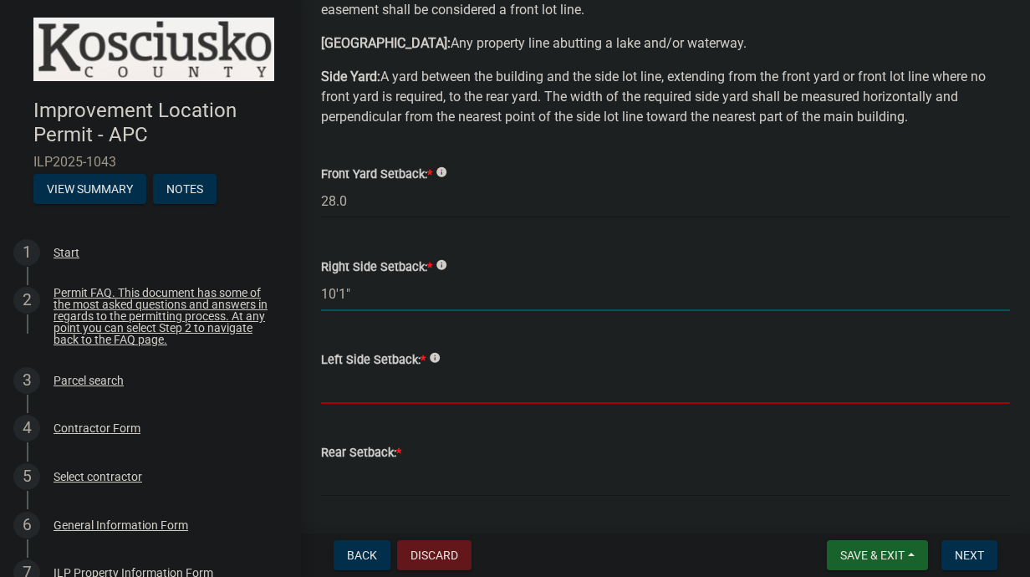
type input "101.0"
click at [441, 386] on input "text" at bounding box center [665, 386] width 689 height 34
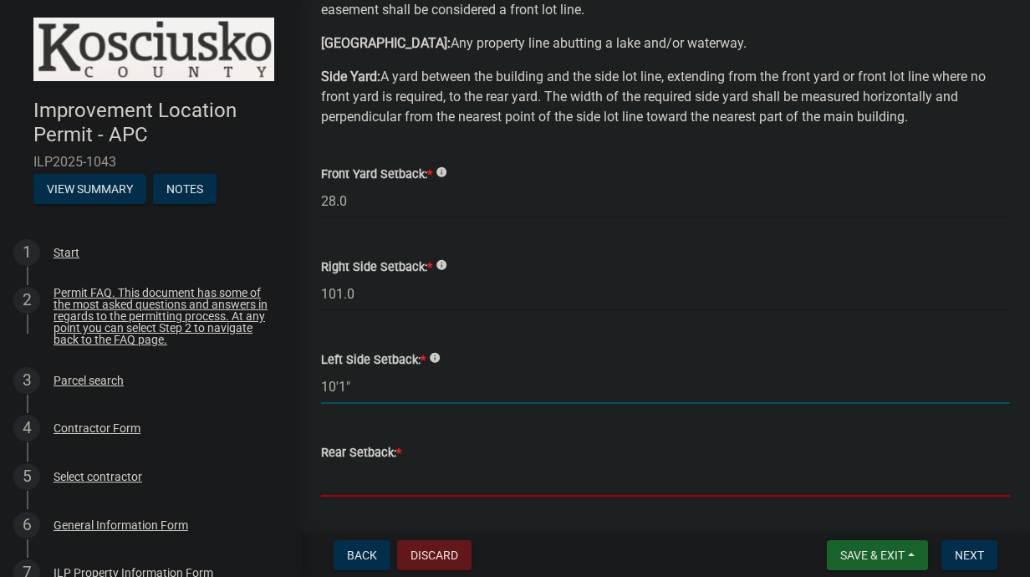
type input "101.0"
click at [418, 472] on input "text" at bounding box center [665, 479] width 689 height 34
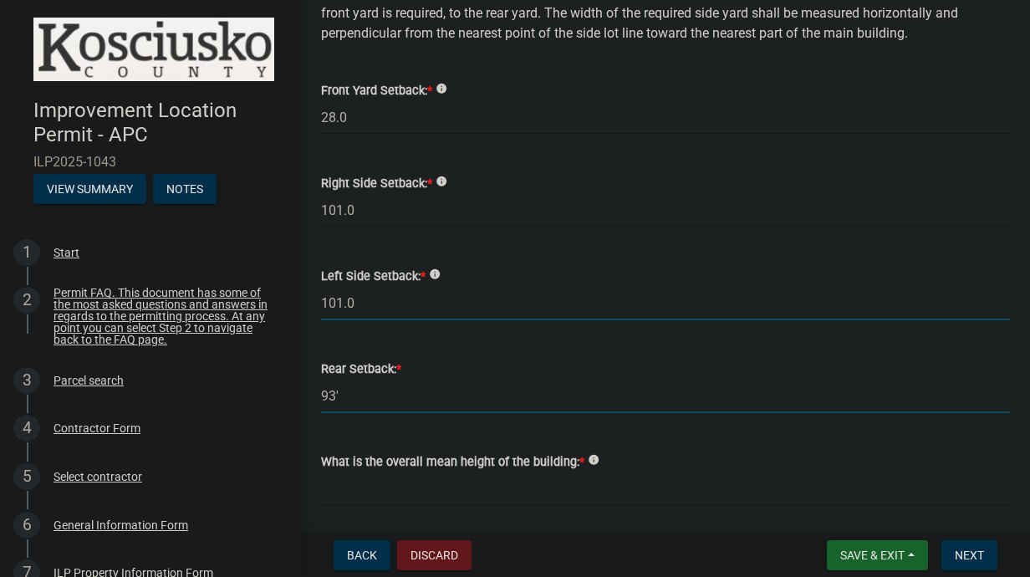
type input "93.0"
click at [366, 305] on input "101.0" at bounding box center [665, 303] width 689 height 34
type input "10.0"
click at [361, 208] on input "101.0" at bounding box center [665, 210] width 689 height 34
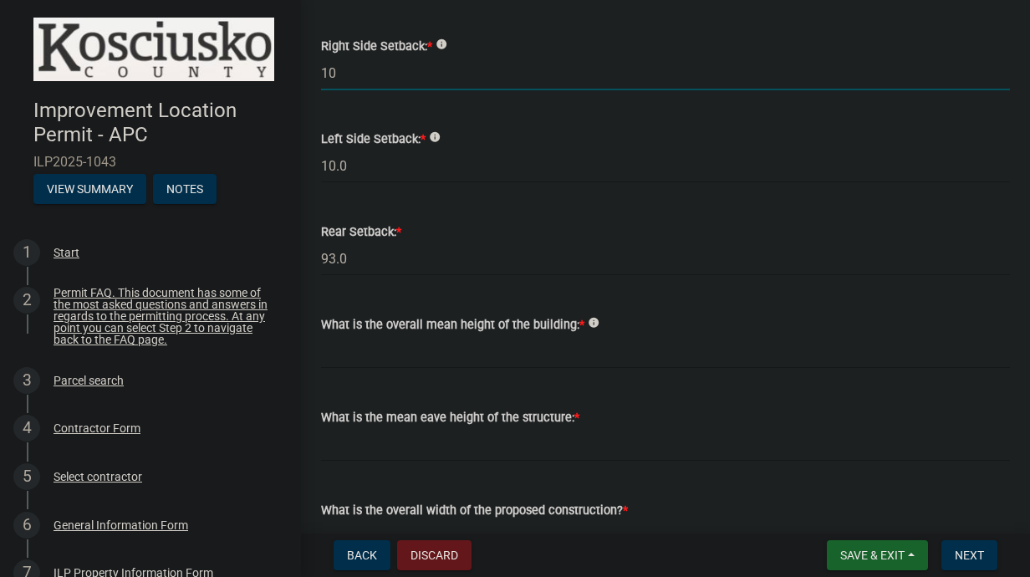
scroll to position [418, 0]
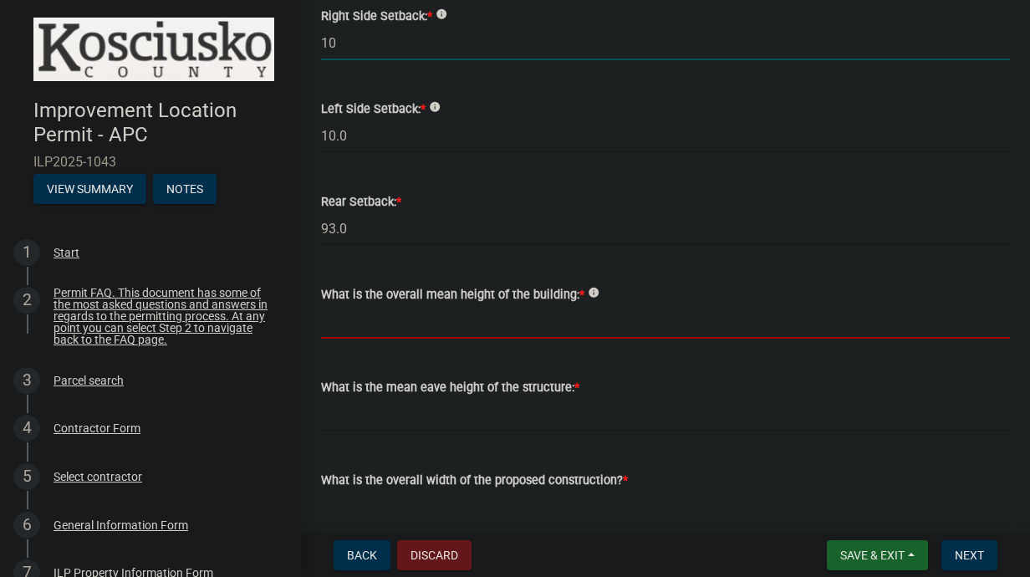
type input "10.0"
click at [408, 322] on input "text" at bounding box center [665, 321] width 689 height 34
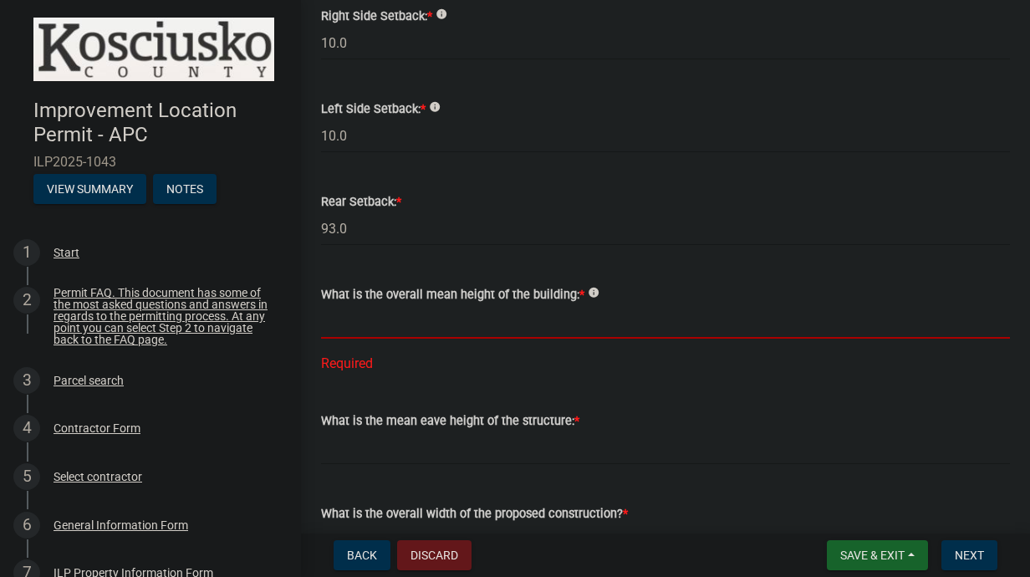
click at [423, 329] on input "text" at bounding box center [665, 321] width 689 height 34
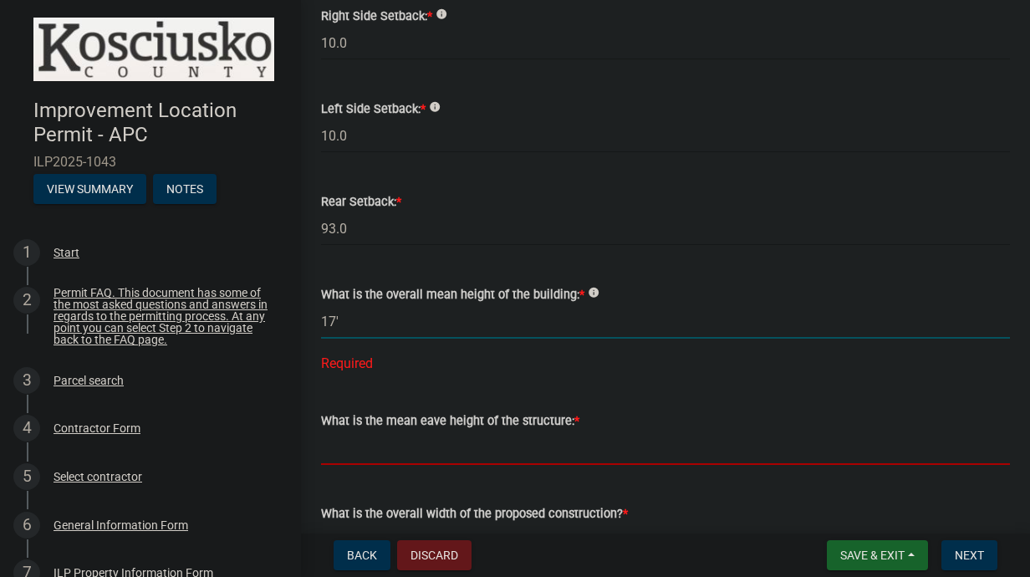
type input "17.0"
click at [379, 454] on wm-data-entity-input-list "Some properties, due to their configuration, may have multiples of a type yard …" at bounding box center [665, 547] width 689 height 1743
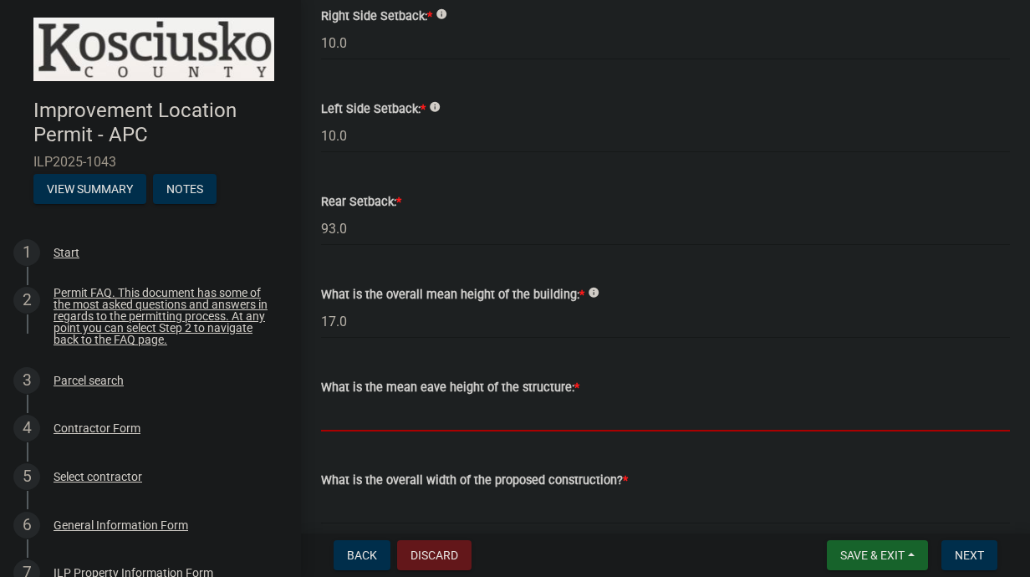
type input "8.0"
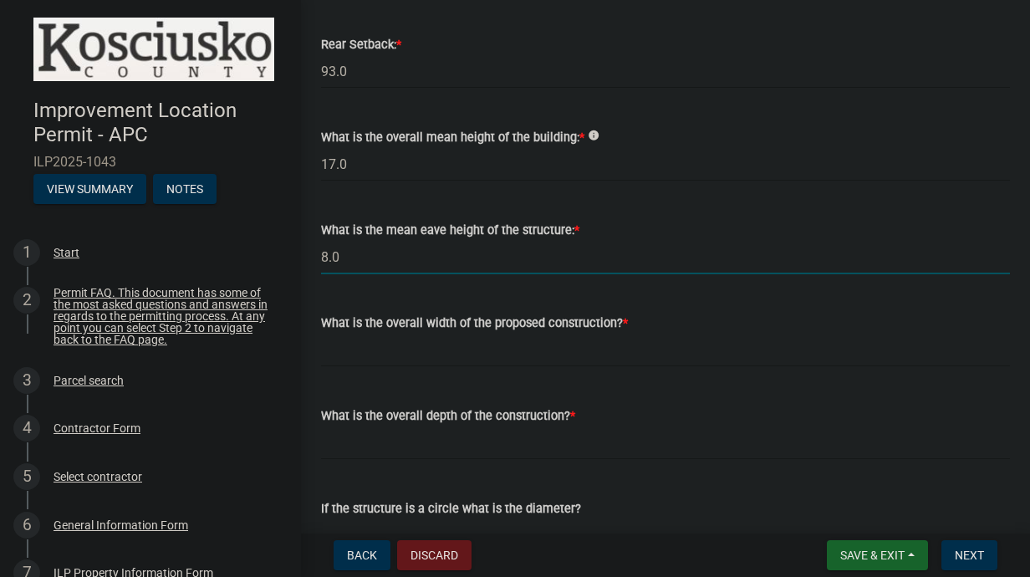
scroll to position [585, 0]
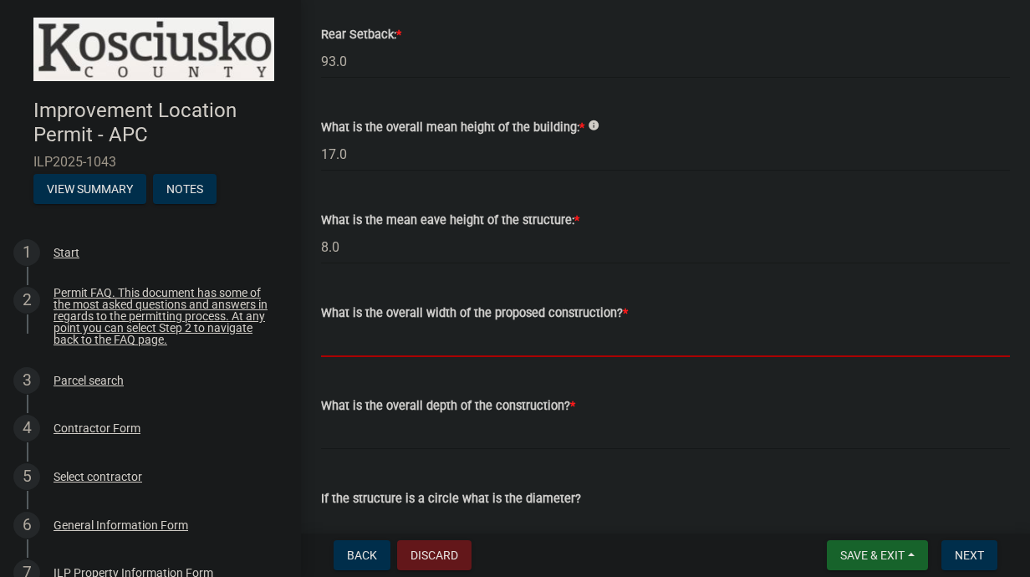
click at [512, 348] on input "text" at bounding box center [665, 340] width 689 height 34
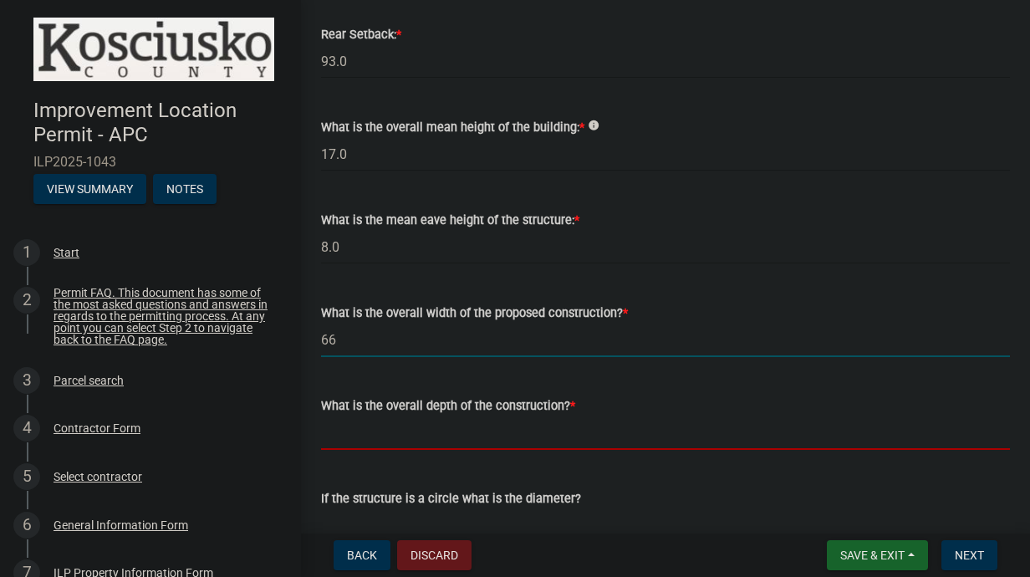
type input "66.00"
click at [432, 445] on input "text" at bounding box center [665, 432] width 689 height 34
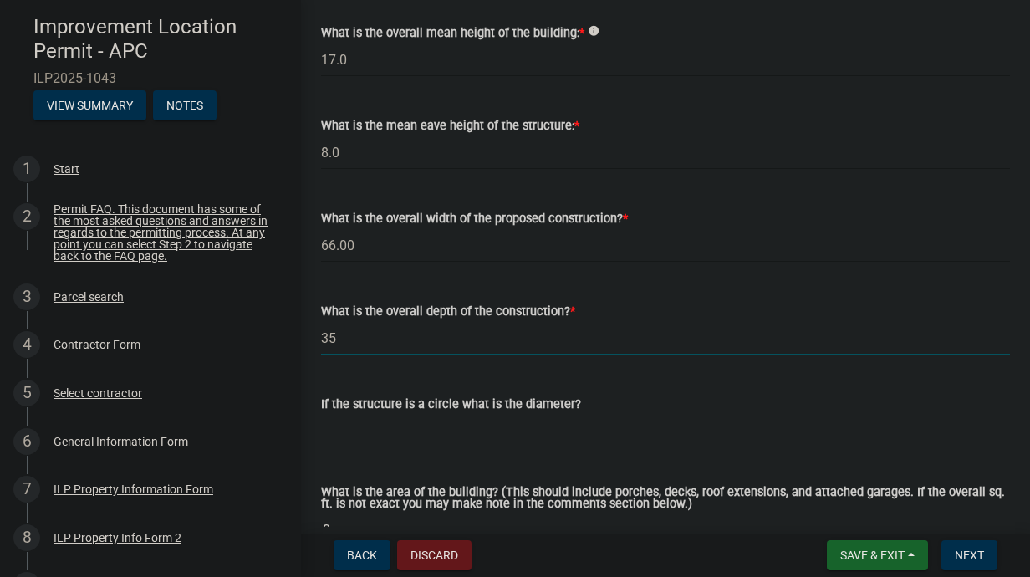
scroll to position [752, 0]
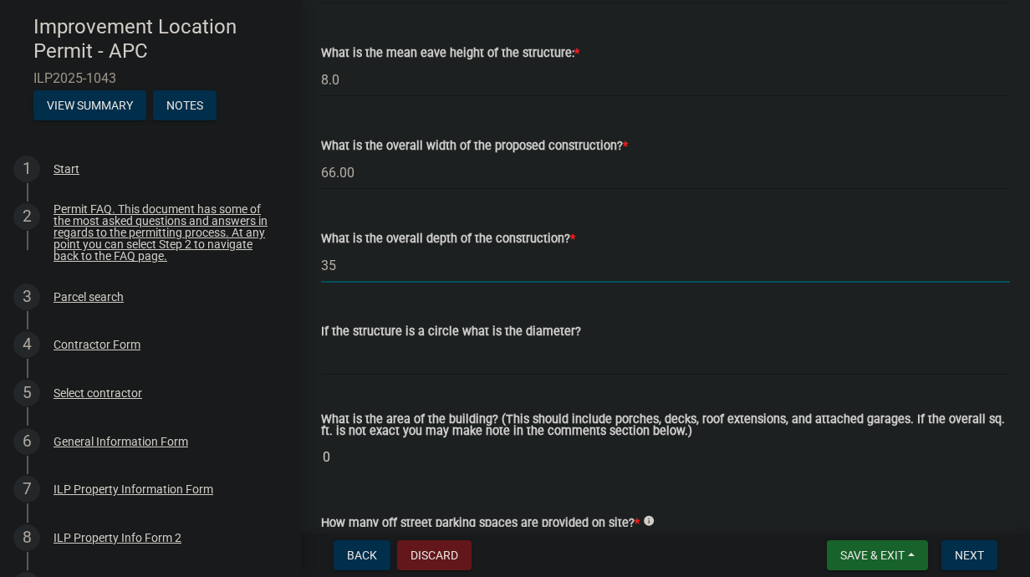
type input "35.00"
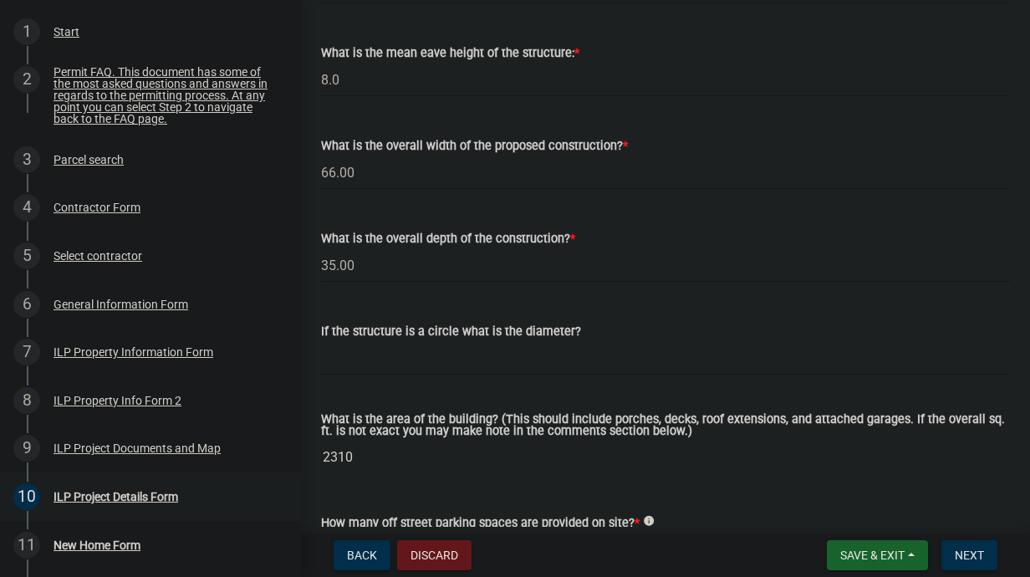
scroll to position [251, 0]
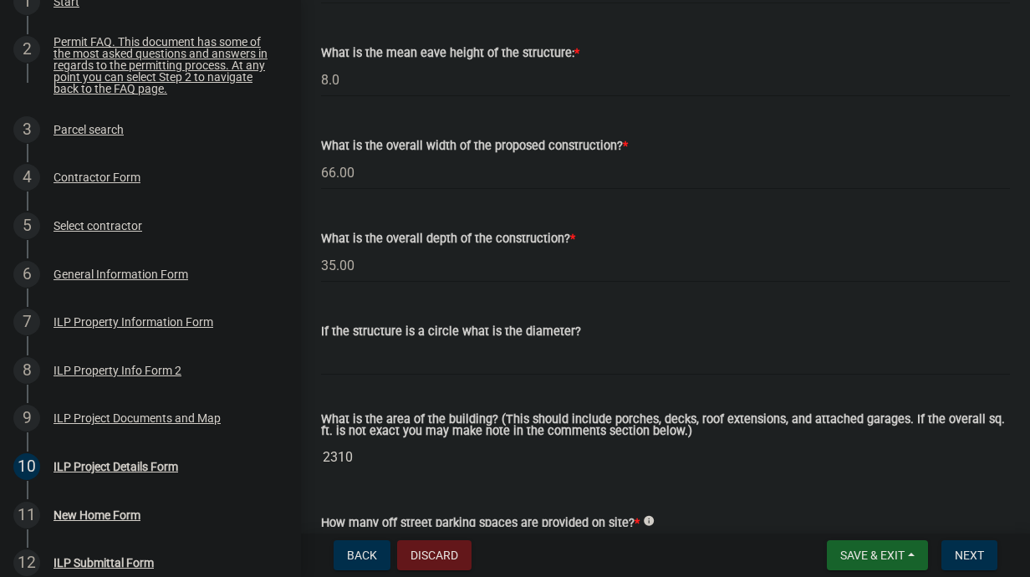
click at [382, 459] on input "2310" at bounding box center [665, 456] width 689 height 33
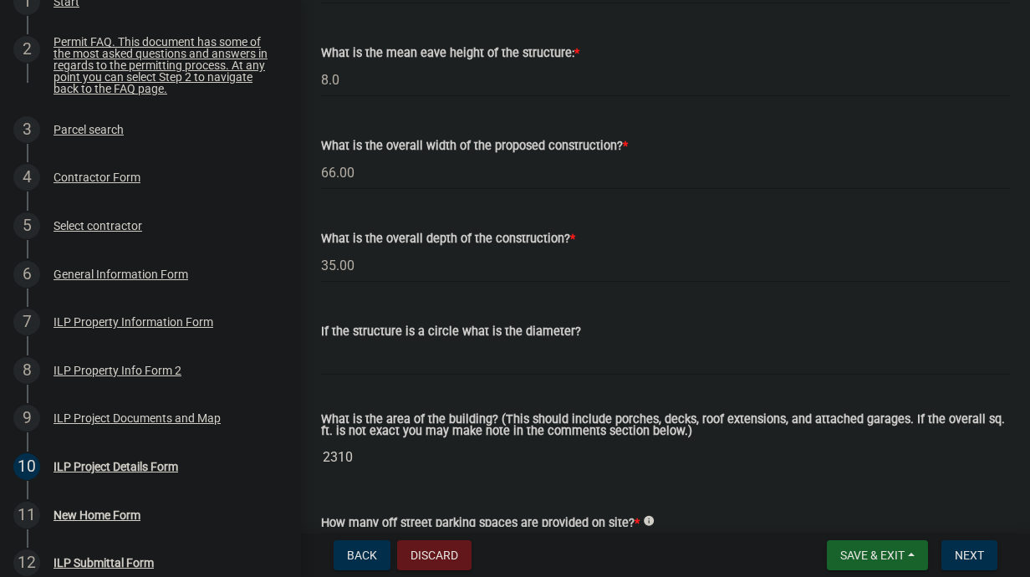
click at [343, 455] on input "2310" at bounding box center [665, 456] width 689 height 33
click at [364, 462] on input "2310" at bounding box center [665, 456] width 689 height 33
click at [512, 394] on div "What is the area of the building? (This should include porches, decks, roof ext…" at bounding box center [665, 432] width 689 height 84
click at [381, 462] on input "2310" at bounding box center [665, 456] width 689 height 33
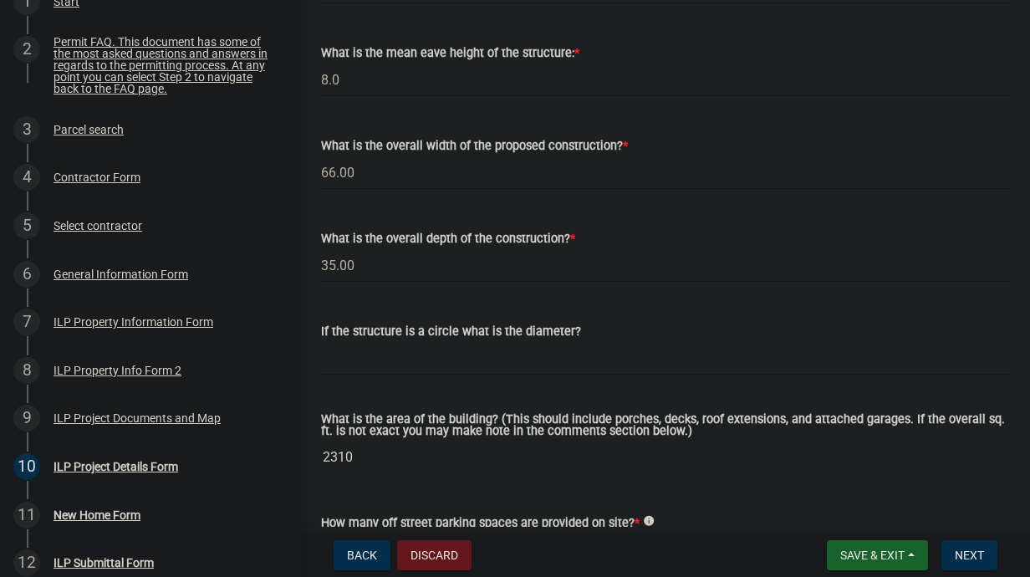
click at [381, 462] on input "2310" at bounding box center [665, 456] width 689 height 33
click at [363, 462] on input "2310" at bounding box center [665, 456] width 689 height 33
click at [360, 459] on input "2310" at bounding box center [665, 456] width 689 height 33
click at [415, 463] on input "2310" at bounding box center [665, 456] width 689 height 33
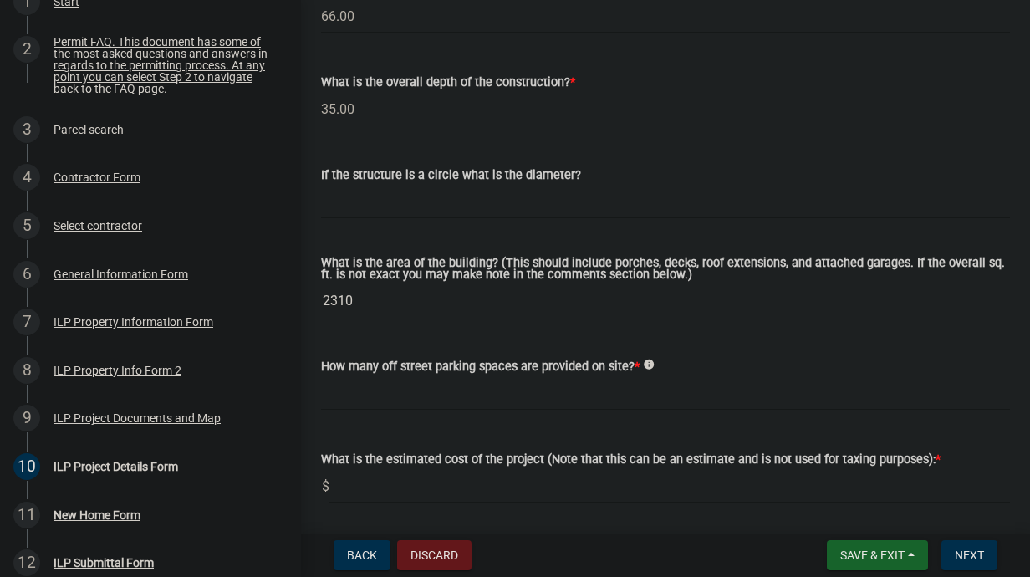
scroll to position [919, 0]
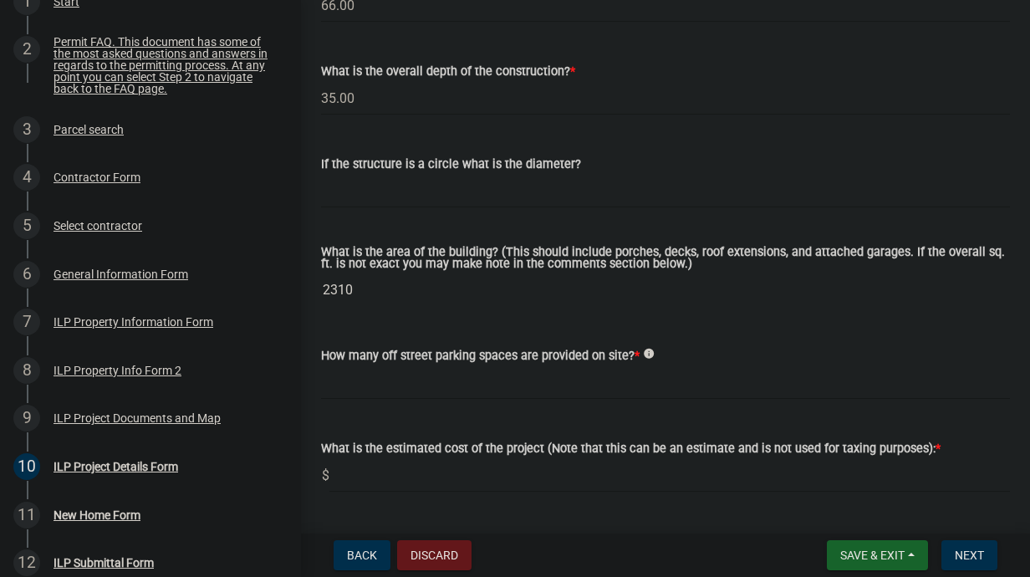
click at [384, 409] on wm-data-entity-input "How many off street parking spaces are provided on site? * info" at bounding box center [665, 368] width 689 height 93
click at [369, 387] on input "text" at bounding box center [665, 382] width 689 height 34
type input "2"
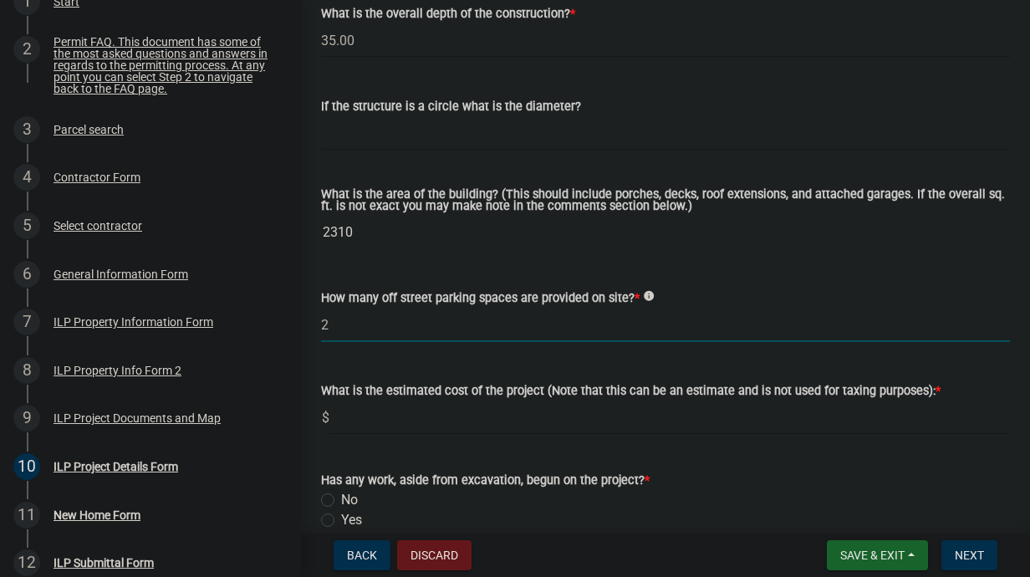
scroll to position [1086, 0]
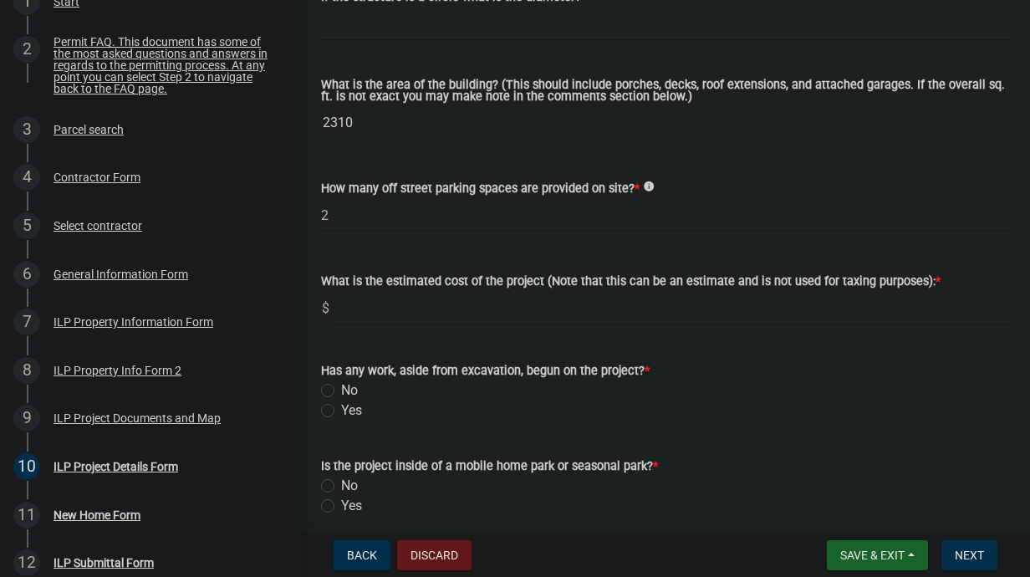
click at [341, 386] on label "No" at bounding box center [349, 390] width 17 height 20
click at [341, 386] on input "No" at bounding box center [346, 385] width 11 height 11
radio input "true"
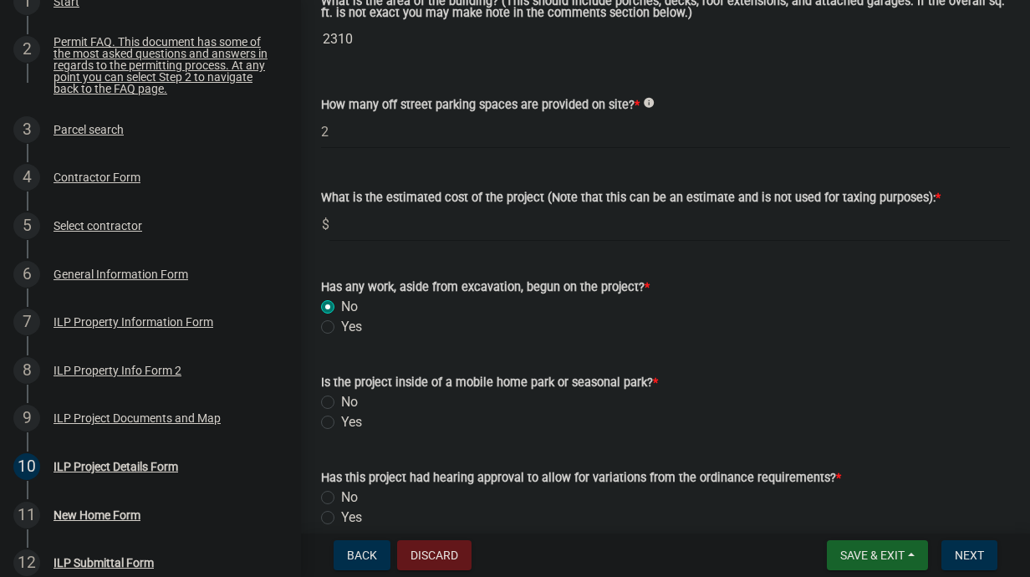
scroll to position [1254, 0]
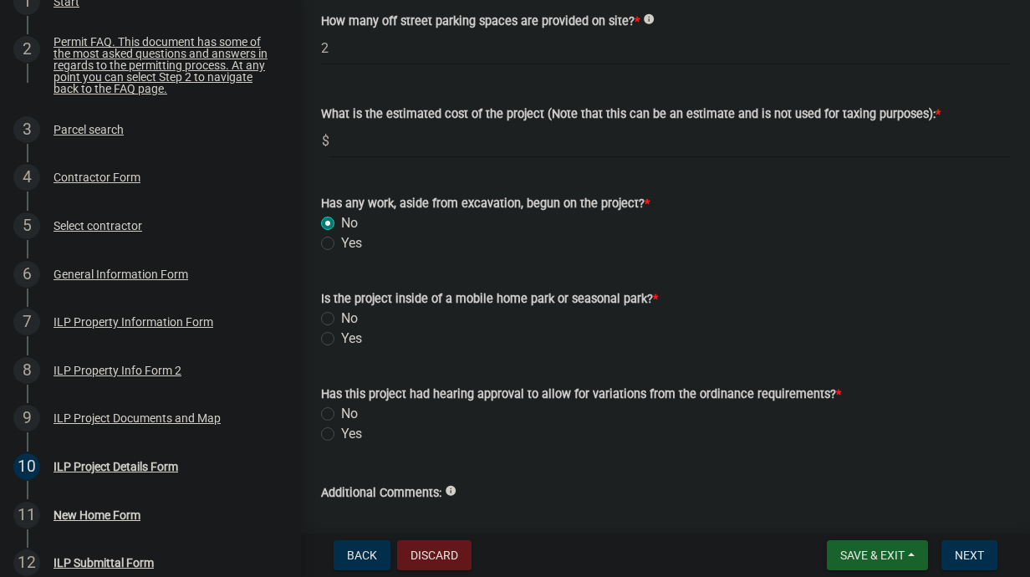
click at [334, 315] on div "No" at bounding box center [665, 318] width 689 height 20
click at [341, 315] on label "No" at bounding box center [349, 318] width 17 height 20
click at [341, 315] on input "No" at bounding box center [346, 313] width 11 height 11
radio input "true"
click at [341, 409] on label "No" at bounding box center [349, 414] width 17 height 20
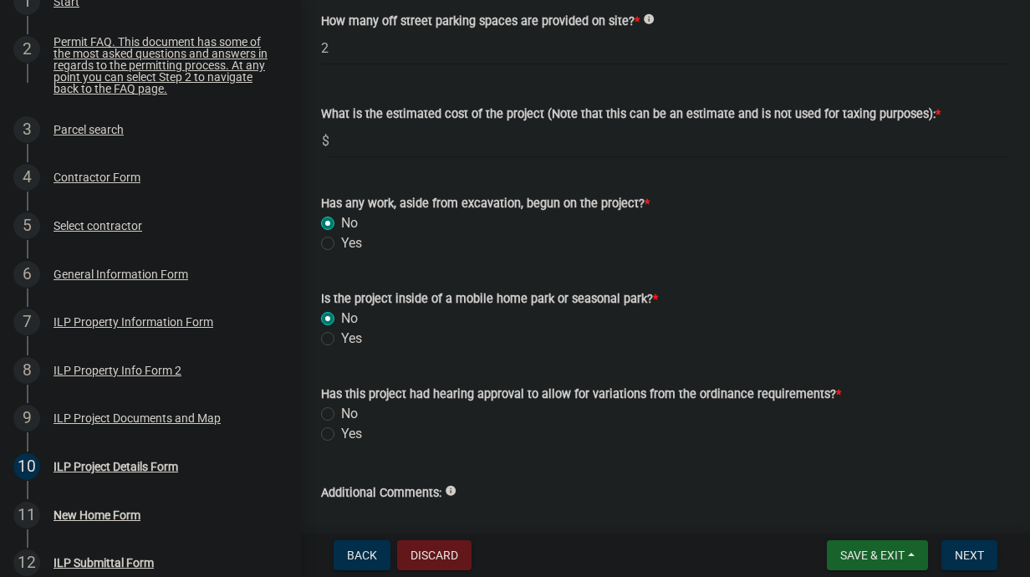
click at [341, 409] on input "No" at bounding box center [346, 409] width 11 height 11
radio input "true"
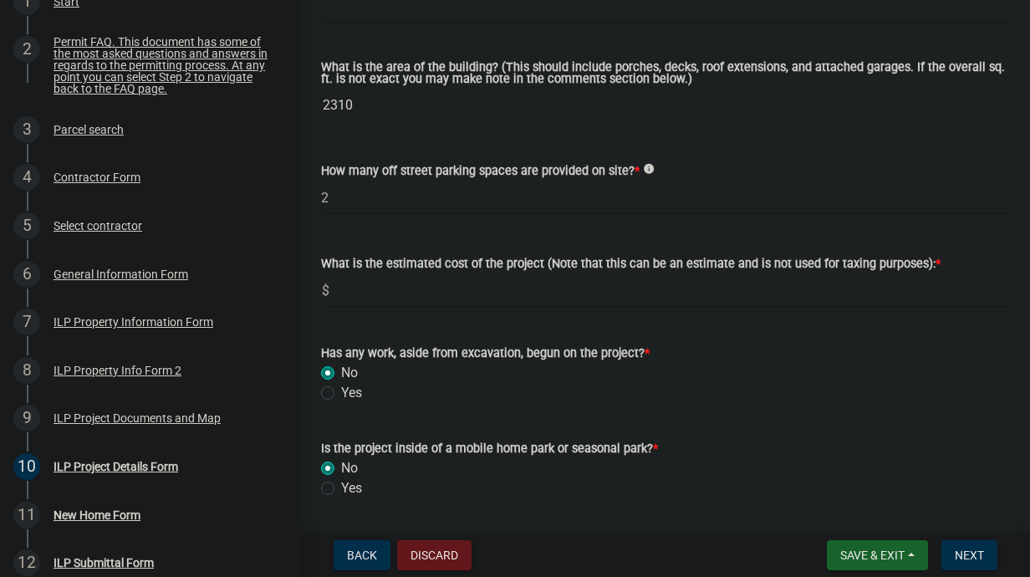
scroll to position [1092, 0]
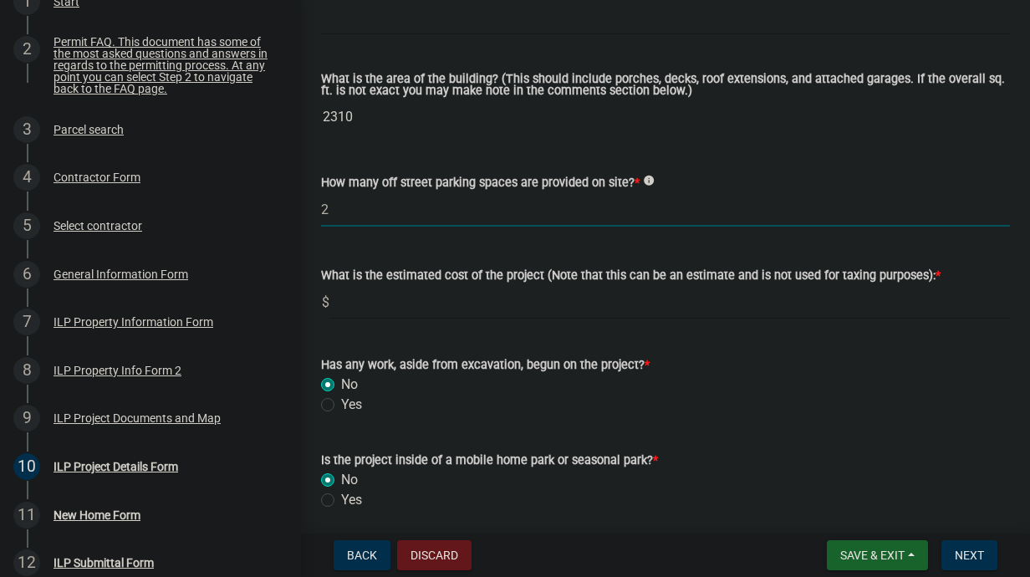
click at [386, 201] on input "2" at bounding box center [665, 209] width 689 height 34
click at [445, 304] on input "text" at bounding box center [669, 302] width 680 height 34
click at [406, 290] on input "text" at bounding box center [669, 302] width 680 height 34
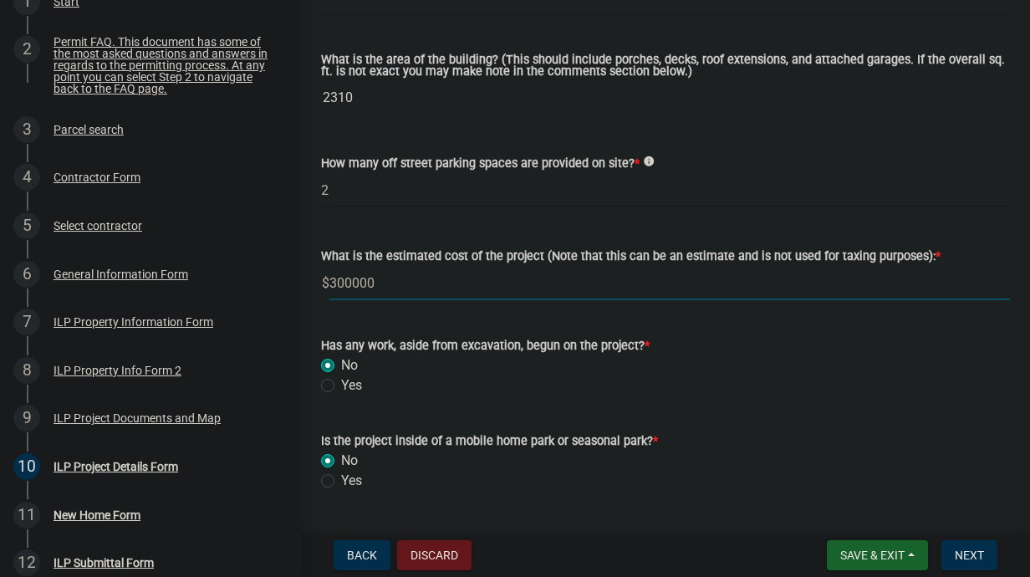
scroll to position [1343, 0]
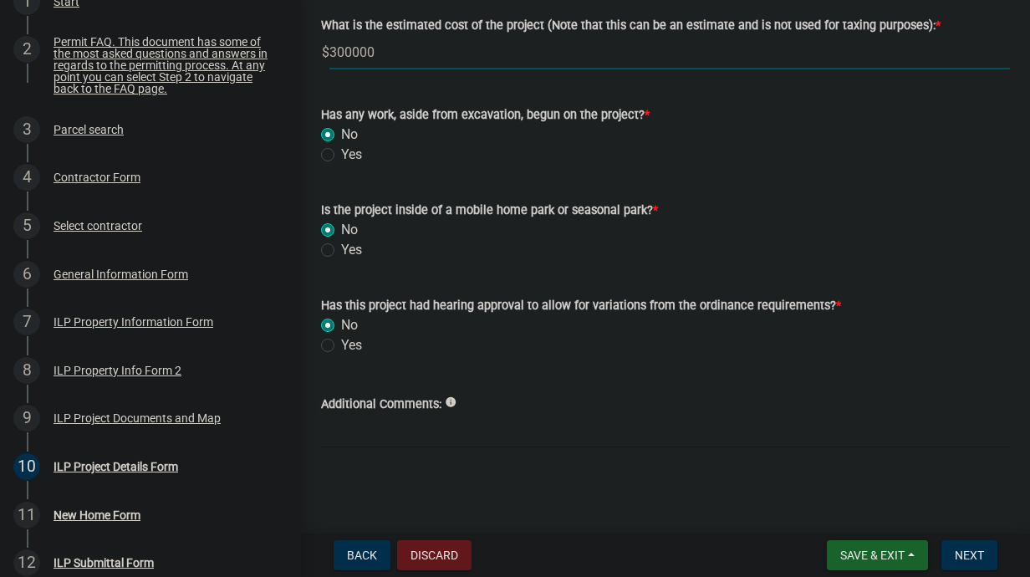
type input "300000"
click at [425, 435] on input "Additional Comments:" at bounding box center [665, 431] width 689 height 34
click at [956, 549] on span "Next" at bounding box center [968, 554] width 29 height 13
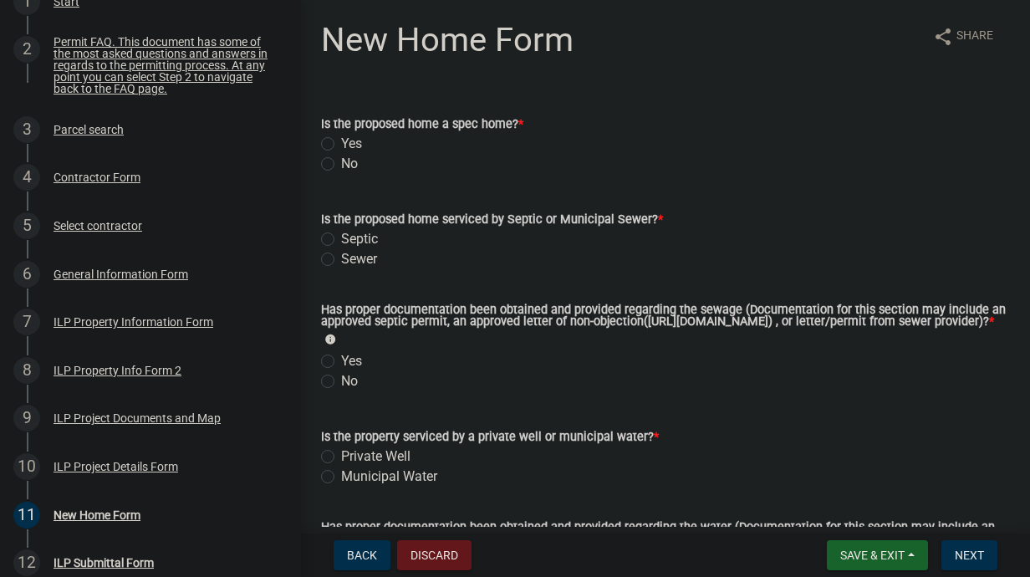
click at [341, 145] on label "Yes" at bounding box center [351, 144] width 21 height 20
click at [341, 145] on input "Yes" at bounding box center [346, 139] width 11 height 11
radio input "true"
click at [341, 262] on label "Sewer" at bounding box center [359, 259] width 36 height 20
click at [341, 260] on input "Sewer" at bounding box center [346, 254] width 11 height 11
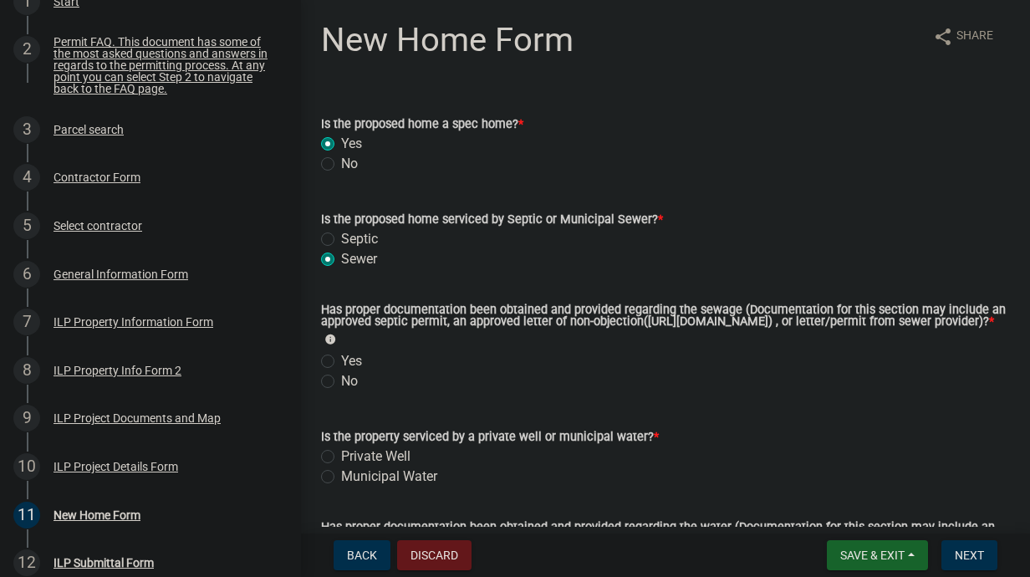
radio input "true"
click at [321, 369] on div "Has proper documentation been obtained and provided regarding the sewage (Docum…" at bounding box center [665, 337] width 714 height 107
click at [341, 371] on label "Yes" at bounding box center [351, 361] width 21 height 20
click at [341, 362] on input "Yes" at bounding box center [346, 356] width 11 height 11
radio input "true"
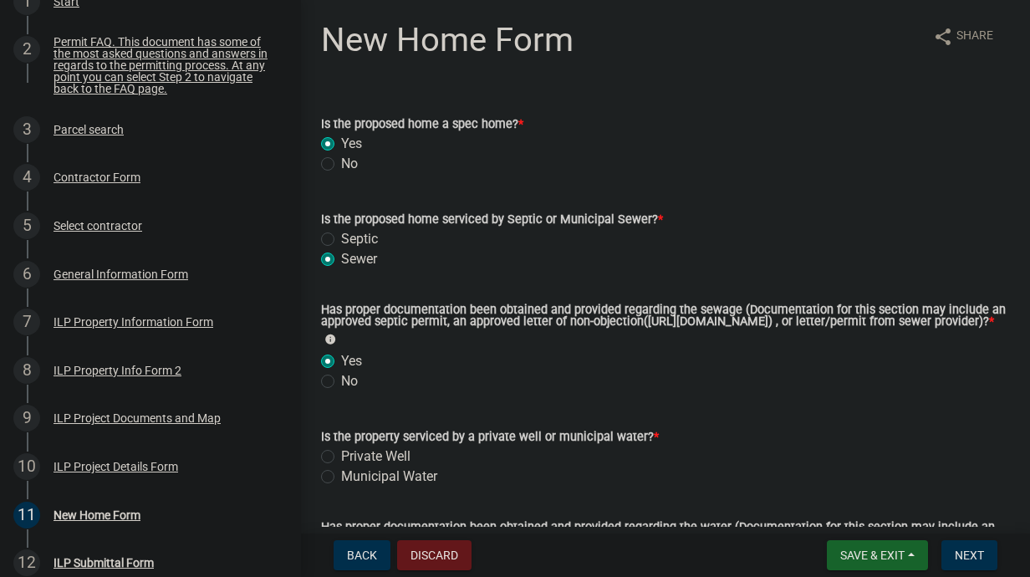
click at [341, 485] on label "Municipal Water" at bounding box center [389, 476] width 96 height 20
click at [341, 477] on input "Municipal Water" at bounding box center [346, 471] width 11 height 11
radio input "true"
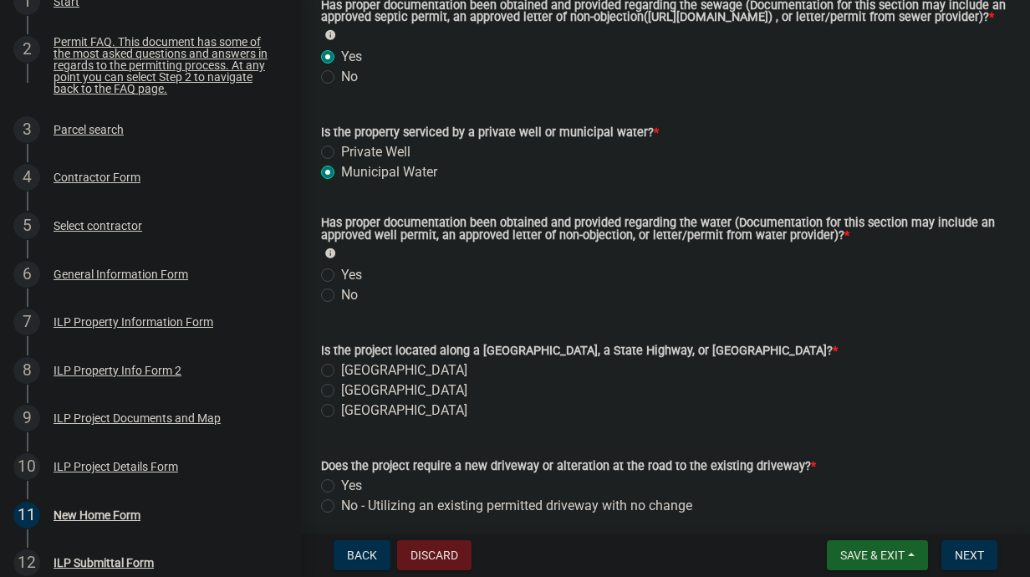
scroll to position [334, 0]
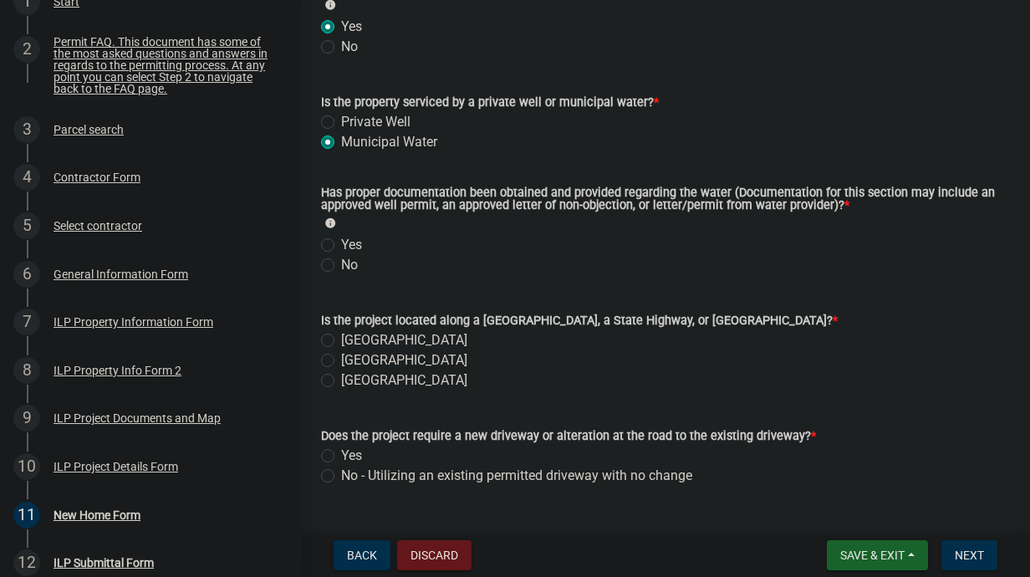
click at [341, 255] on label "Yes" at bounding box center [351, 245] width 21 height 20
click at [341, 246] on input "Yes" at bounding box center [346, 240] width 11 height 11
radio input "true"
click at [341, 370] on label "[GEOGRAPHIC_DATA]" at bounding box center [404, 360] width 126 height 20
click at [341, 361] on input "[GEOGRAPHIC_DATA]" at bounding box center [346, 355] width 11 height 11
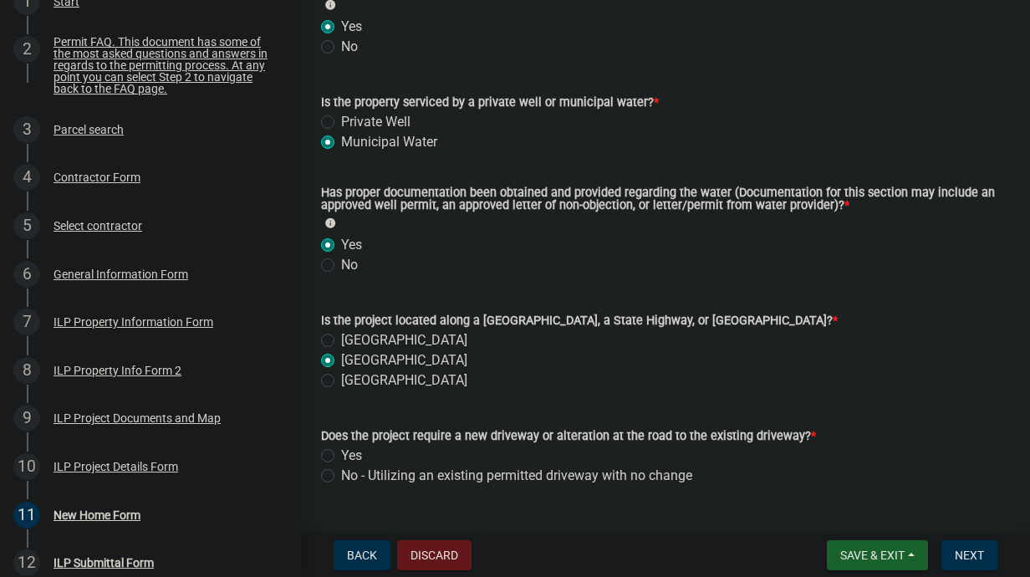
radio input "true"
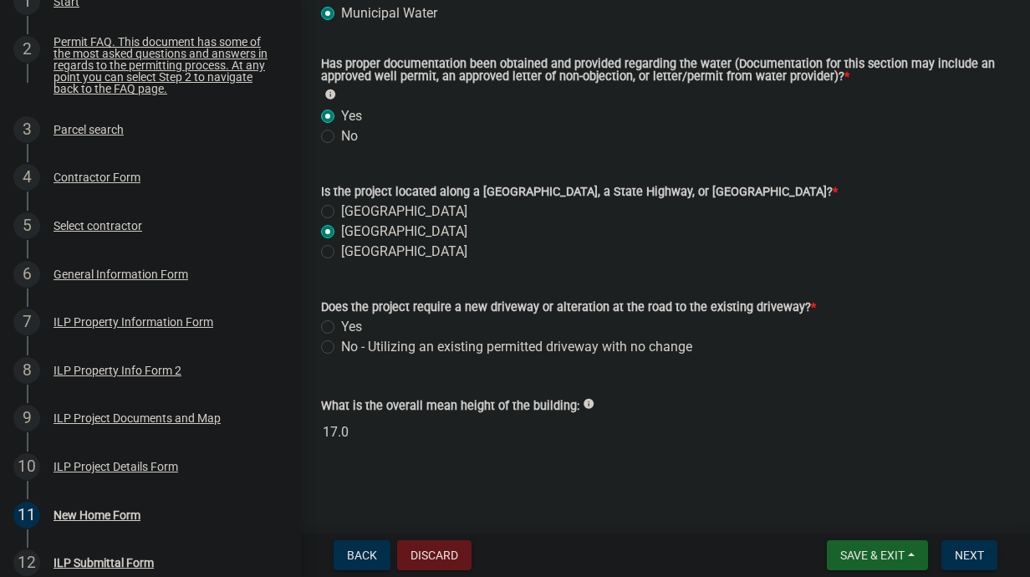
scroll to position [476, 0]
click at [341, 343] on label "No - Utilizing an existing permitted driveway with no change" at bounding box center [516, 346] width 351 height 20
click at [341, 343] on input "No - Utilizing an existing permitted driveway with no change" at bounding box center [346, 341] width 11 height 11
radio input "true"
click at [977, 545] on button "Next" at bounding box center [969, 555] width 56 height 30
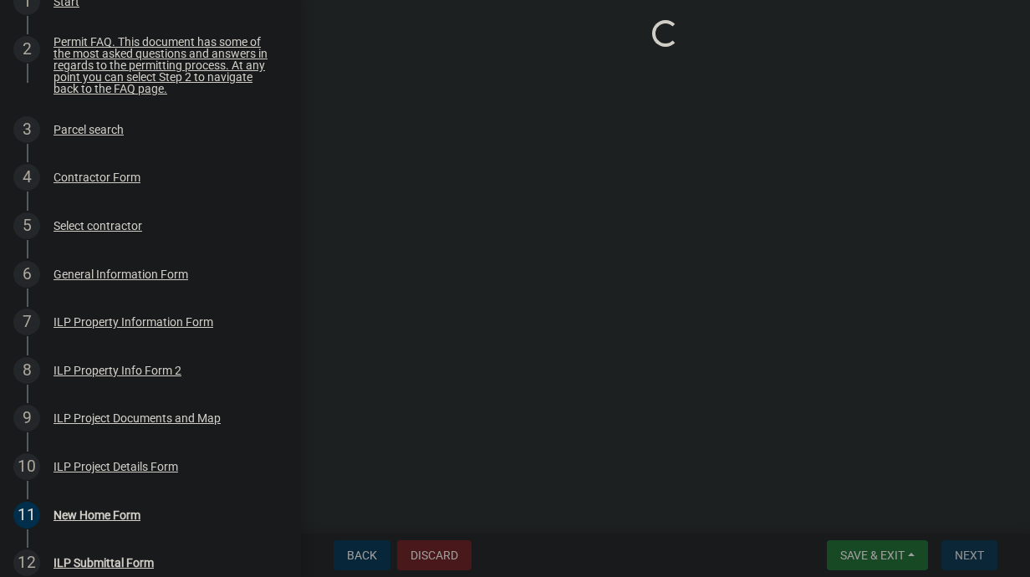
scroll to position [0, 0]
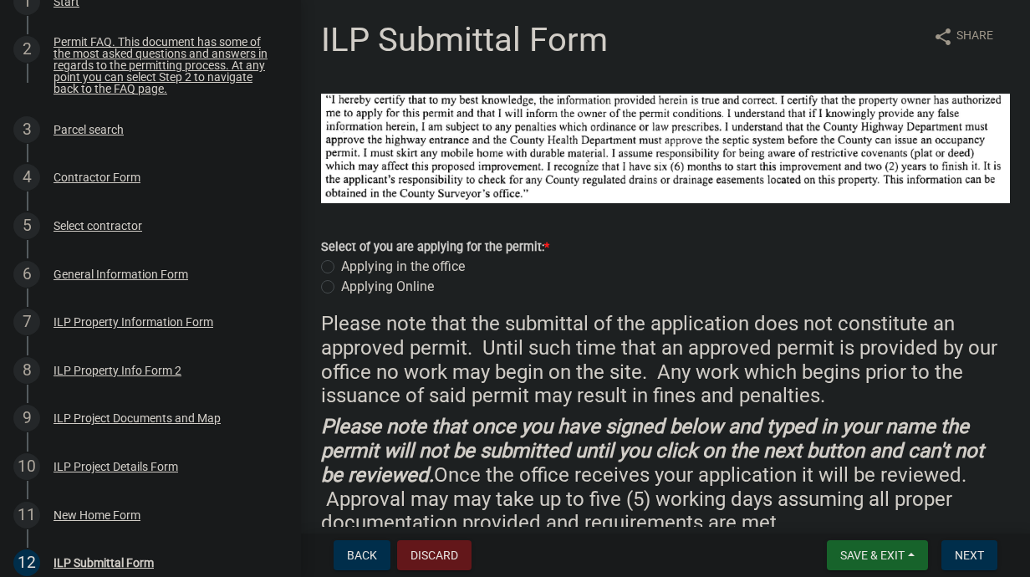
click at [341, 285] on label "Applying Online" at bounding box center [387, 287] width 93 height 20
click at [341, 285] on input "Applying Online" at bounding box center [346, 282] width 11 height 11
radio input "true"
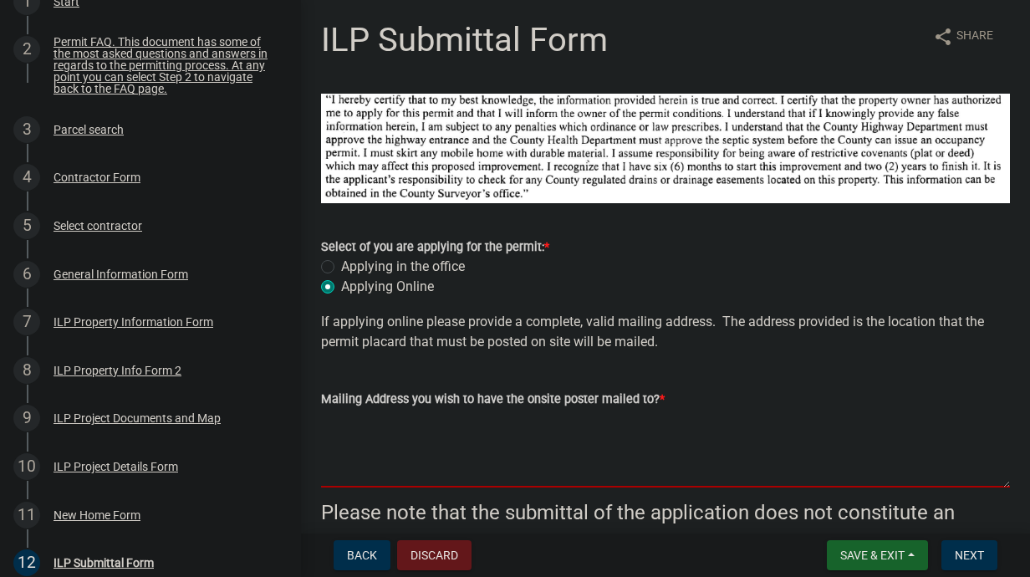
click at [393, 459] on textarea "Mailing Address you wish to have the onsite poster mailed to? *" at bounding box center [665, 448] width 689 height 79
type textarea "[STREET_ADDRESS]"
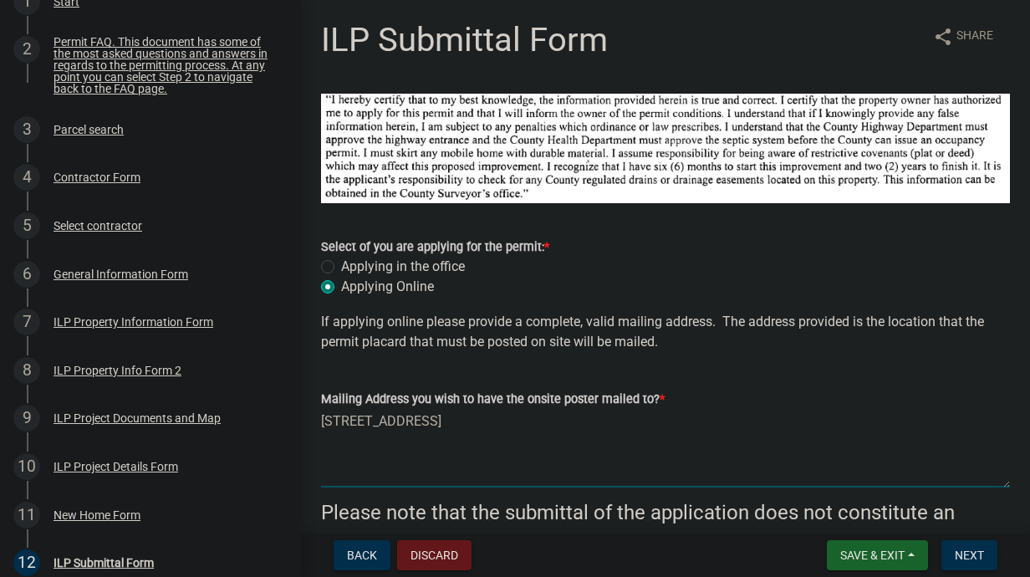
type input "Remington [PERSON_NAME]"
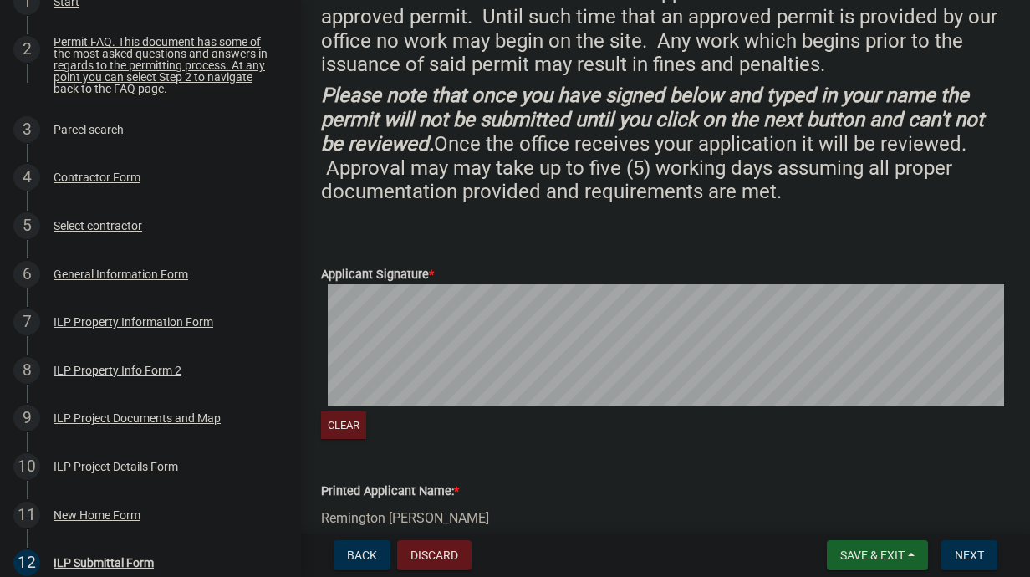
scroll to position [501, 0]
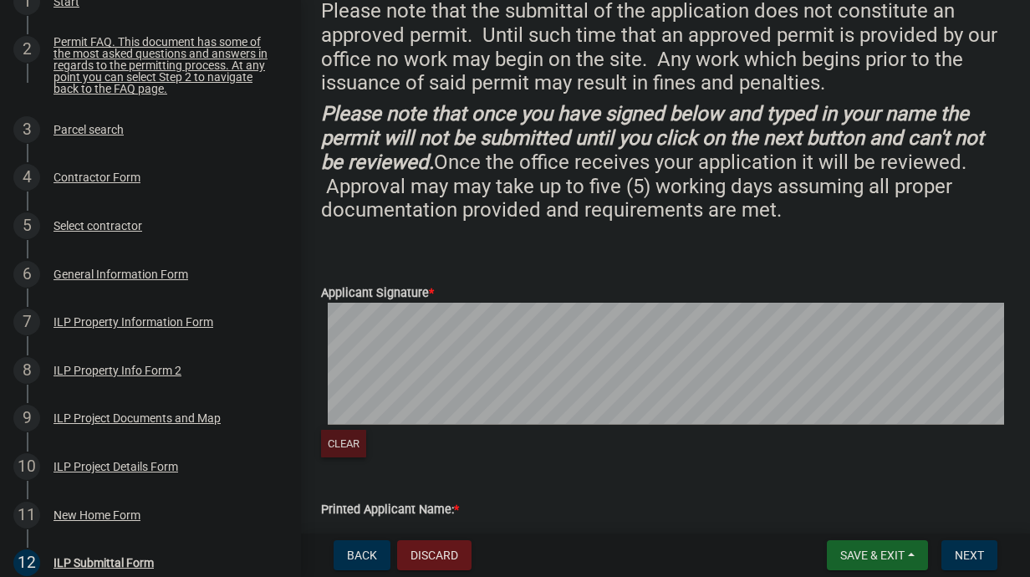
click at [344, 435] on button "Clear" at bounding box center [343, 444] width 45 height 28
click at [348, 436] on button "Clear" at bounding box center [343, 444] width 45 height 28
drag, startPoint x: 351, startPoint y: 425, endPoint x: 342, endPoint y: 435, distance: 13.6
click at [342, 435] on button "Clear" at bounding box center [343, 444] width 45 height 28
click at [525, 425] on signature-pad at bounding box center [665, 366] width 689 height 127
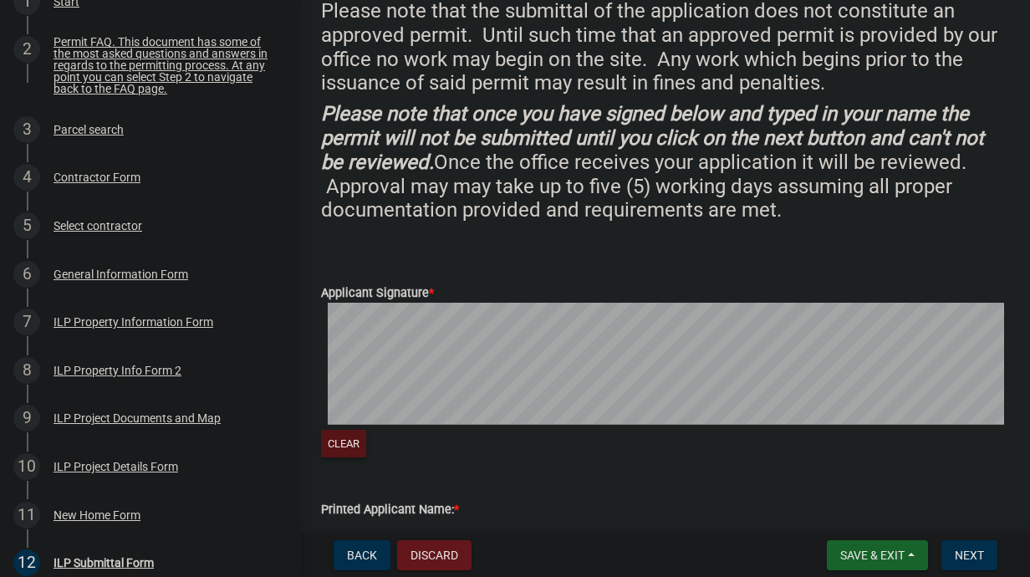
click at [353, 447] on button "Clear" at bounding box center [343, 444] width 45 height 28
click at [347, 424] on signature-pad at bounding box center [665, 366] width 689 height 127
click at [348, 433] on button "Clear" at bounding box center [343, 444] width 45 height 28
click at [342, 439] on button "Clear" at bounding box center [343, 444] width 45 height 28
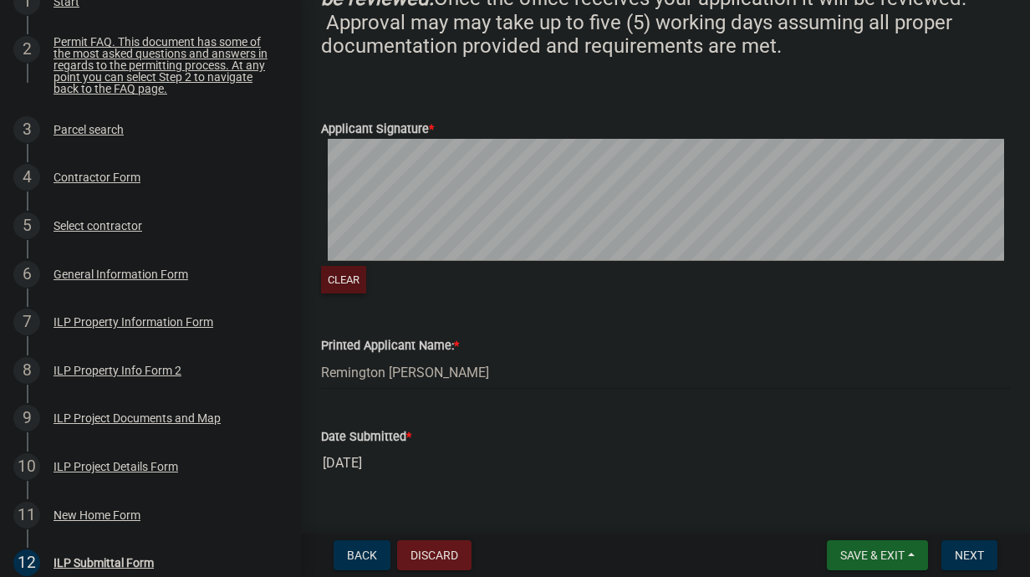
scroll to position [695, 0]
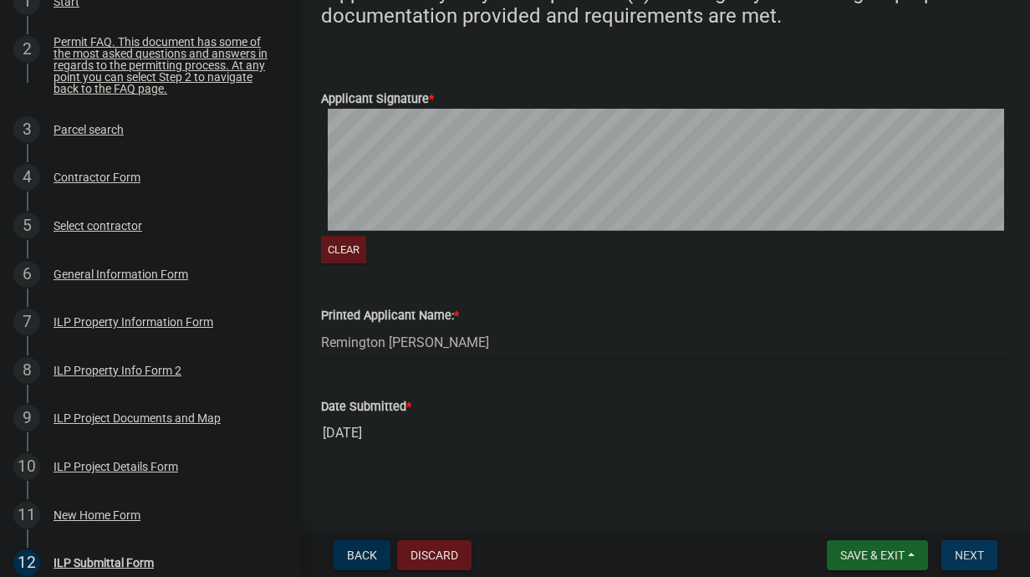
click at [969, 550] on span "Next" at bounding box center [968, 554] width 29 height 13
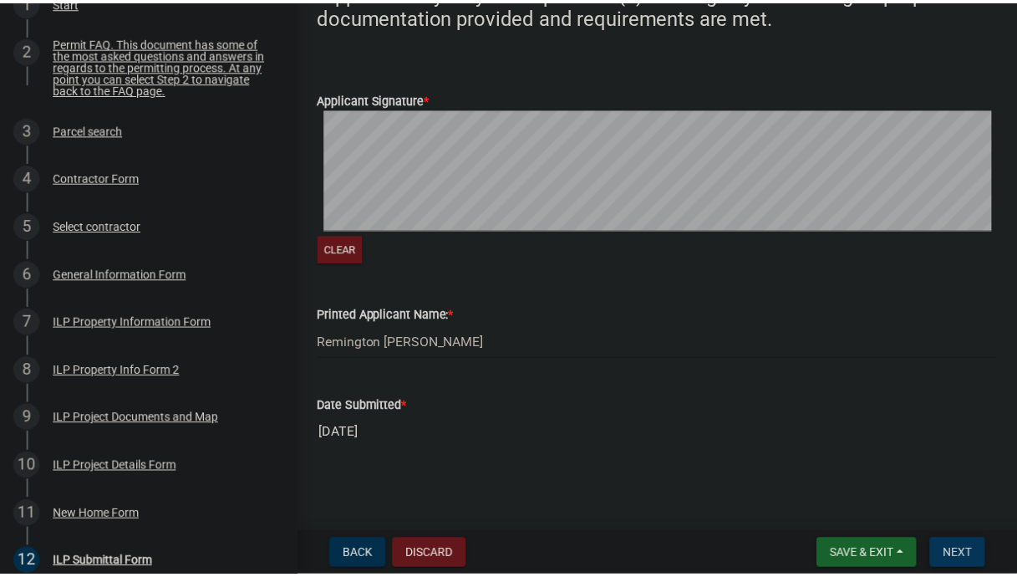
scroll to position [0, 0]
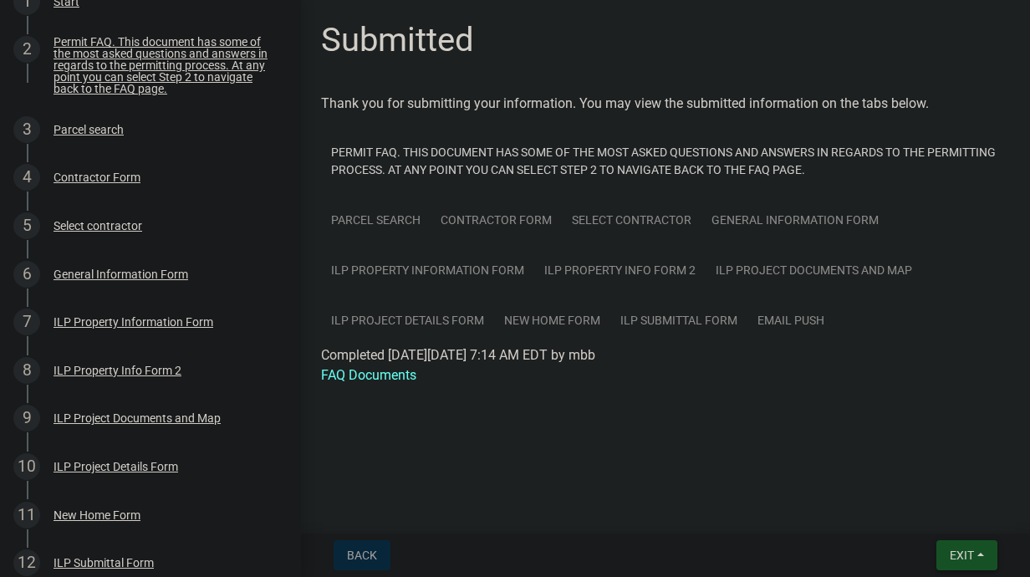
click at [959, 549] on span "Exit" at bounding box center [961, 554] width 24 height 13
click at [613, 491] on main "Submitted Thank you for submitting your information. You may view the submitted…" at bounding box center [665, 263] width 729 height 526
click at [959, 543] on button "Exit" at bounding box center [966, 555] width 61 height 30
click at [908, 469] on button "Save" at bounding box center [931, 471] width 134 height 40
click at [978, 553] on button "Exit" at bounding box center [966, 555] width 61 height 30
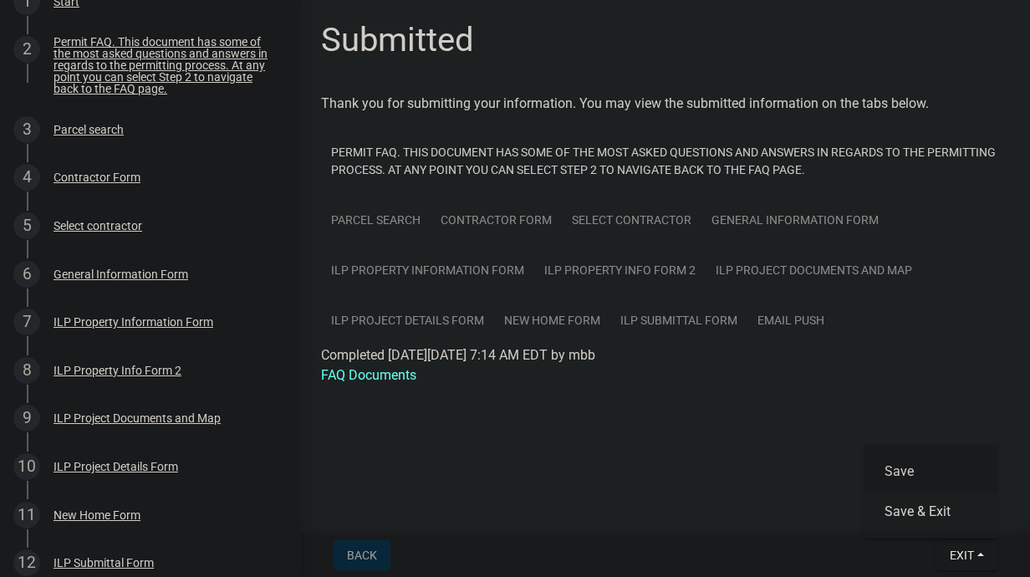
click at [947, 515] on button "Save & Exit" at bounding box center [931, 511] width 134 height 40
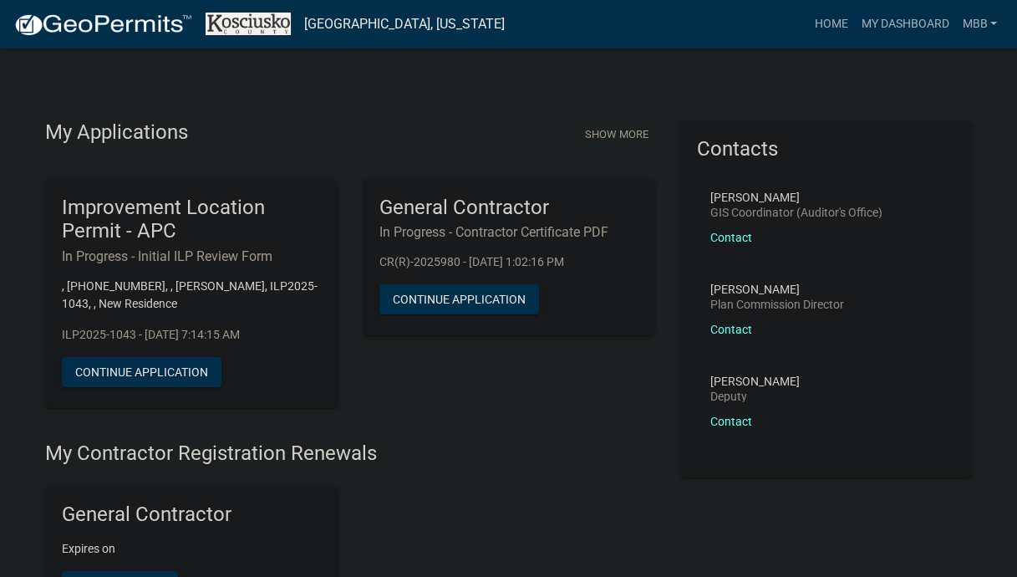
scroll to position [84, 0]
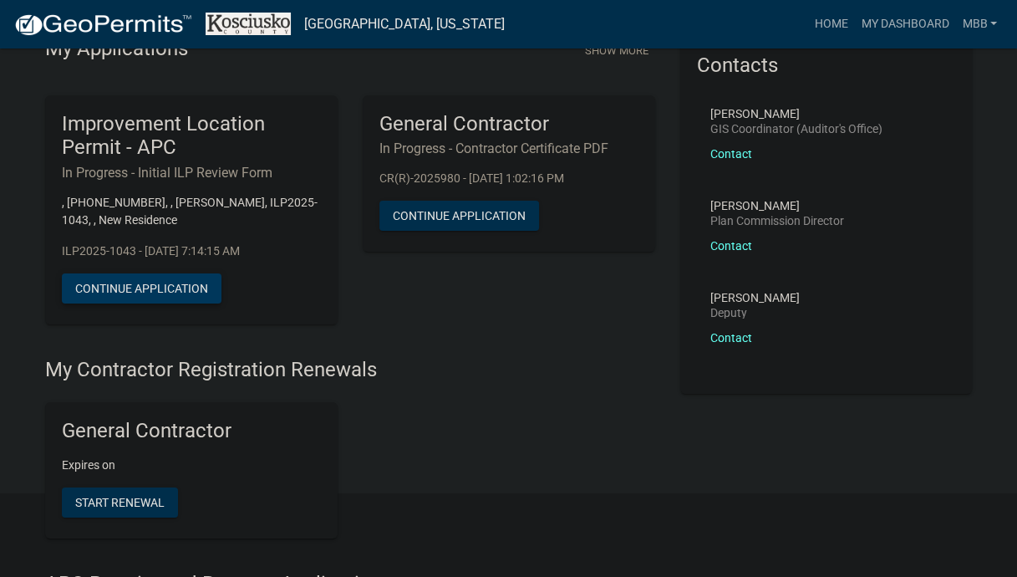
click at [138, 282] on button "Continue Application" at bounding box center [142, 288] width 160 height 30
